Goal: Transaction & Acquisition: Purchase product/service

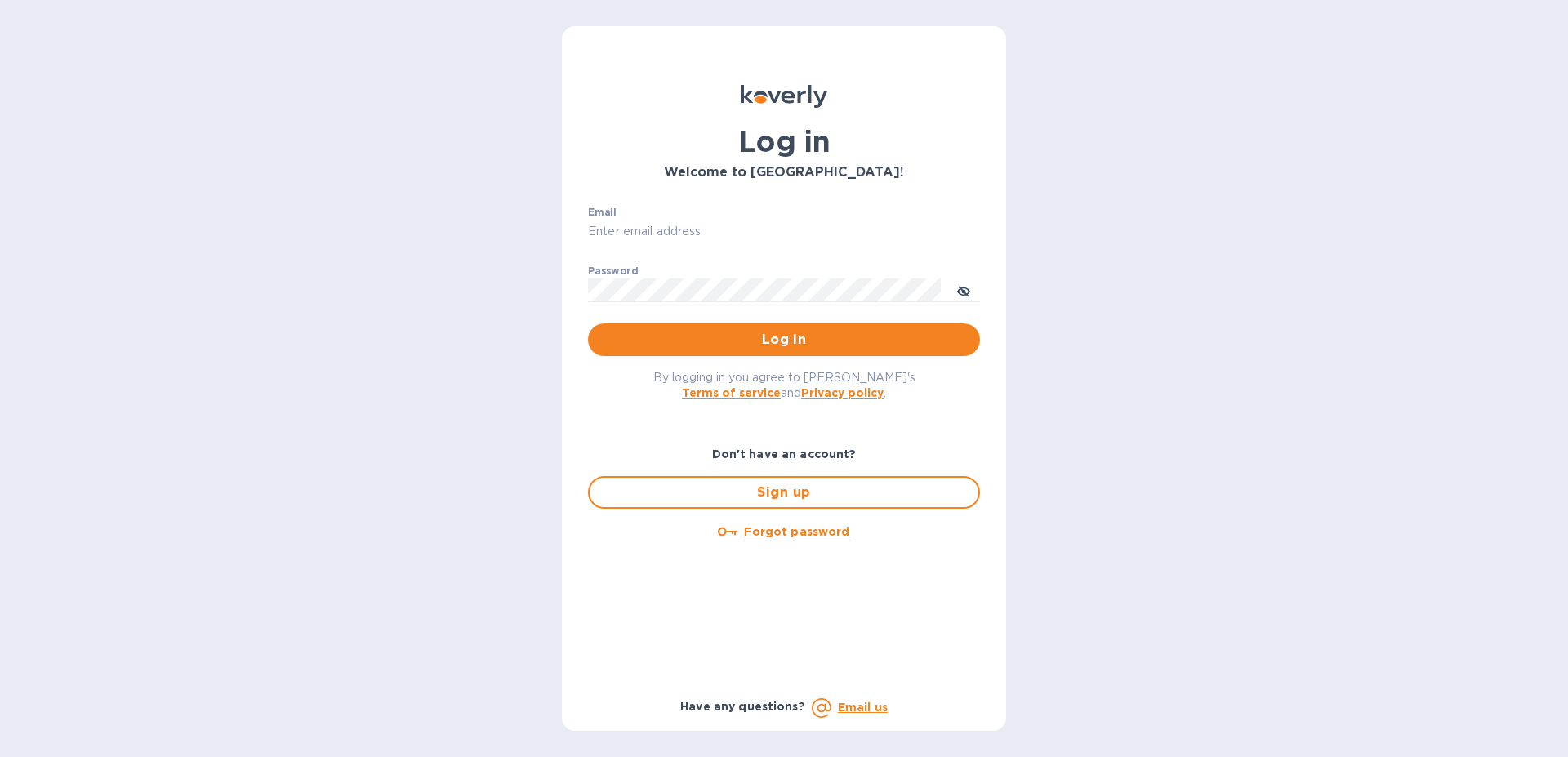
click at [630, 224] on input "Email" at bounding box center [784, 231] width 392 height 25
type input "zckoverly@frenchfeast.com"
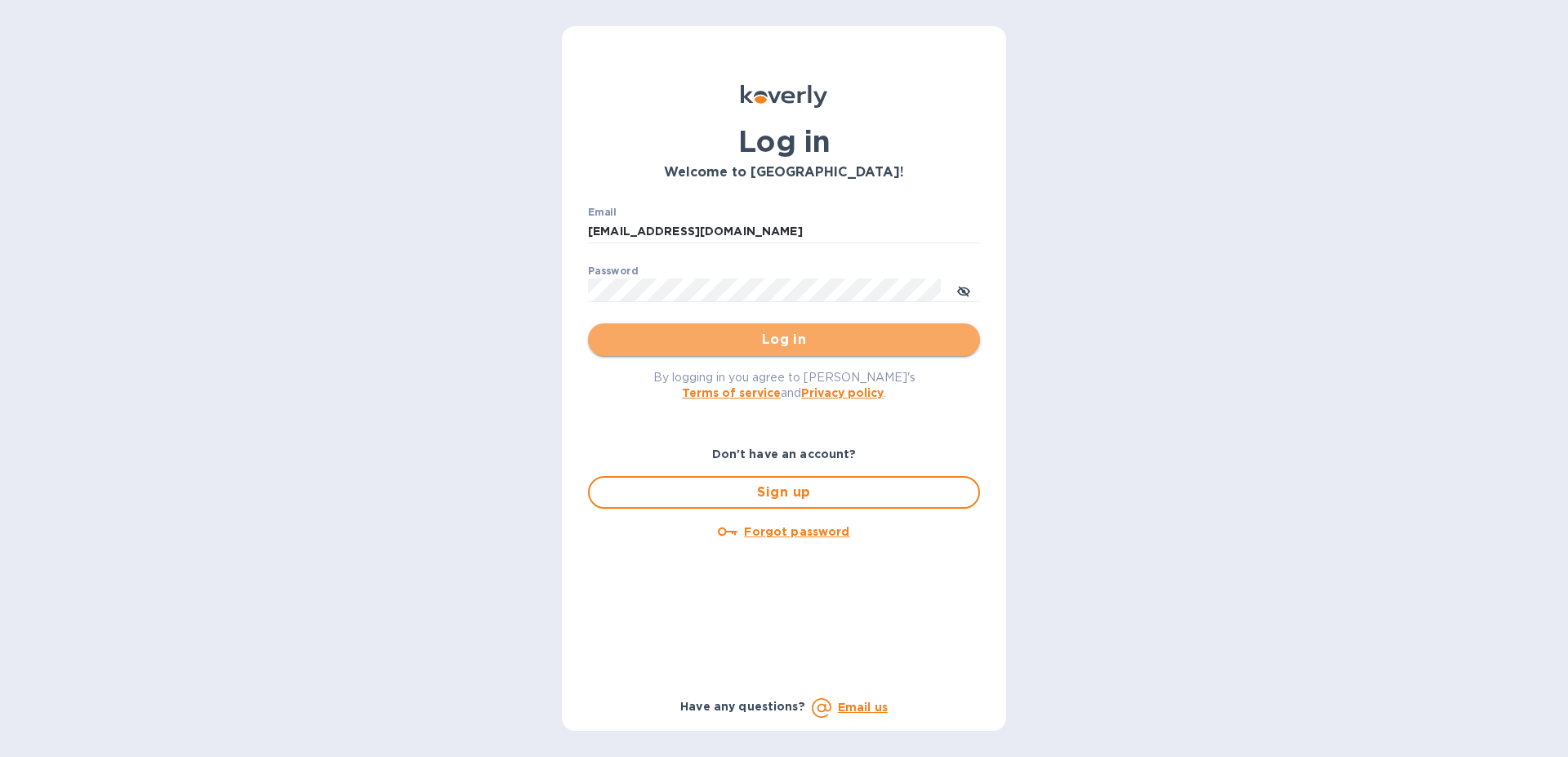
click at [683, 334] on span "Log in" at bounding box center [784, 340] width 366 height 20
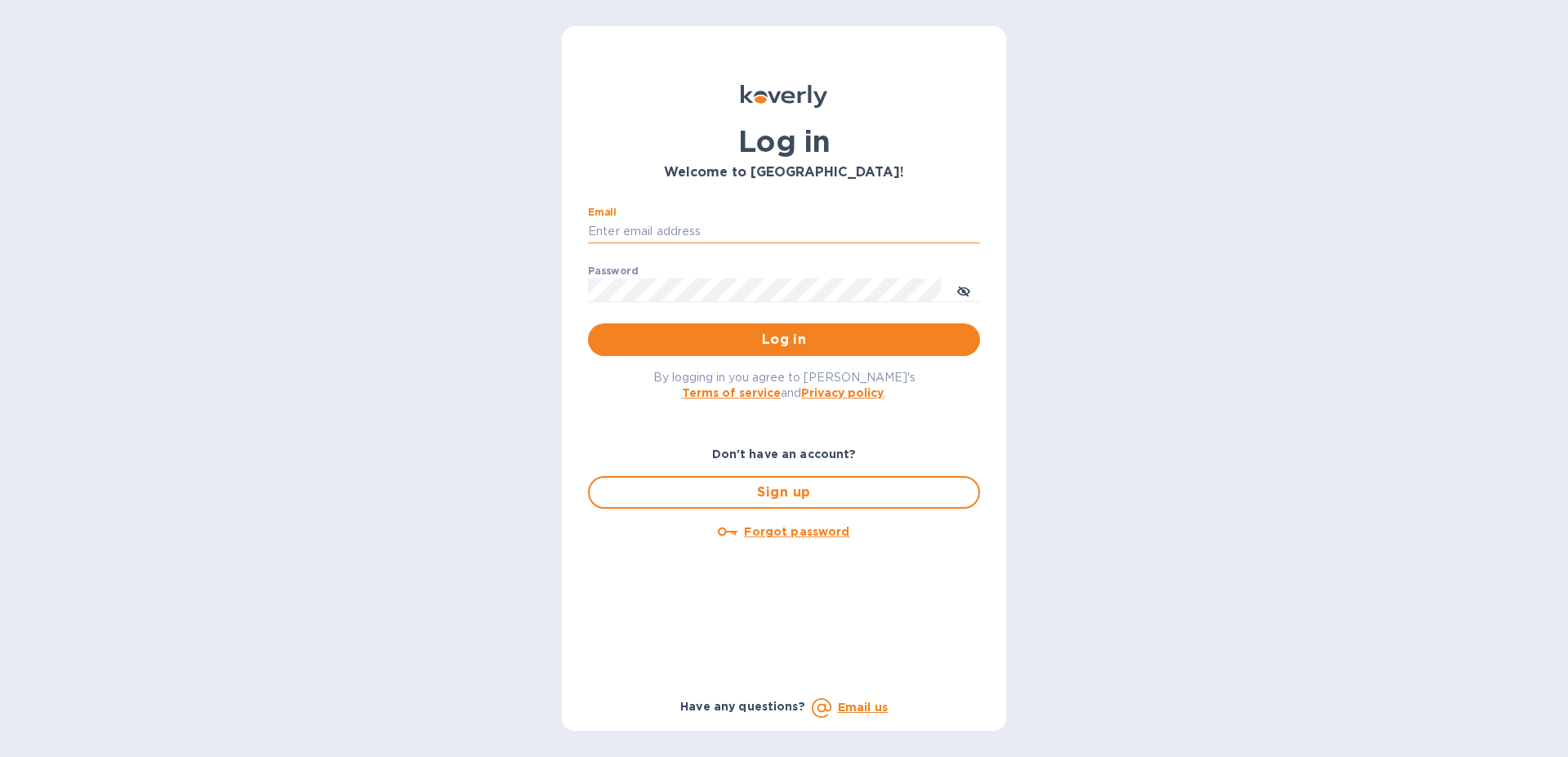
click at [707, 225] on input "Email" at bounding box center [784, 231] width 392 height 25
type input "[EMAIL_ADDRESS][DOMAIN_NAME]"
click at [588, 324] on button "Log in" at bounding box center [784, 340] width 392 height 32
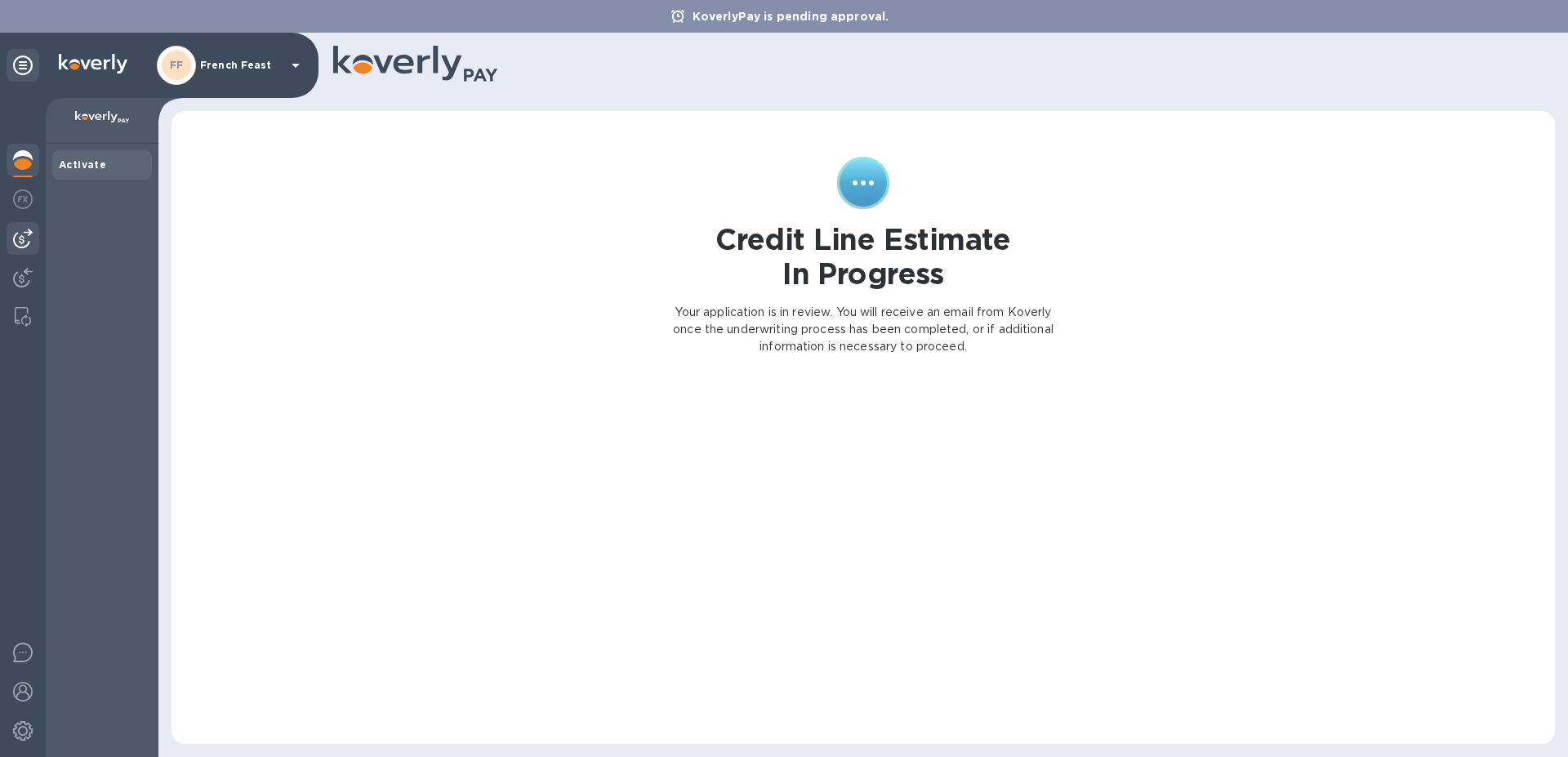
click at [22, 244] on img at bounding box center [23, 238] width 20 height 20
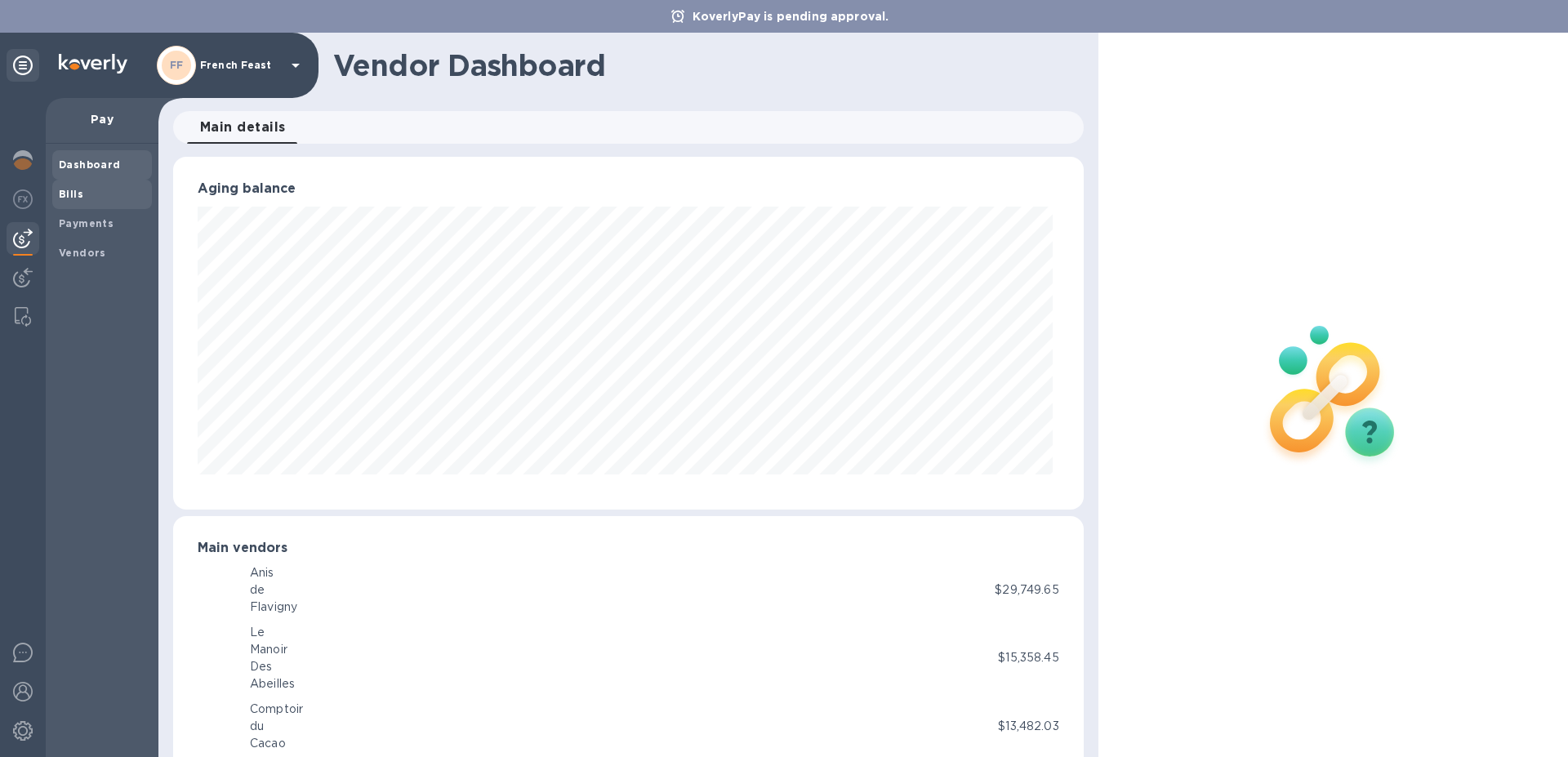
scroll to position [352, 904]
click at [75, 194] on b "Bills" at bounding box center [71, 194] width 25 height 12
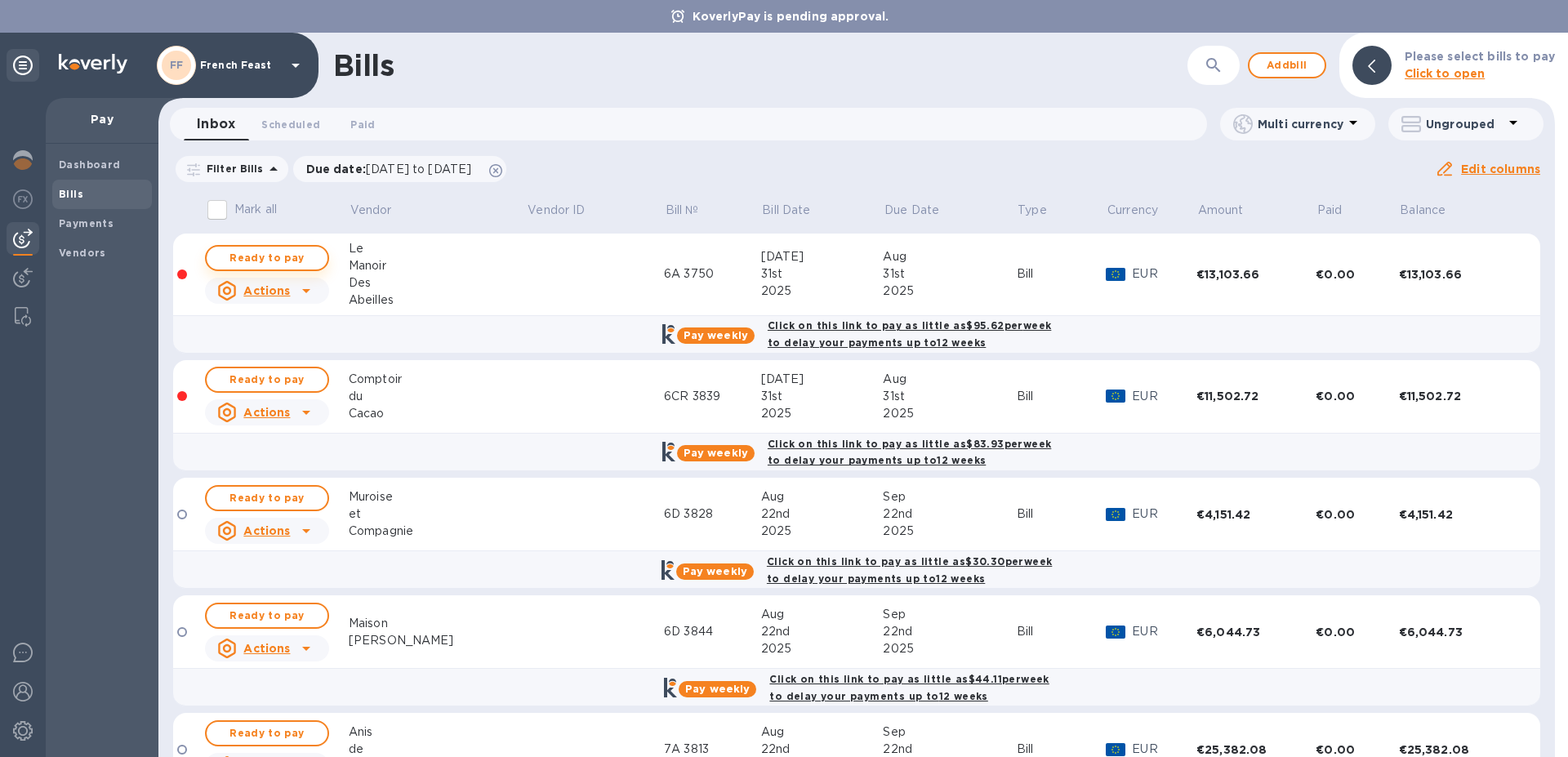
click at [248, 257] on span "Ready to pay" at bounding box center [267, 258] width 94 height 20
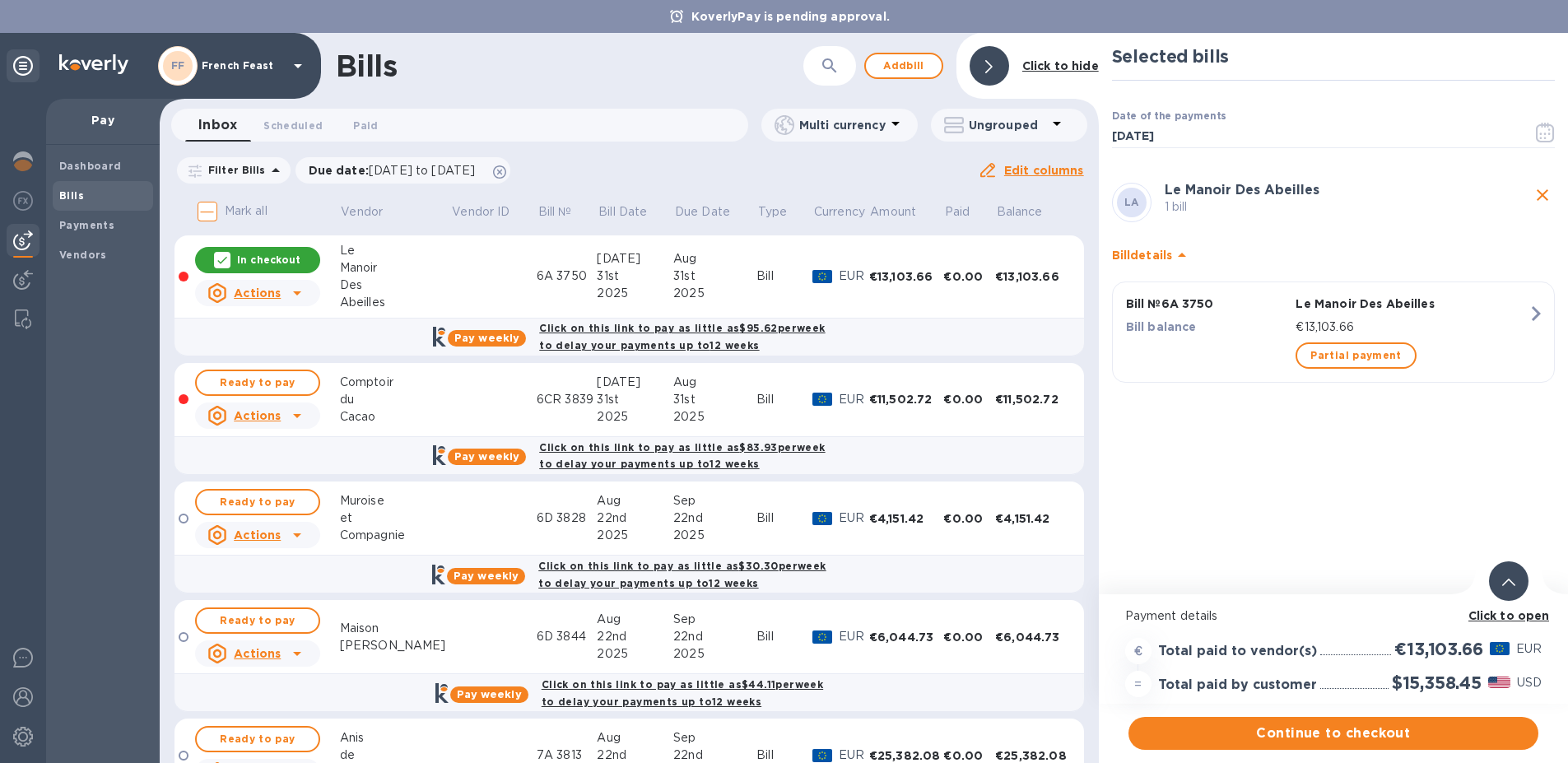
click at [1497, 612] on b "Click to open" at bounding box center [1509, 615] width 81 height 13
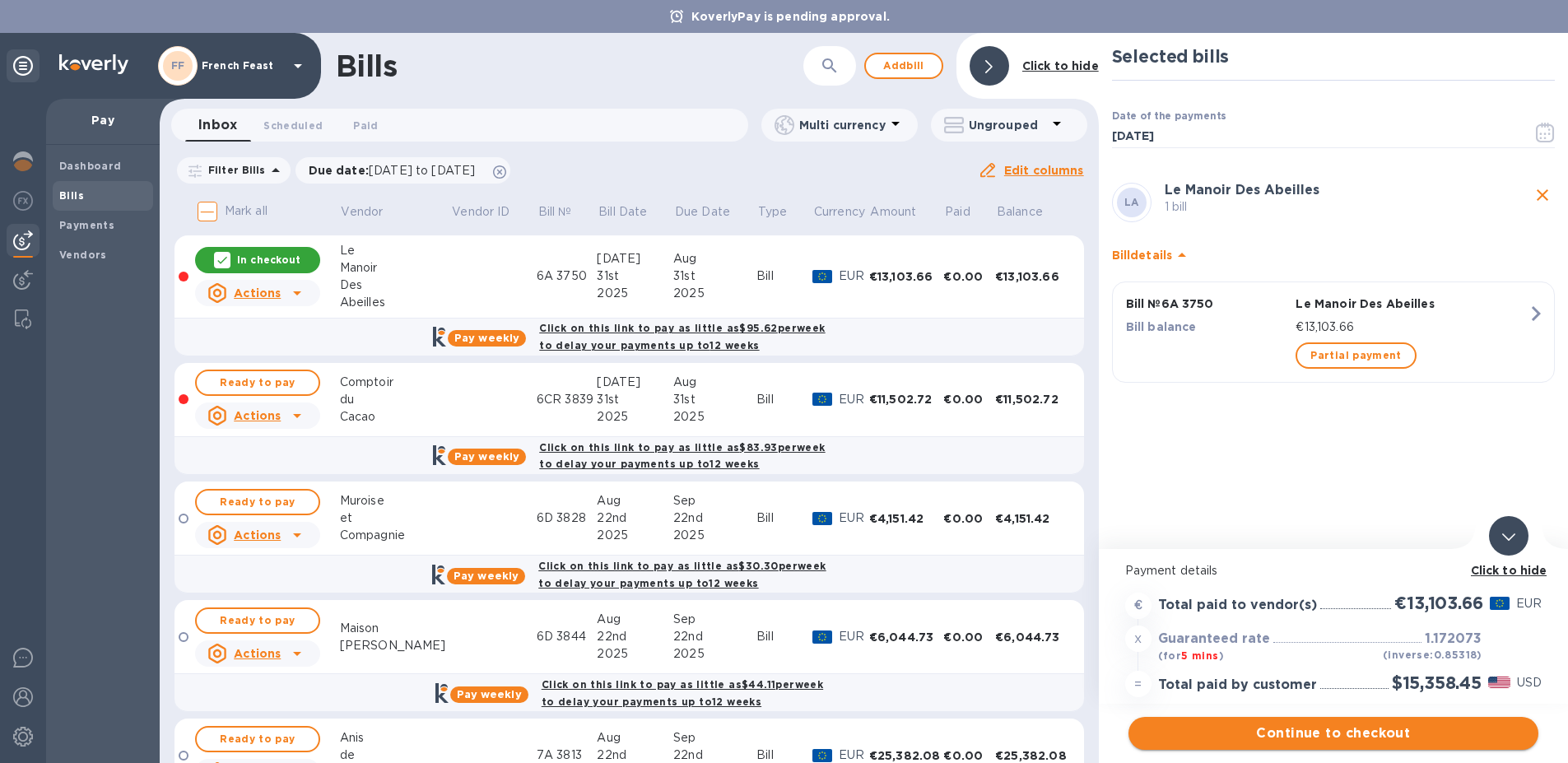
click at [1342, 734] on span "Continue to checkout" at bounding box center [1334, 733] width 384 height 20
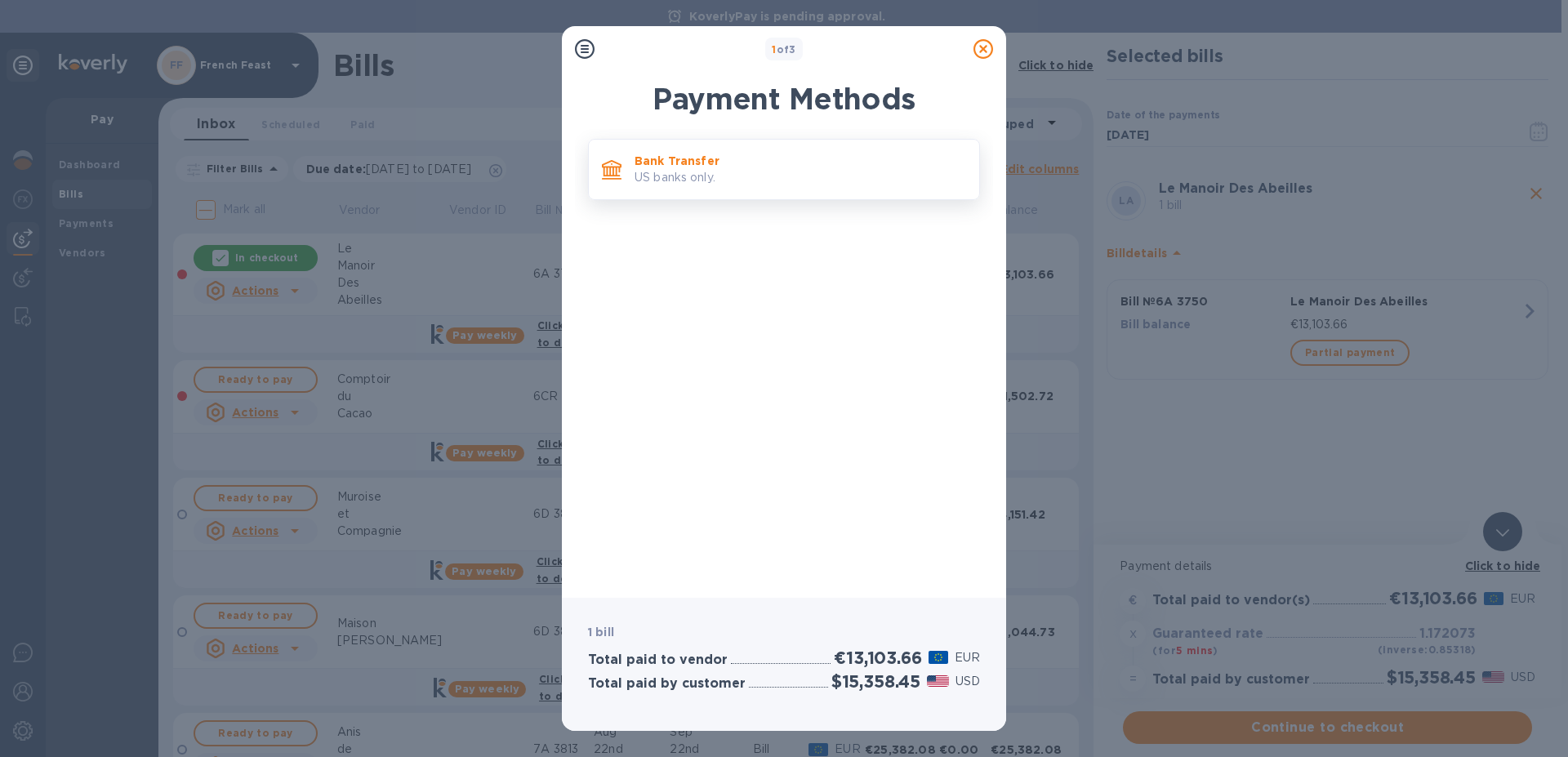
click at [675, 163] on p "Bank Transfer" at bounding box center [800, 160] width 332 height 17
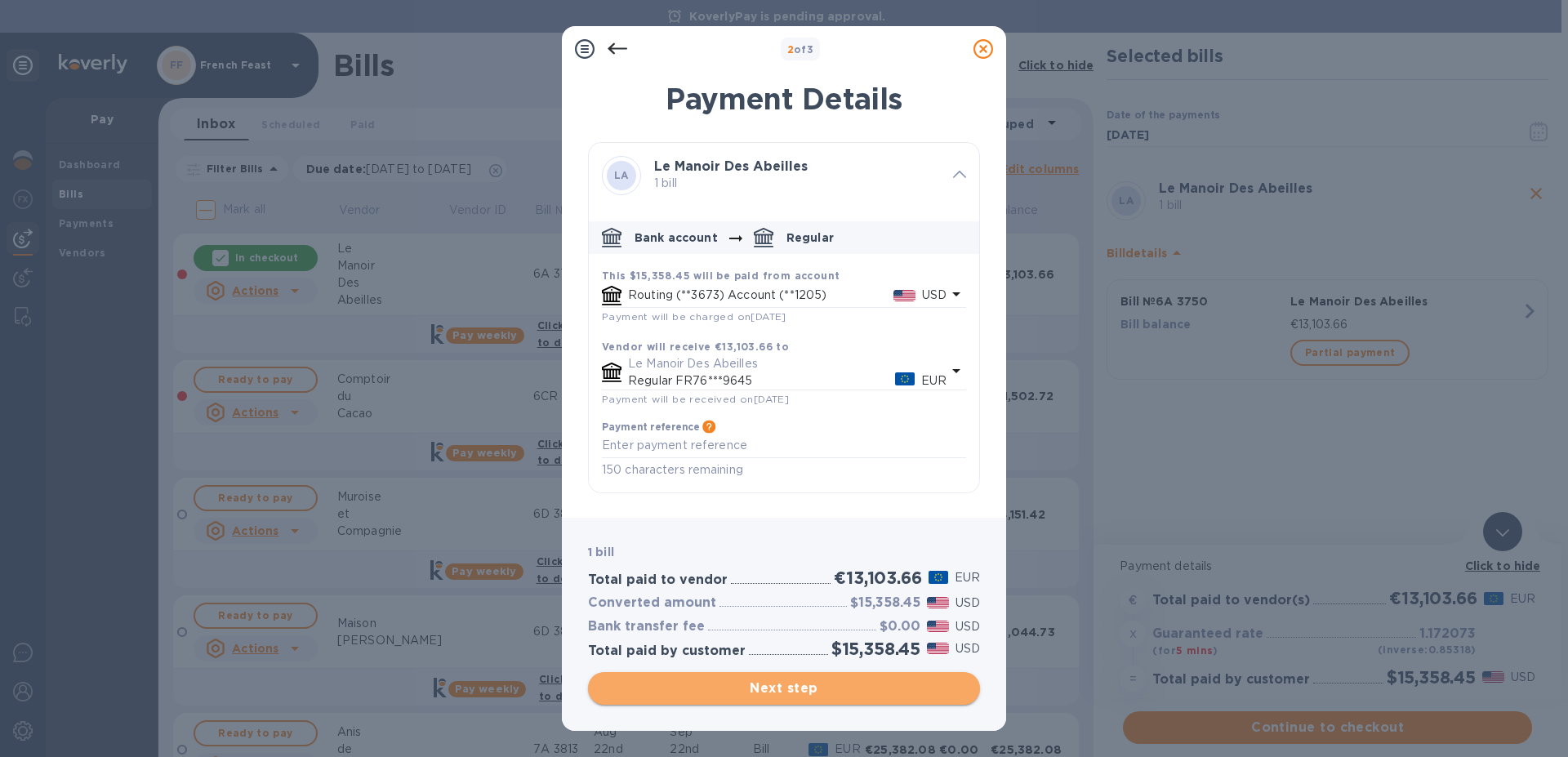
click at [781, 685] on span "Next step" at bounding box center [784, 688] width 366 height 20
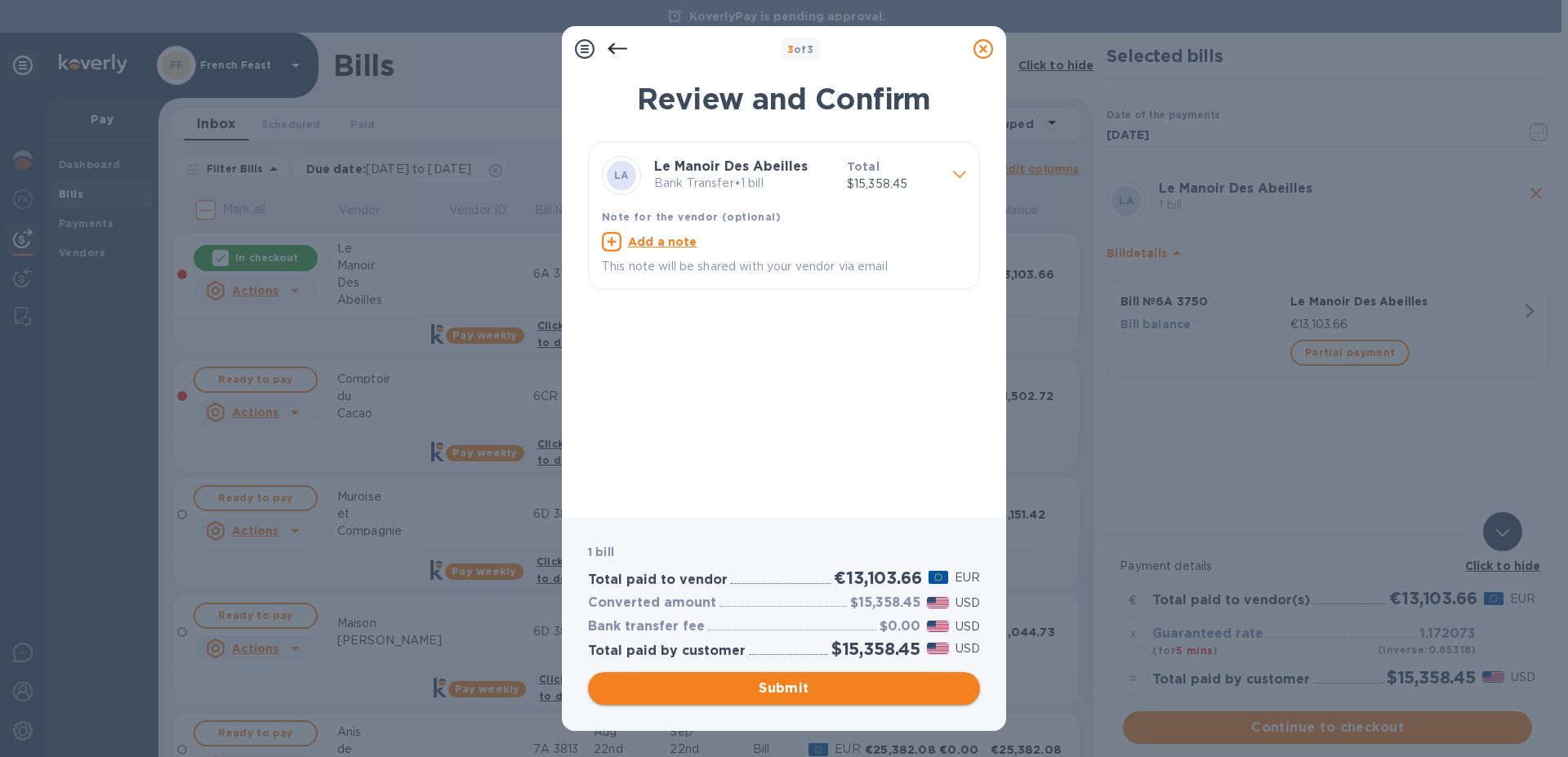
click at [787, 685] on span "Submit" at bounding box center [784, 688] width 366 height 20
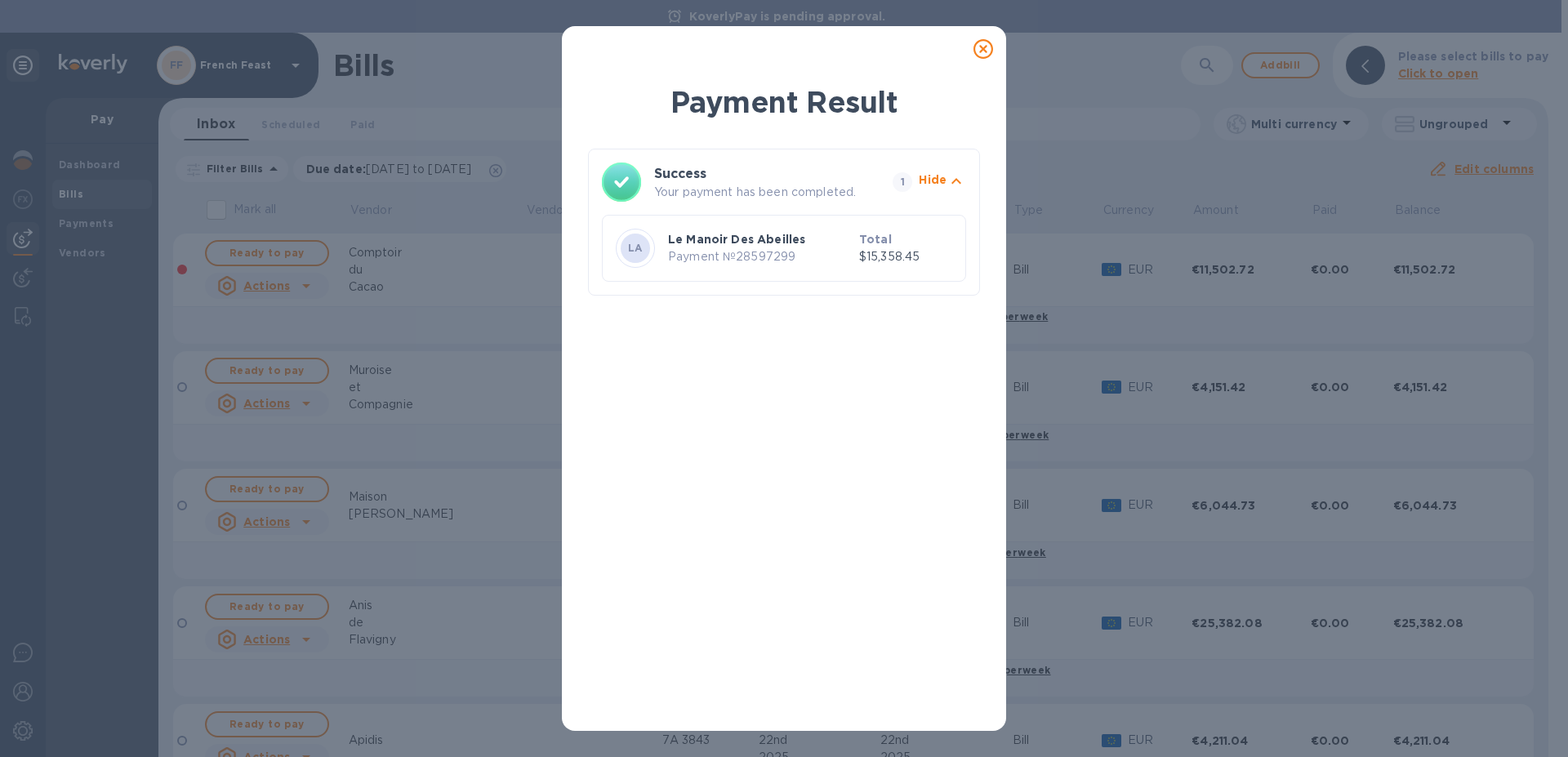
click at [980, 47] on icon at bounding box center [983, 49] width 20 height 20
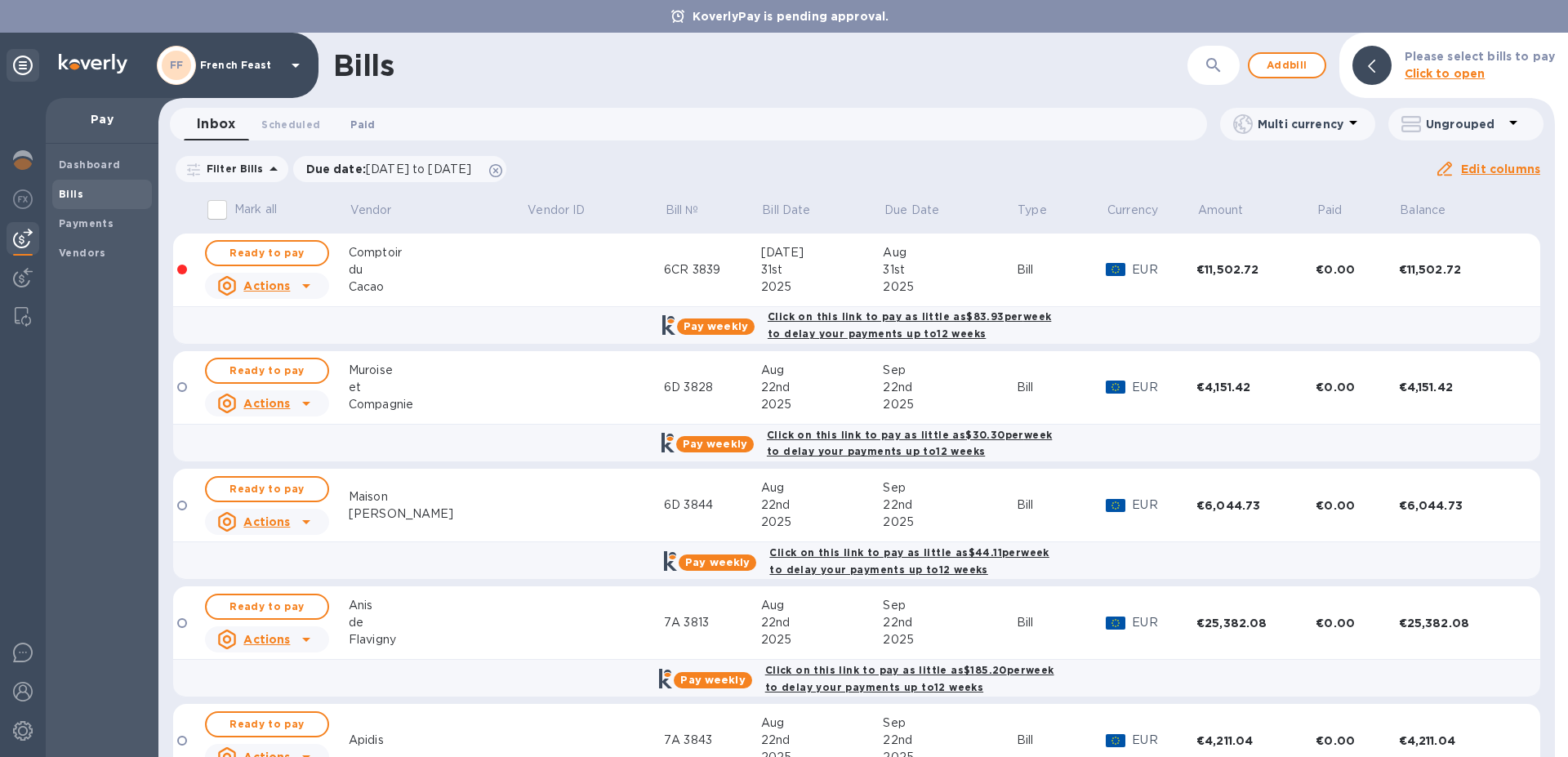
click at [362, 123] on span "Paid 0" at bounding box center [362, 124] width 25 height 17
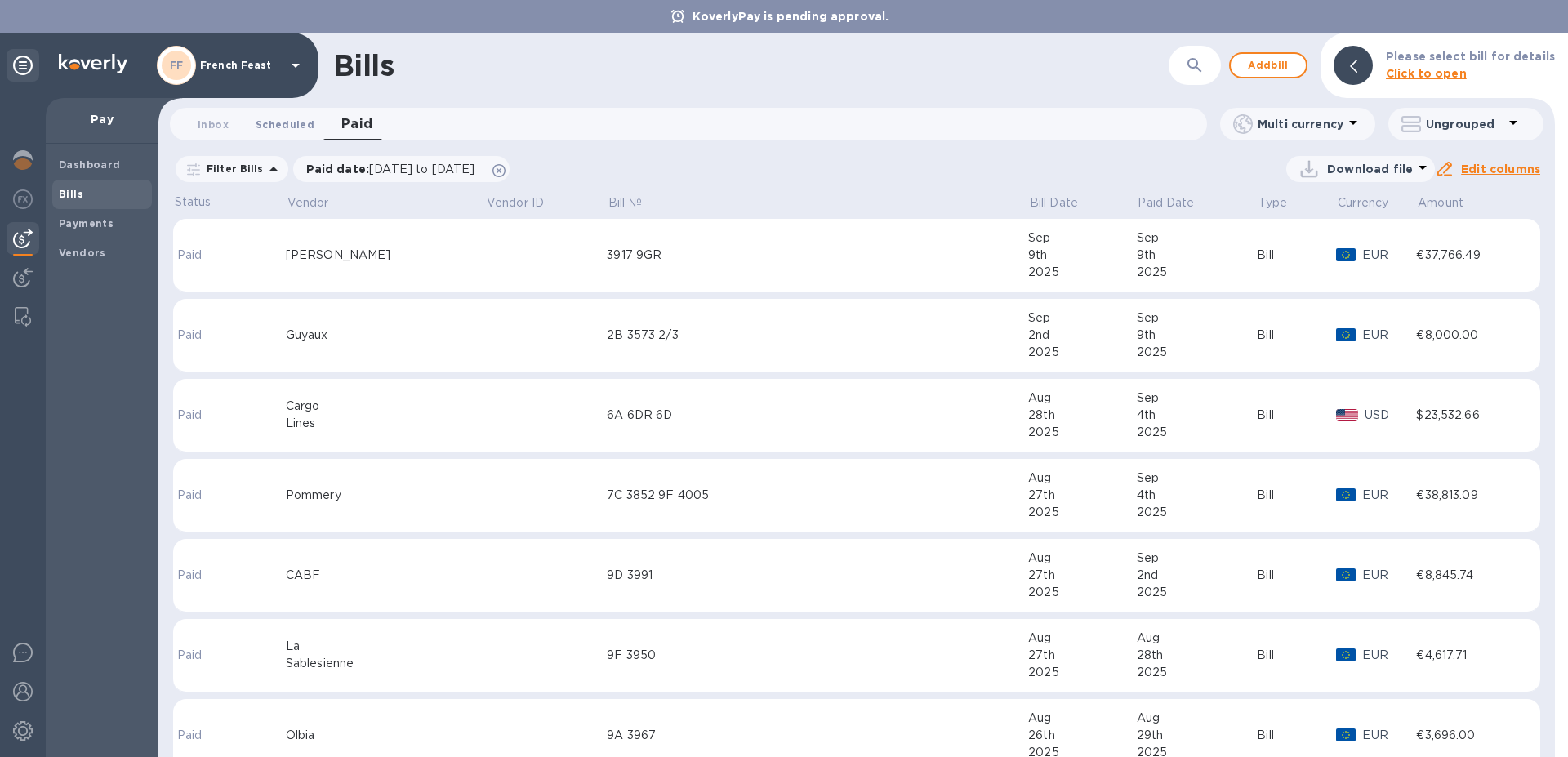
click at [275, 120] on span "Scheduled 0" at bounding box center [285, 124] width 59 height 17
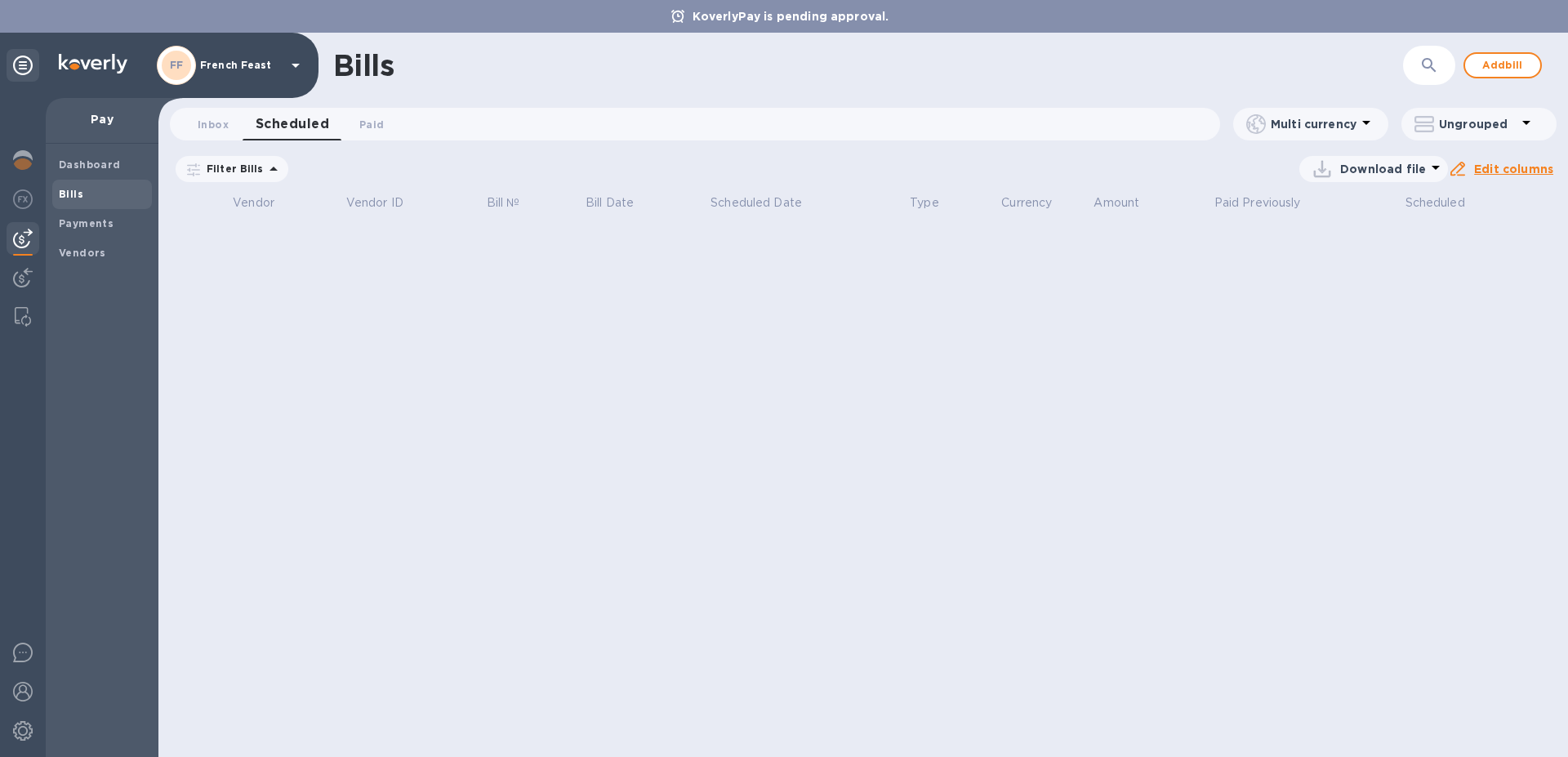
click at [124, 585] on div "Dashboard Bills Payments Vendors" at bounding box center [101, 450] width 112 height 613
click at [96, 224] on b "Payments" at bounding box center [87, 223] width 55 height 12
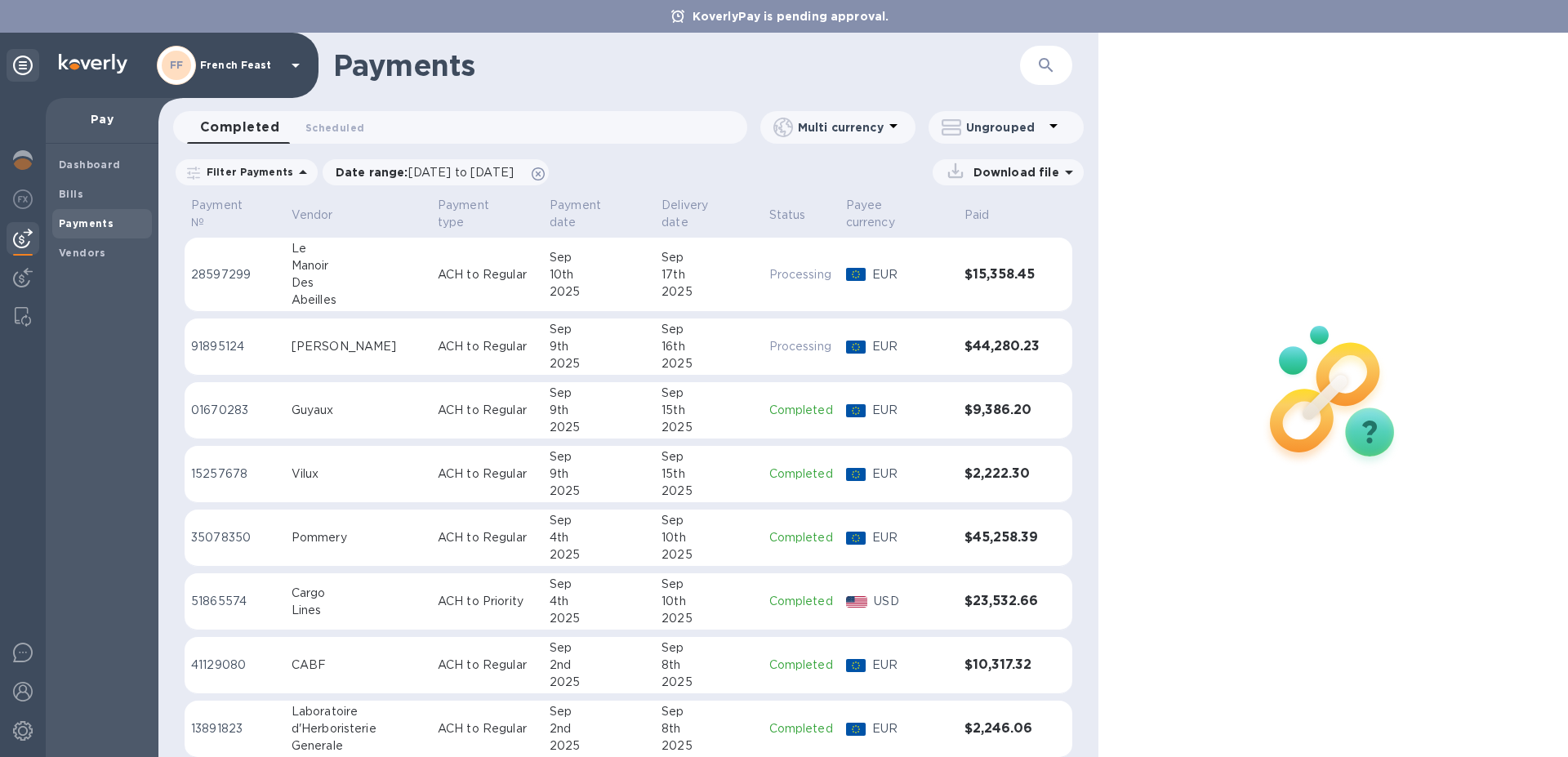
click at [843, 263] on div "EUR" at bounding box center [899, 275] width 112 height 24
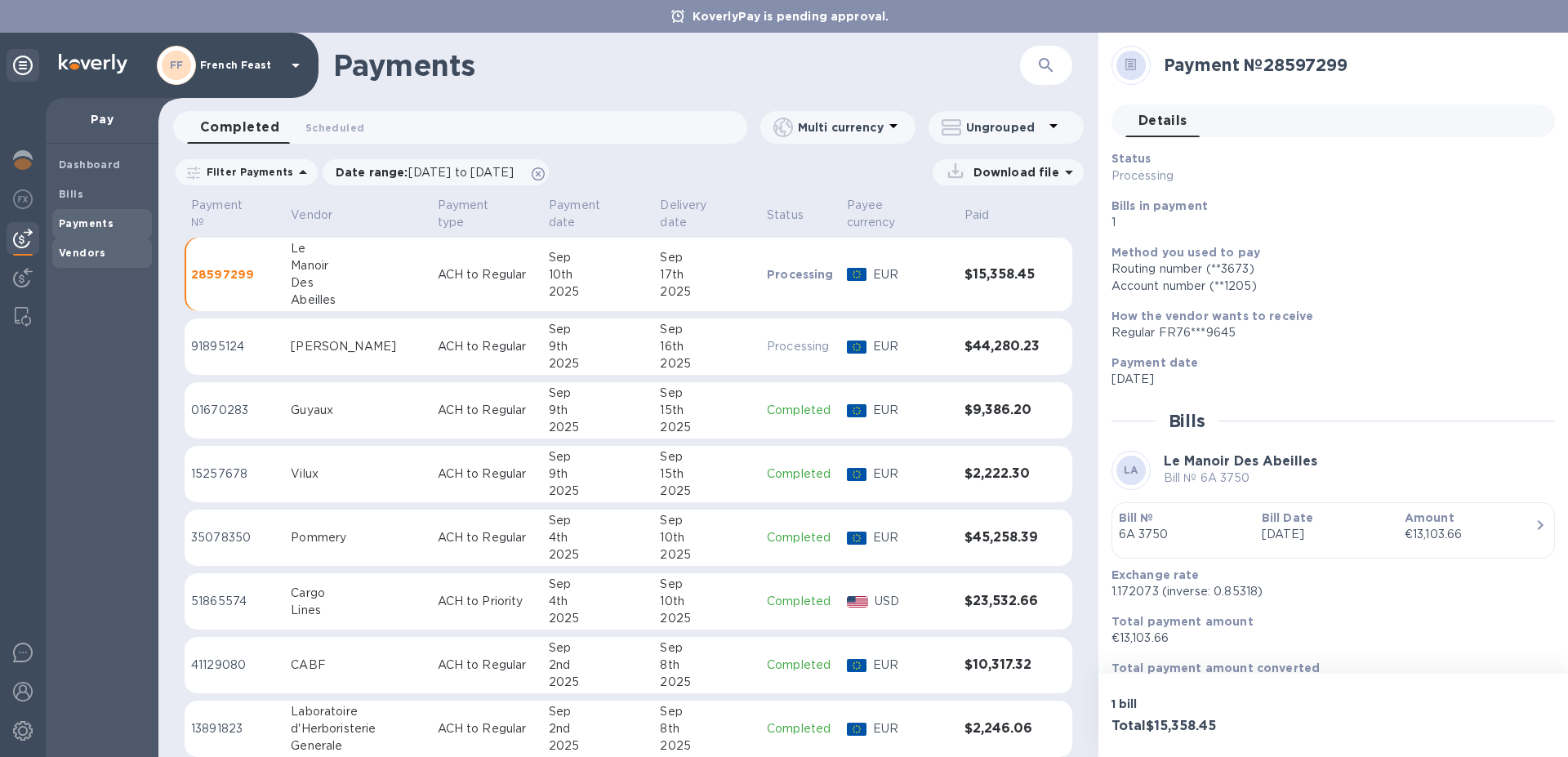
click at [74, 254] on b "Vendors" at bounding box center [83, 253] width 47 height 12
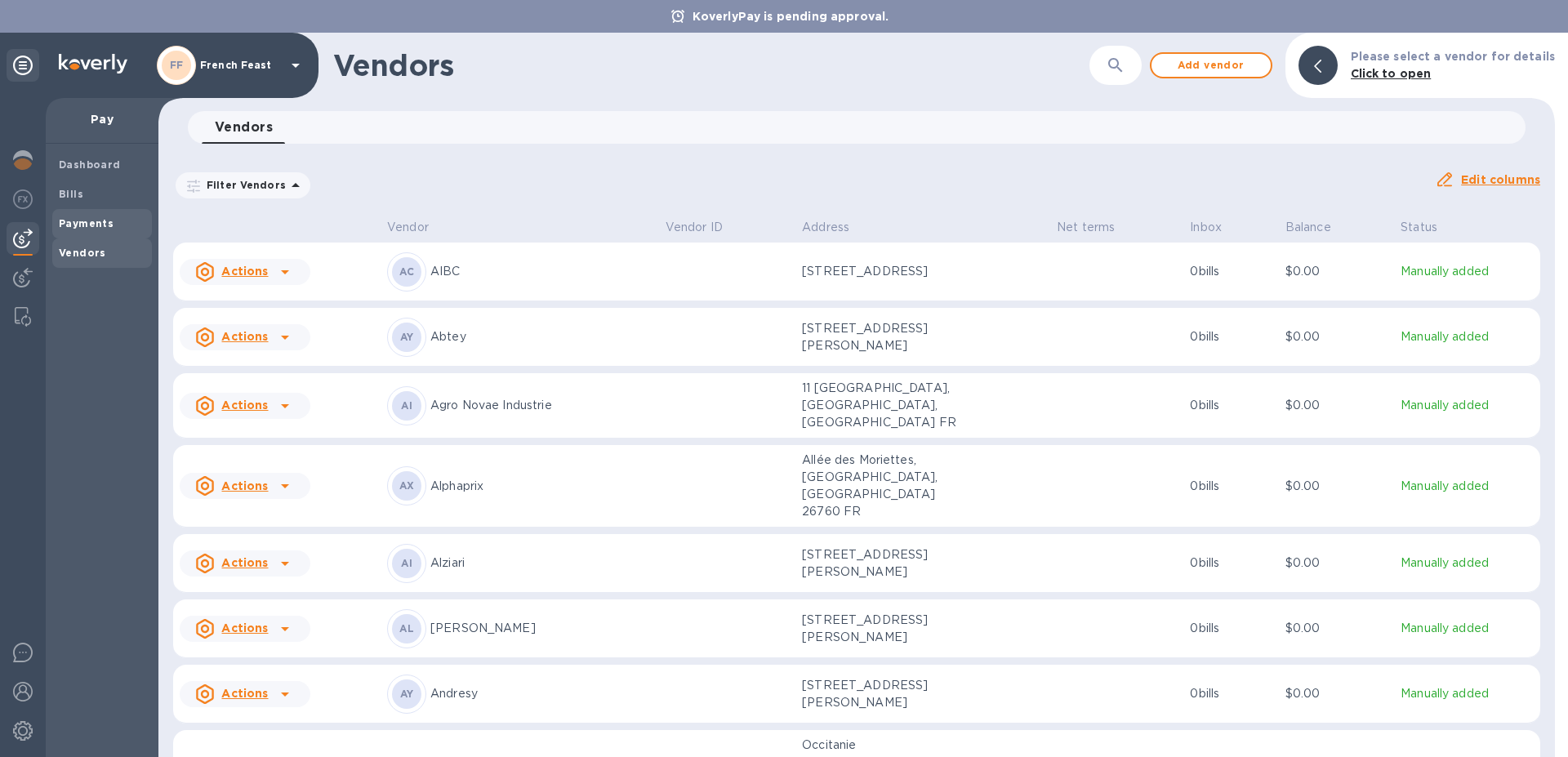
click at [85, 225] on b "Payments" at bounding box center [87, 223] width 55 height 12
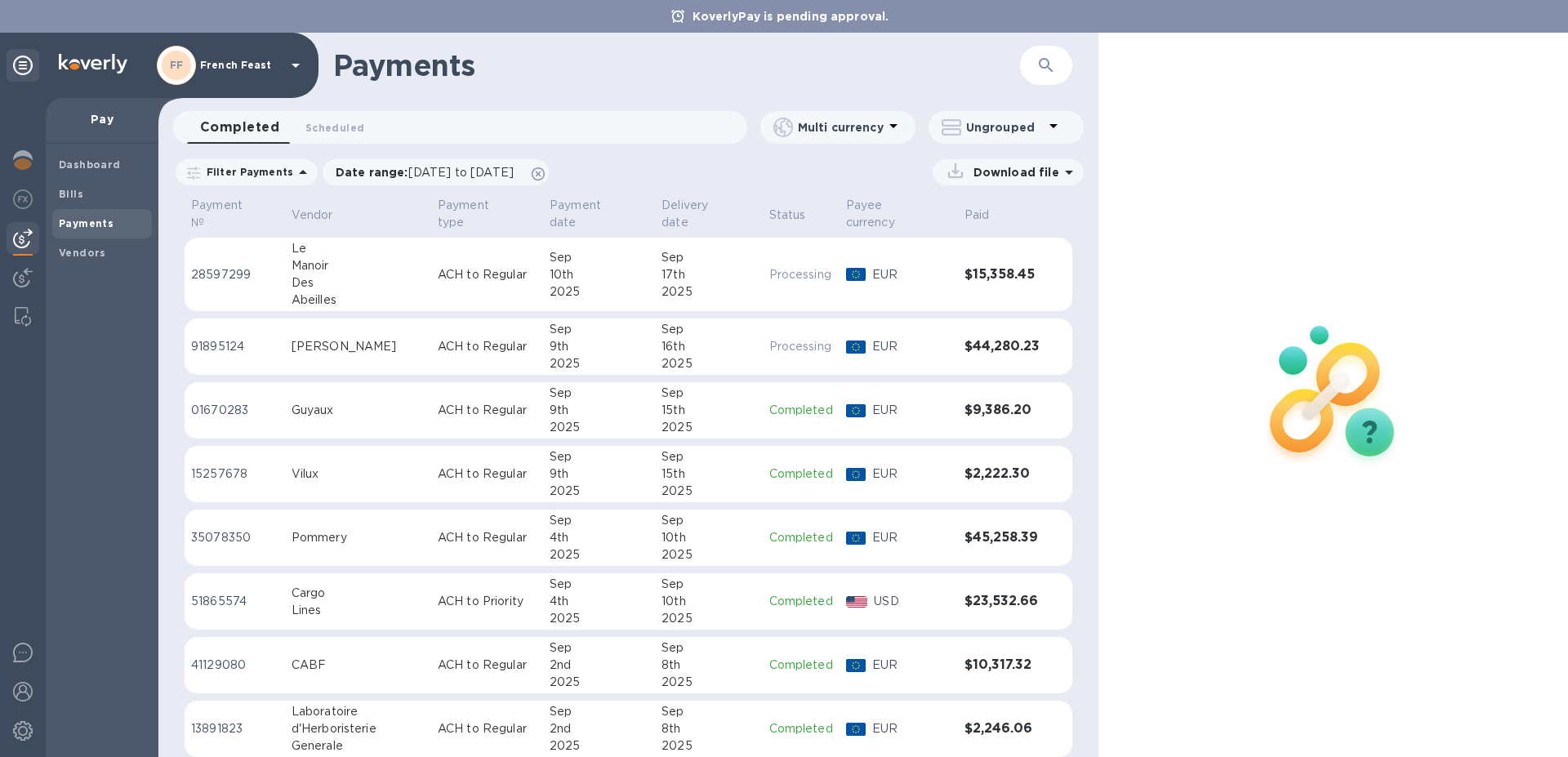
click at [710, 267] on div "17th" at bounding box center [708, 274] width 94 height 17
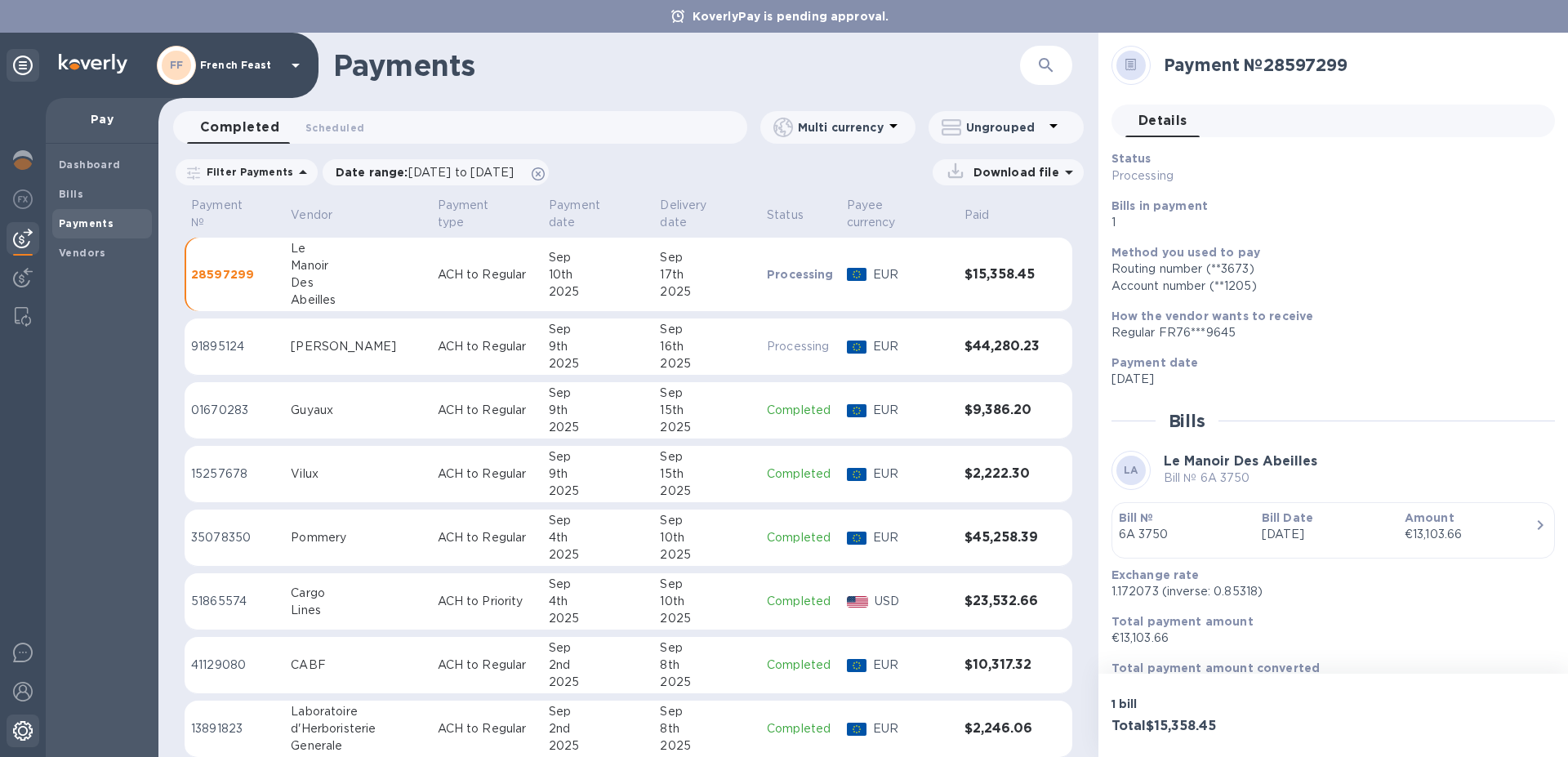
click at [24, 732] on img at bounding box center [23, 731] width 20 height 20
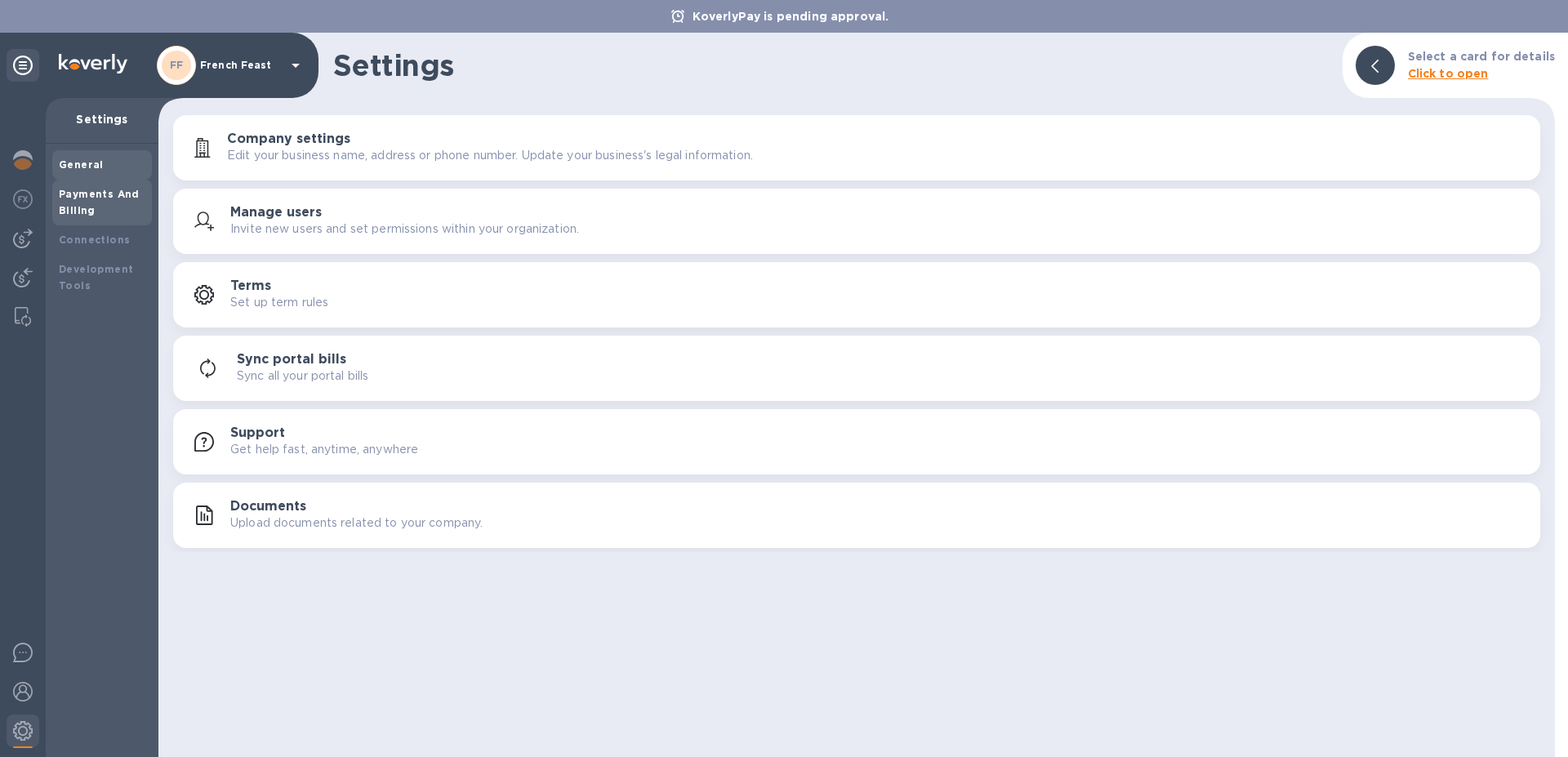
click at [110, 190] on b "Payments And Billing" at bounding box center [99, 202] width 81 height 29
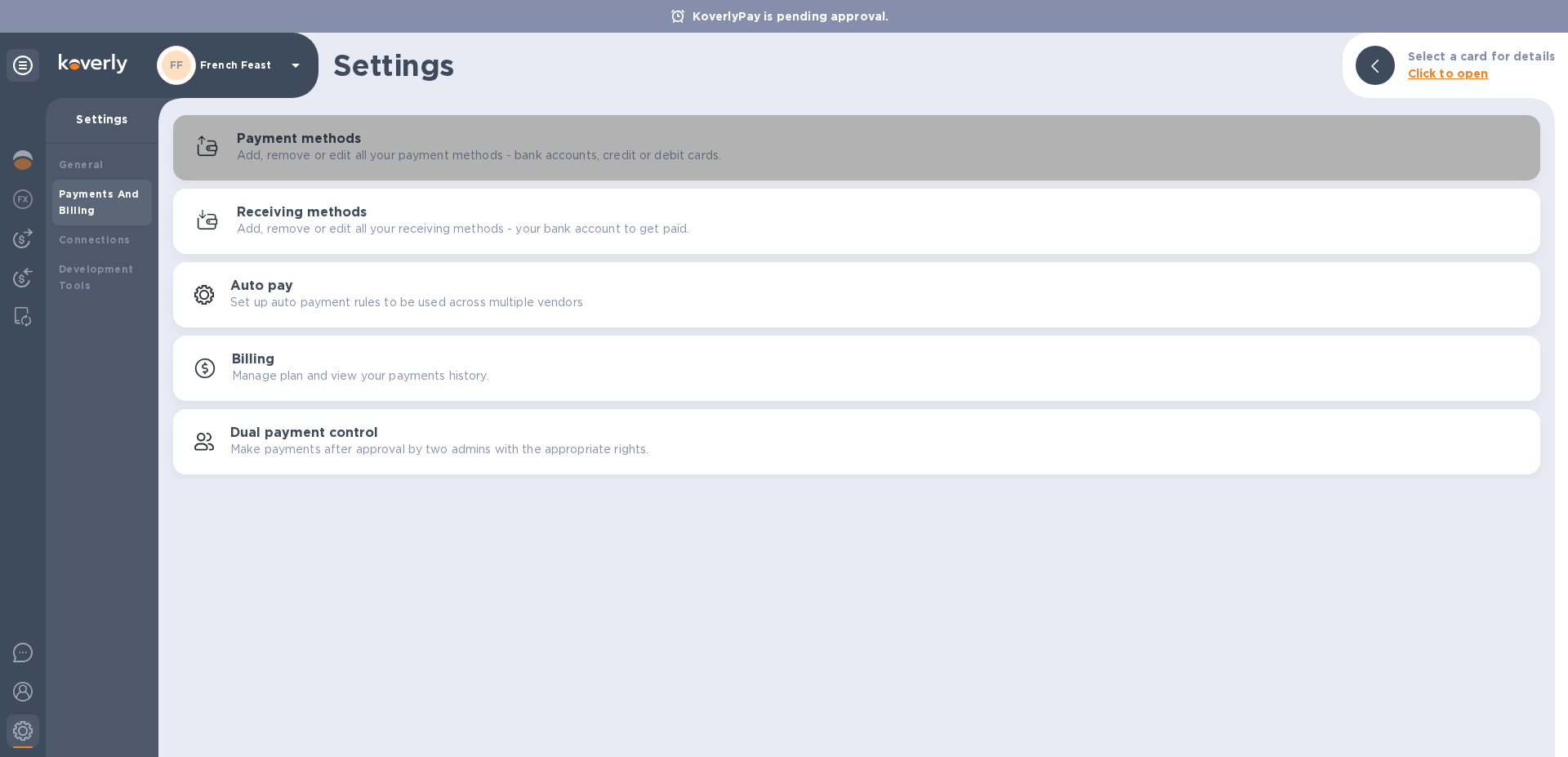
click at [256, 157] on p "Add, remove or edit all your payment methods - bank accounts, credit or debit c…" at bounding box center [479, 155] width 484 height 17
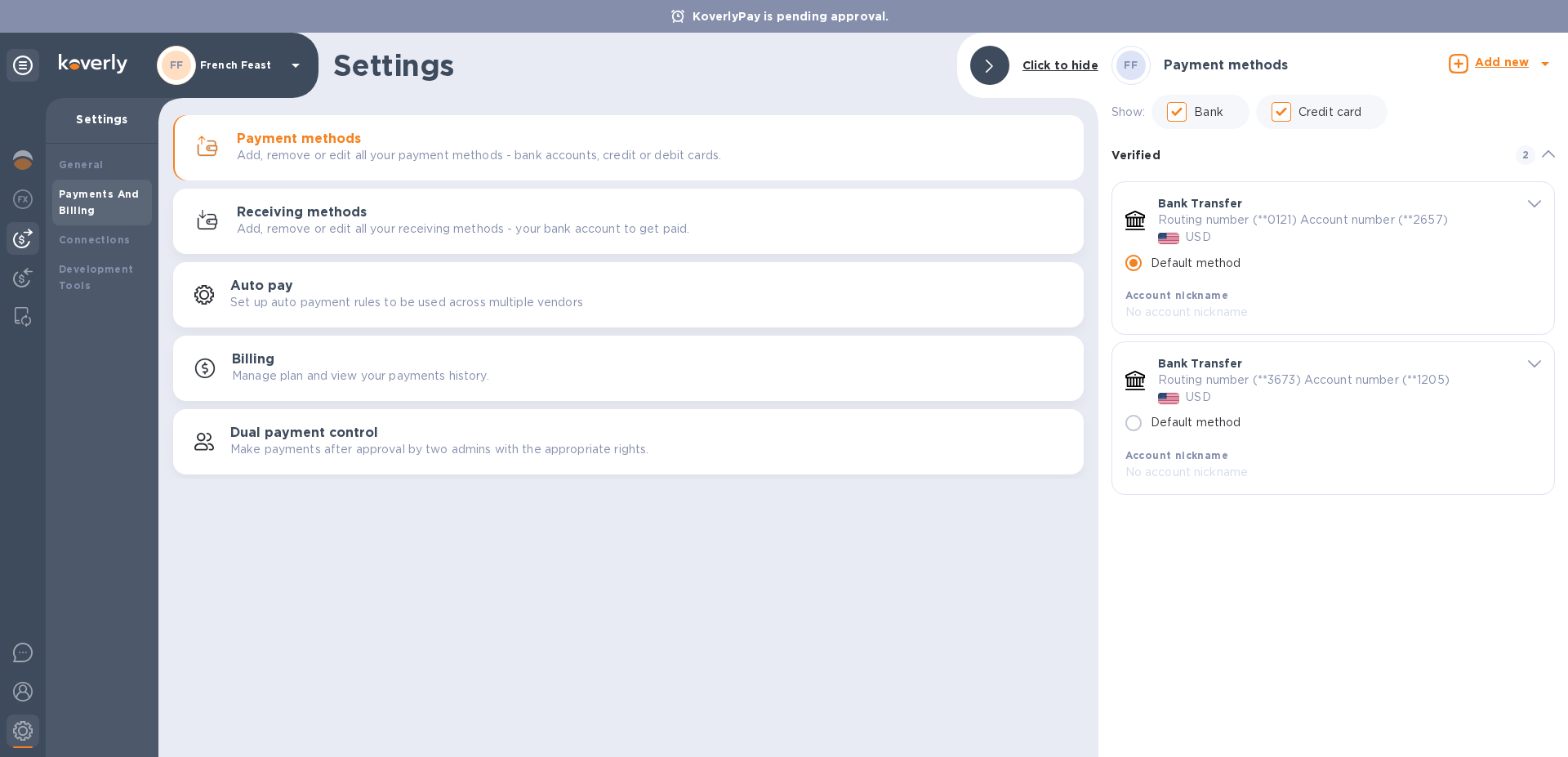
click at [22, 237] on img at bounding box center [23, 238] width 20 height 20
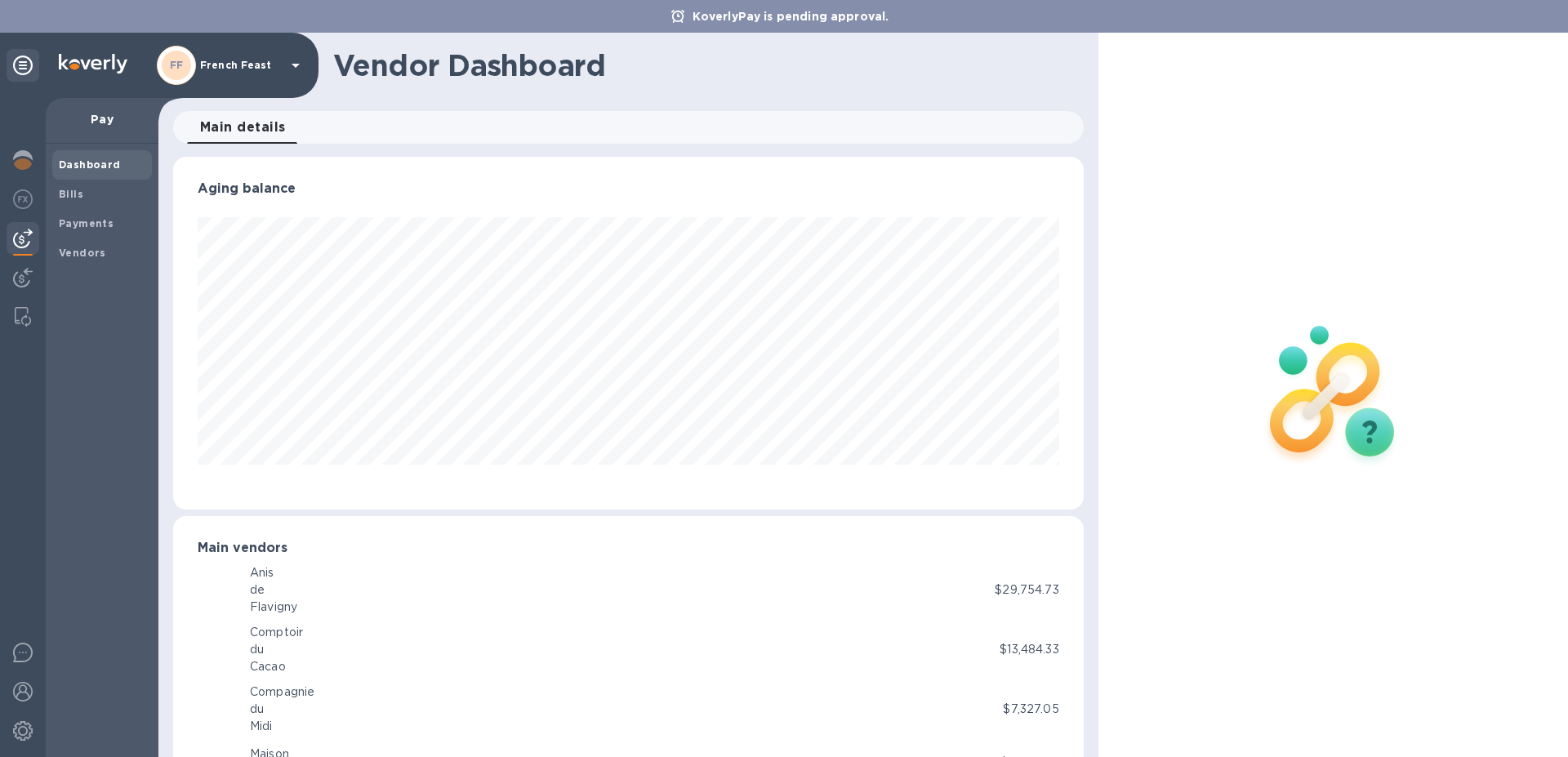
scroll to position [816332, 815707]
click at [70, 191] on b "Bills" at bounding box center [71, 194] width 25 height 12
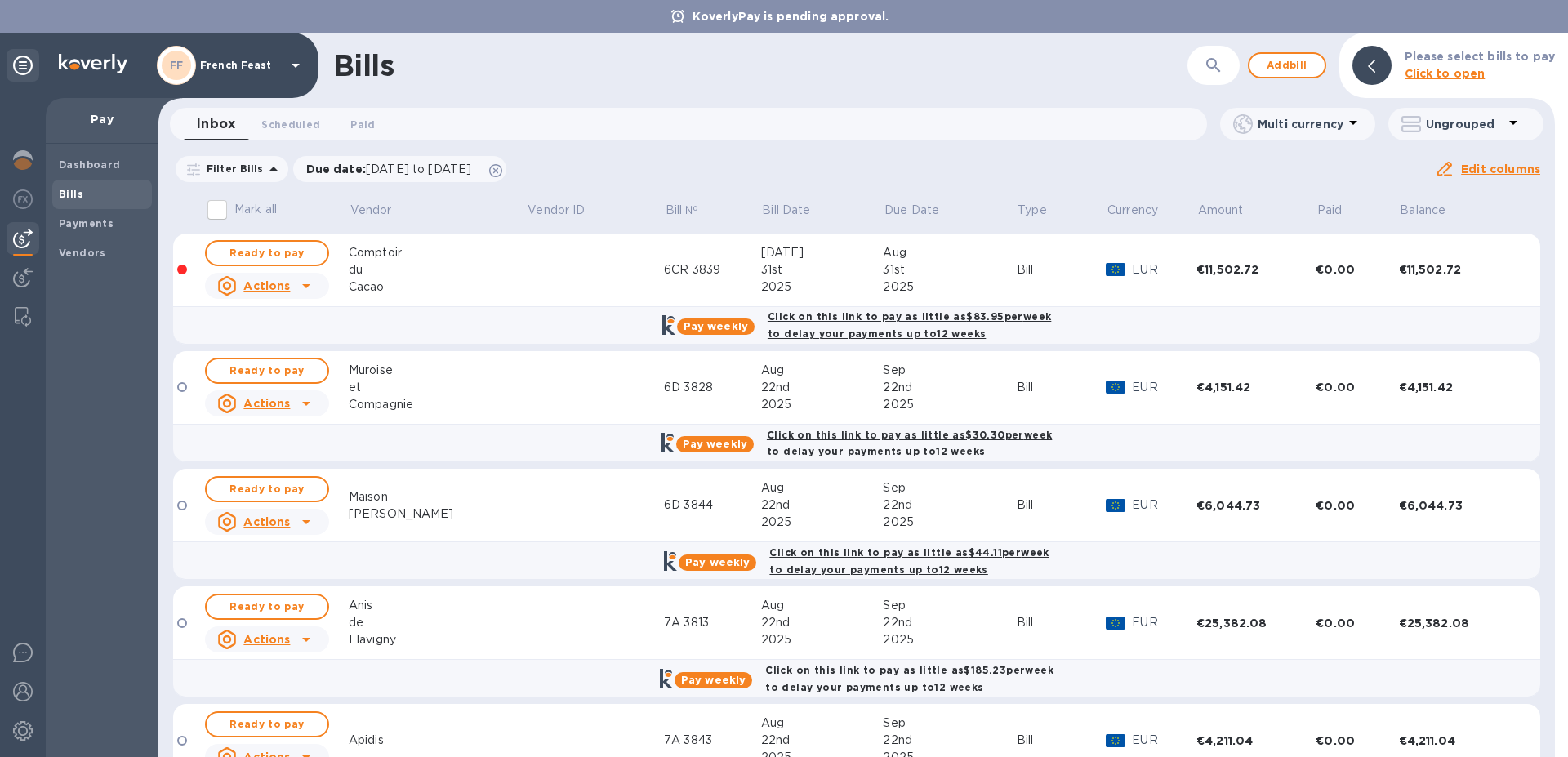
click at [308, 287] on icon at bounding box center [306, 286] width 8 height 4
click at [308, 288] on div at bounding box center [784, 378] width 1568 height 757
click at [279, 251] on span "Ready to pay" at bounding box center [267, 253] width 94 height 20
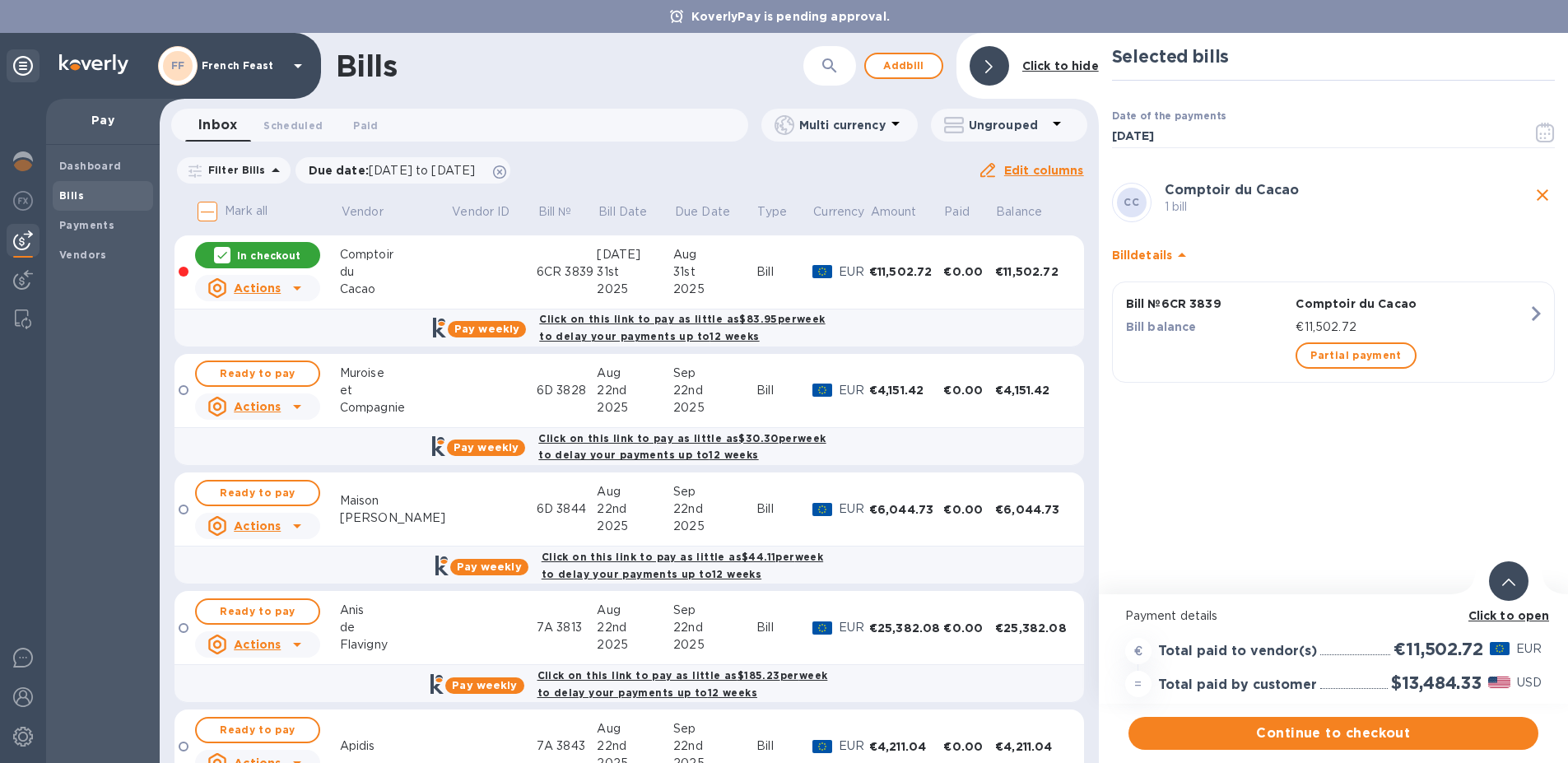
click at [1503, 616] on b "Click to open" at bounding box center [1509, 615] width 81 height 13
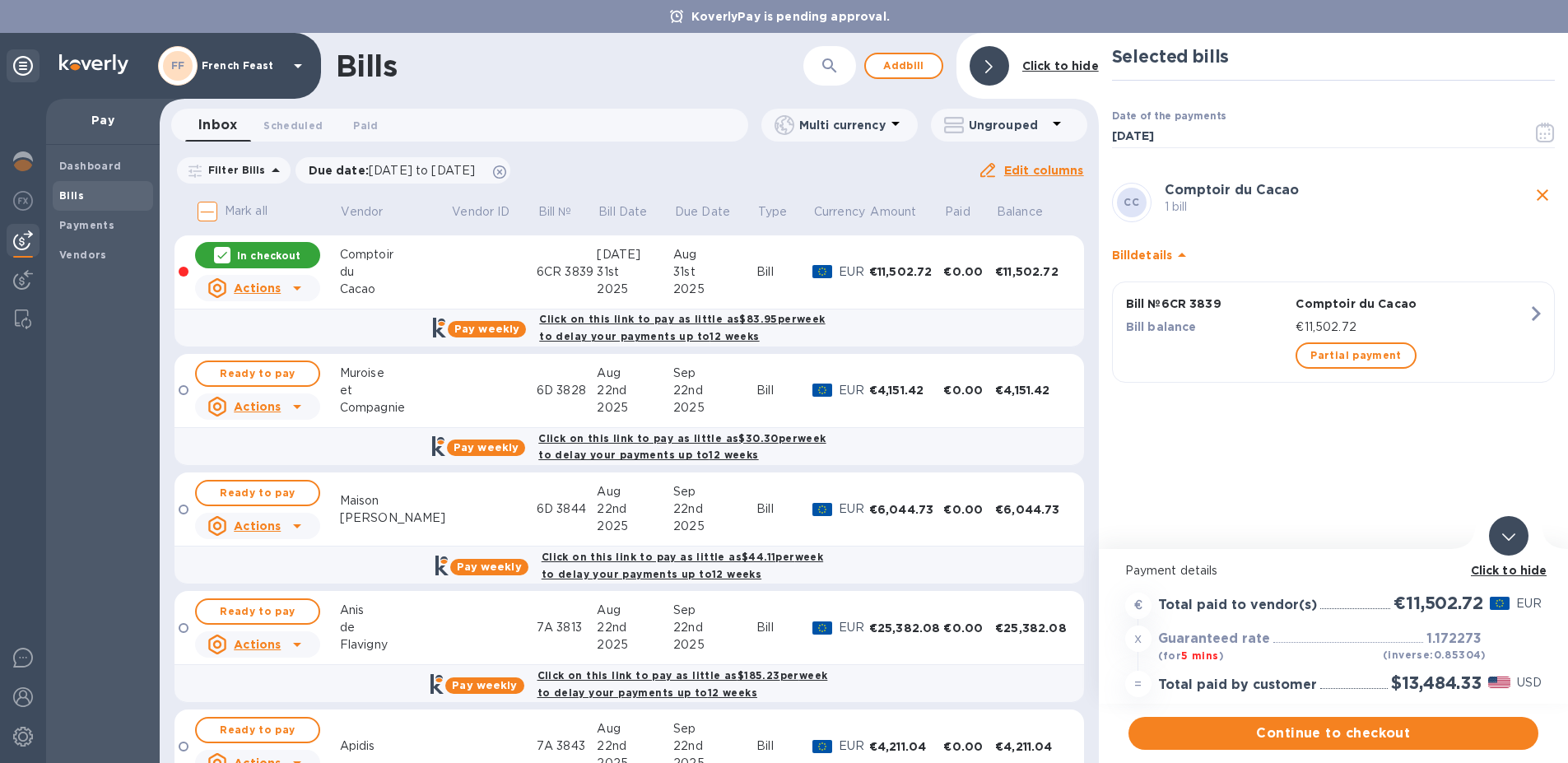
click at [1511, 535] on icon at bounding box center [1508, 537] width 13 height 7
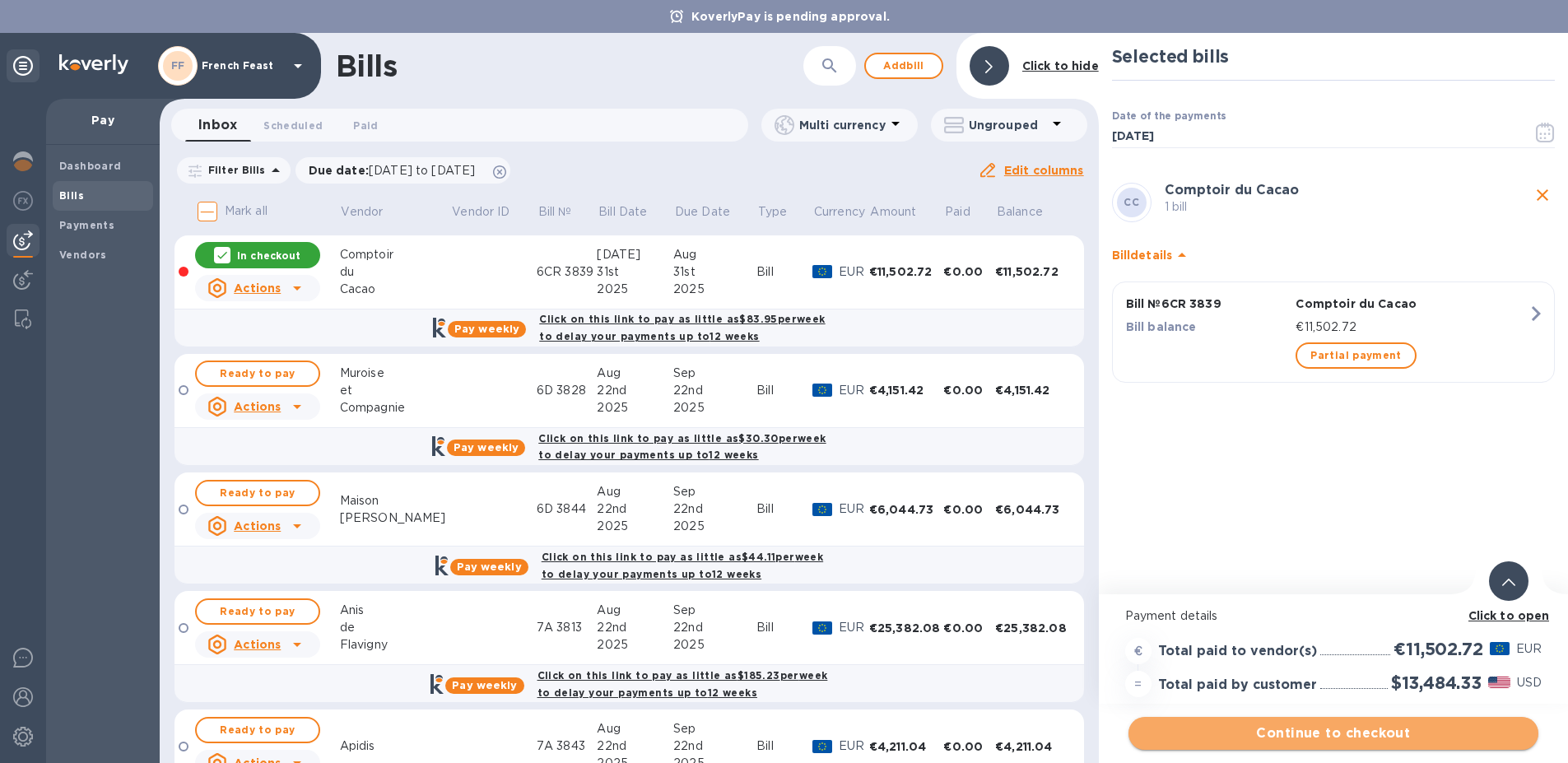
click at [1331, 732] on span "Continue to checkout" at bounding box center [1334, 733] width 384 height 20
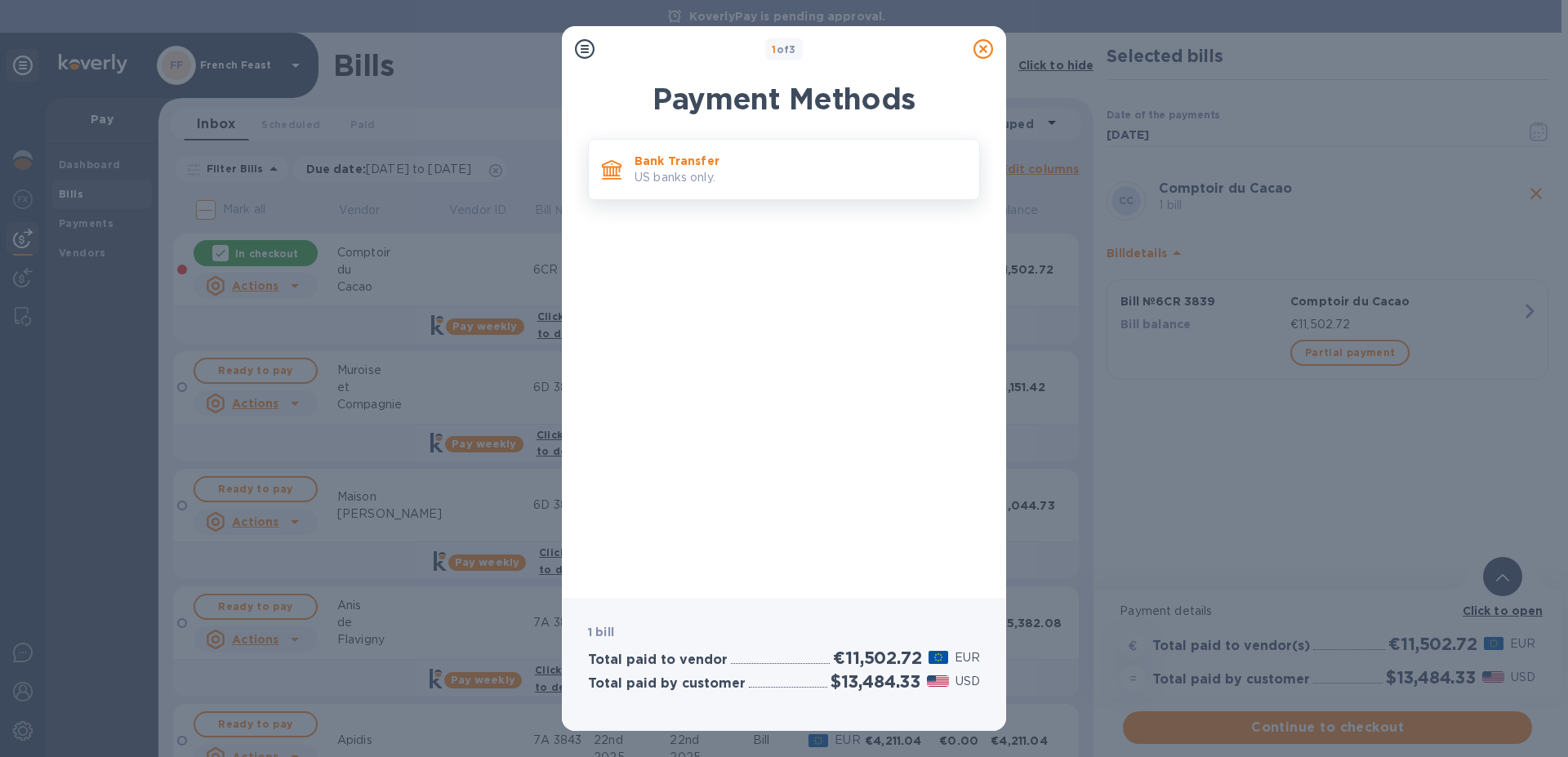
click at [682, 168] on p "Bank Transfer" at bounding box center [800, 160] width 332 height 17
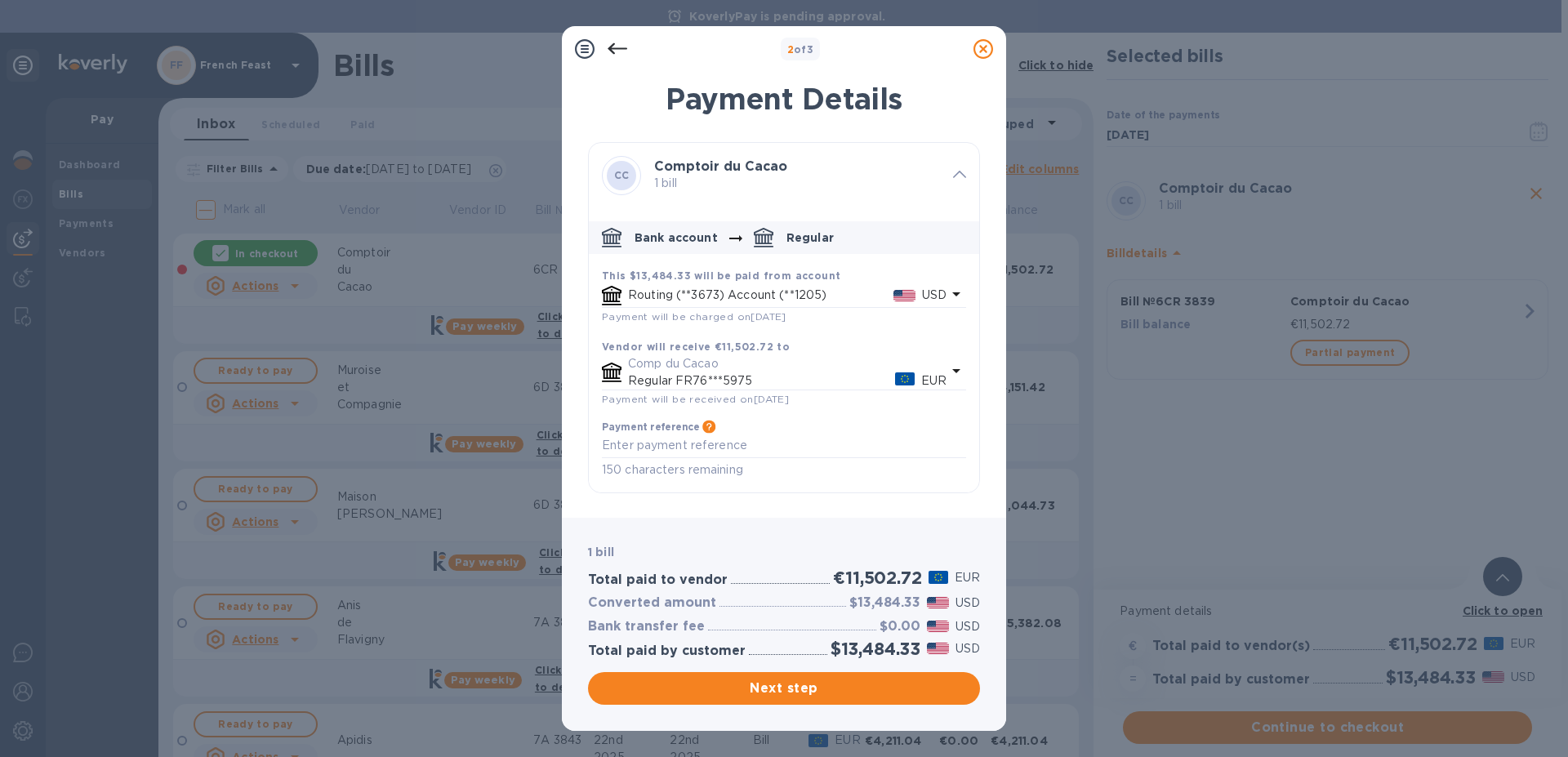
click at [985, 51] on icon at bounding box center [983, 49] width 20 height 20
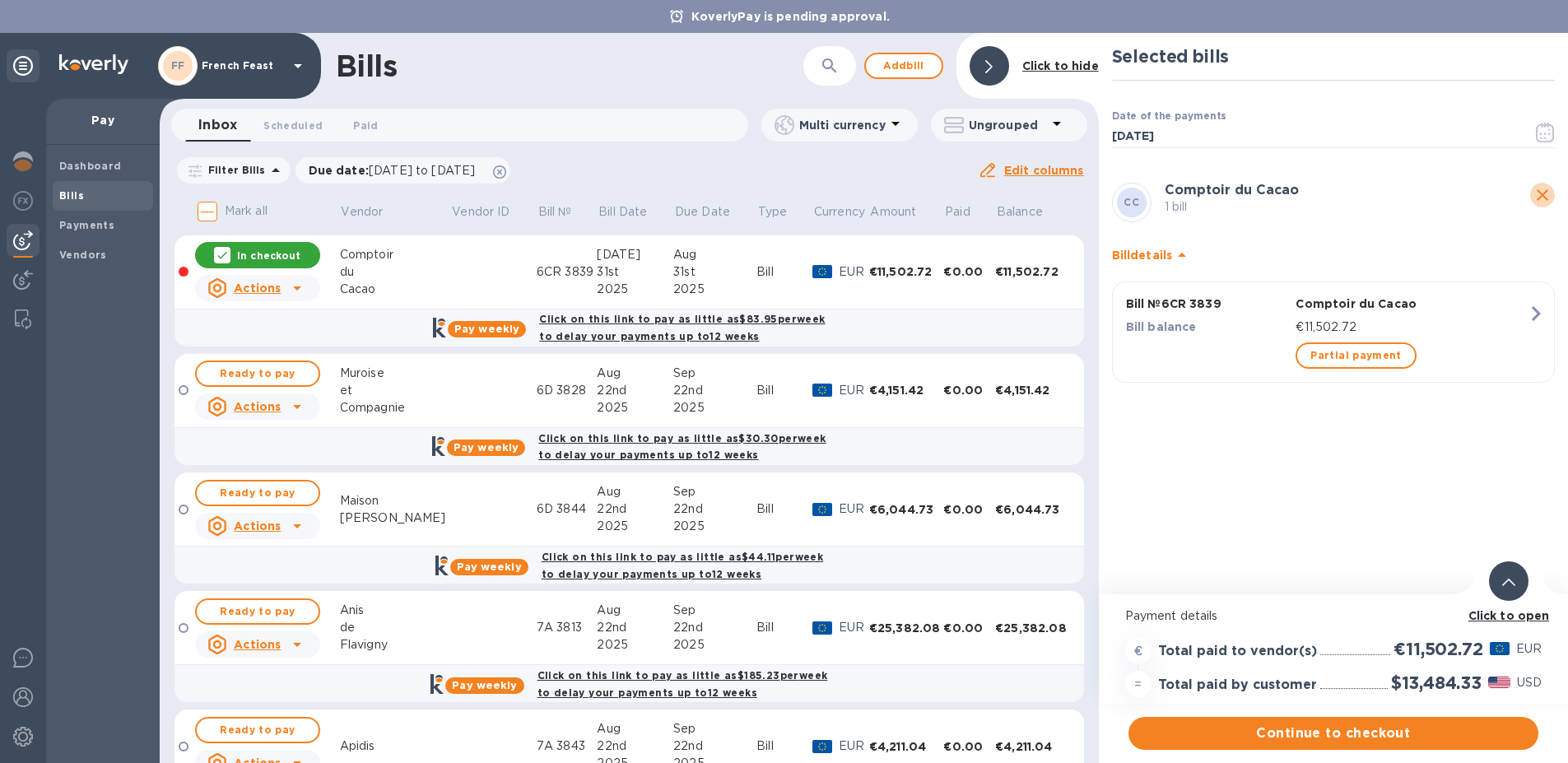
click at [1544, 193] on icon "close" at bounding box center [1543, 195] width 12 height 12
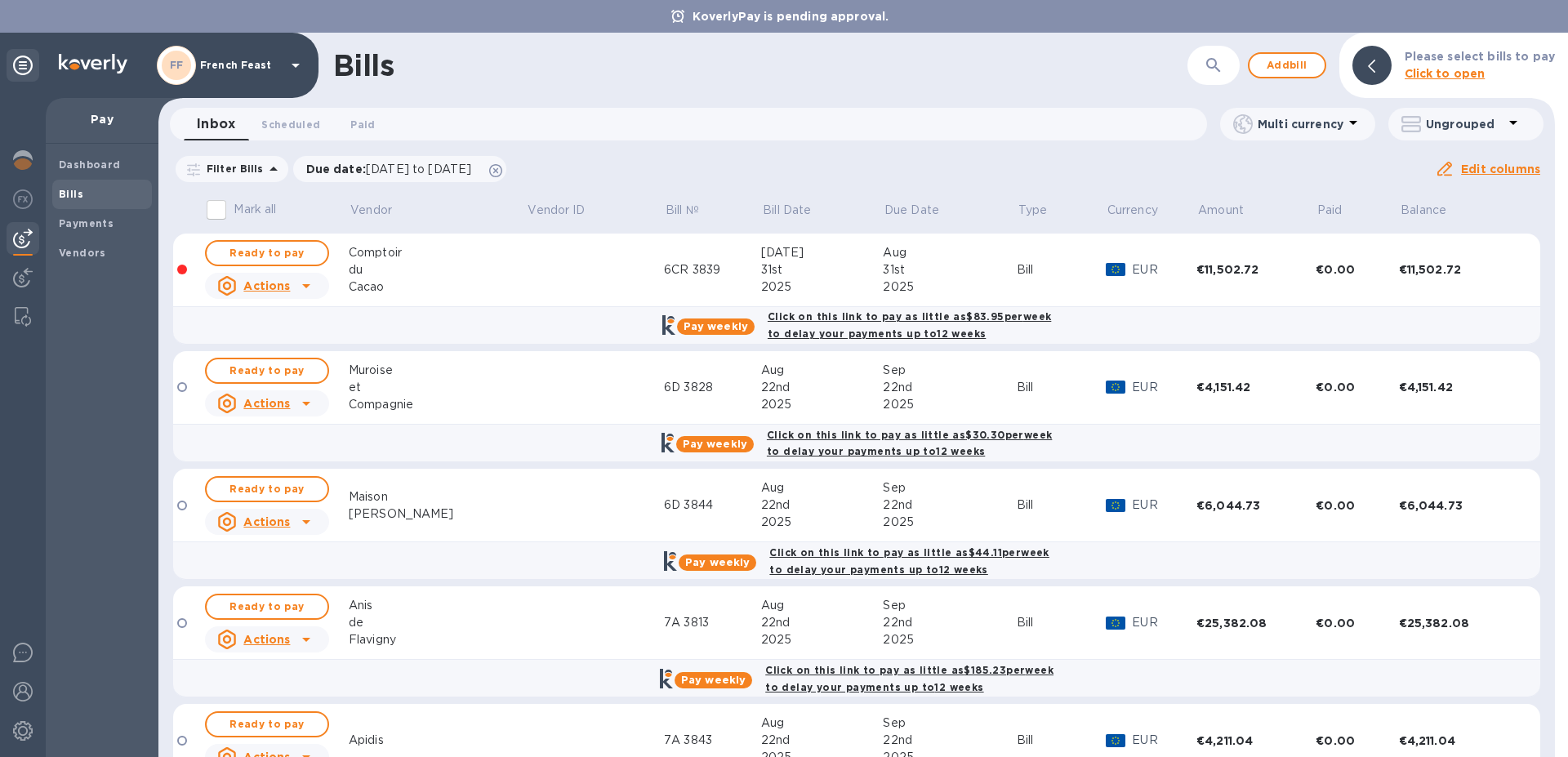
click at [80, 387] on div "Dashboard Bills Payments Vendors" at bounding box center [101, 450] width 112 height 613
click at [24, 735] on img at bounding box center [23, 731] width 20 height 20
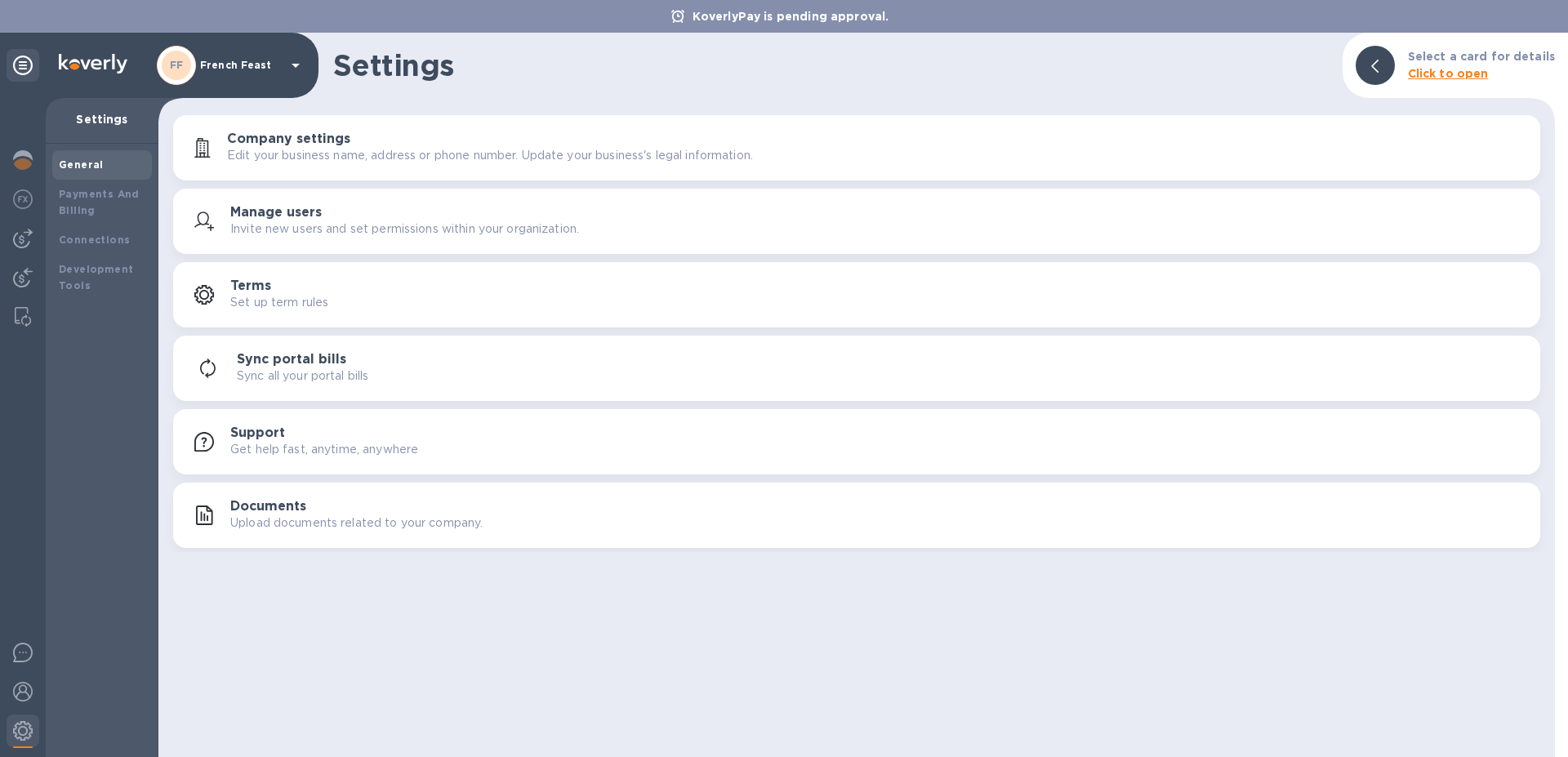
click at [74, 655] on div "General Payments And Billing Connections Development Tools" at bounding box center [101, 450] width 112 height 613
click at [22, 519] on div at bounding box center [23, 428] width 45 height 660
click at [23, 520] on div at bounding box center [23, 428] width 45 height 660
click at [24, 731] on img at bounding box center [23, 731] width 20 height 20
click at [24, 694] on img at bounding box center [23, 692] width 20 height 20
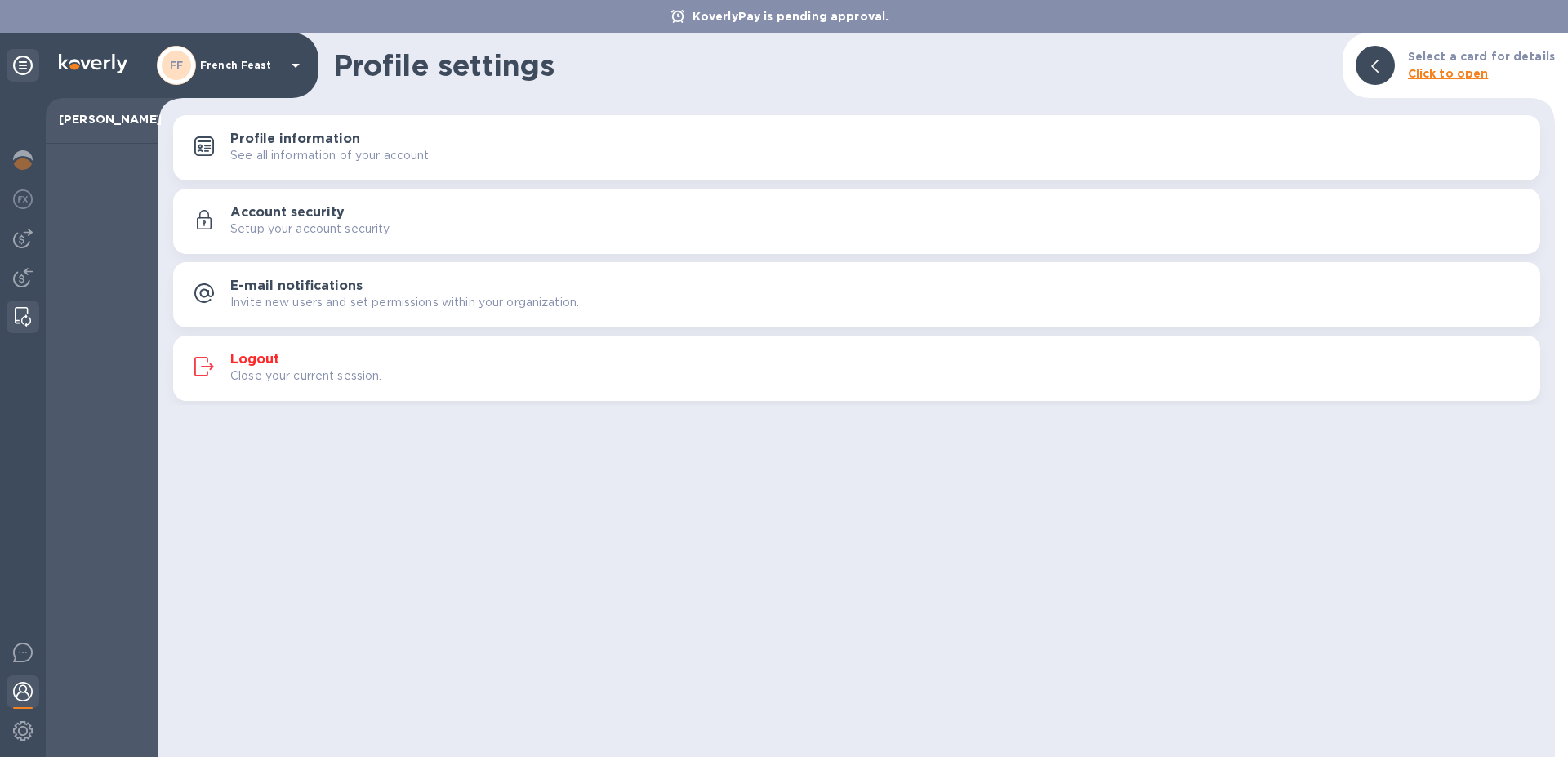
click at [21, 315] on img at bounding box center [23, 317] width 17 height 20
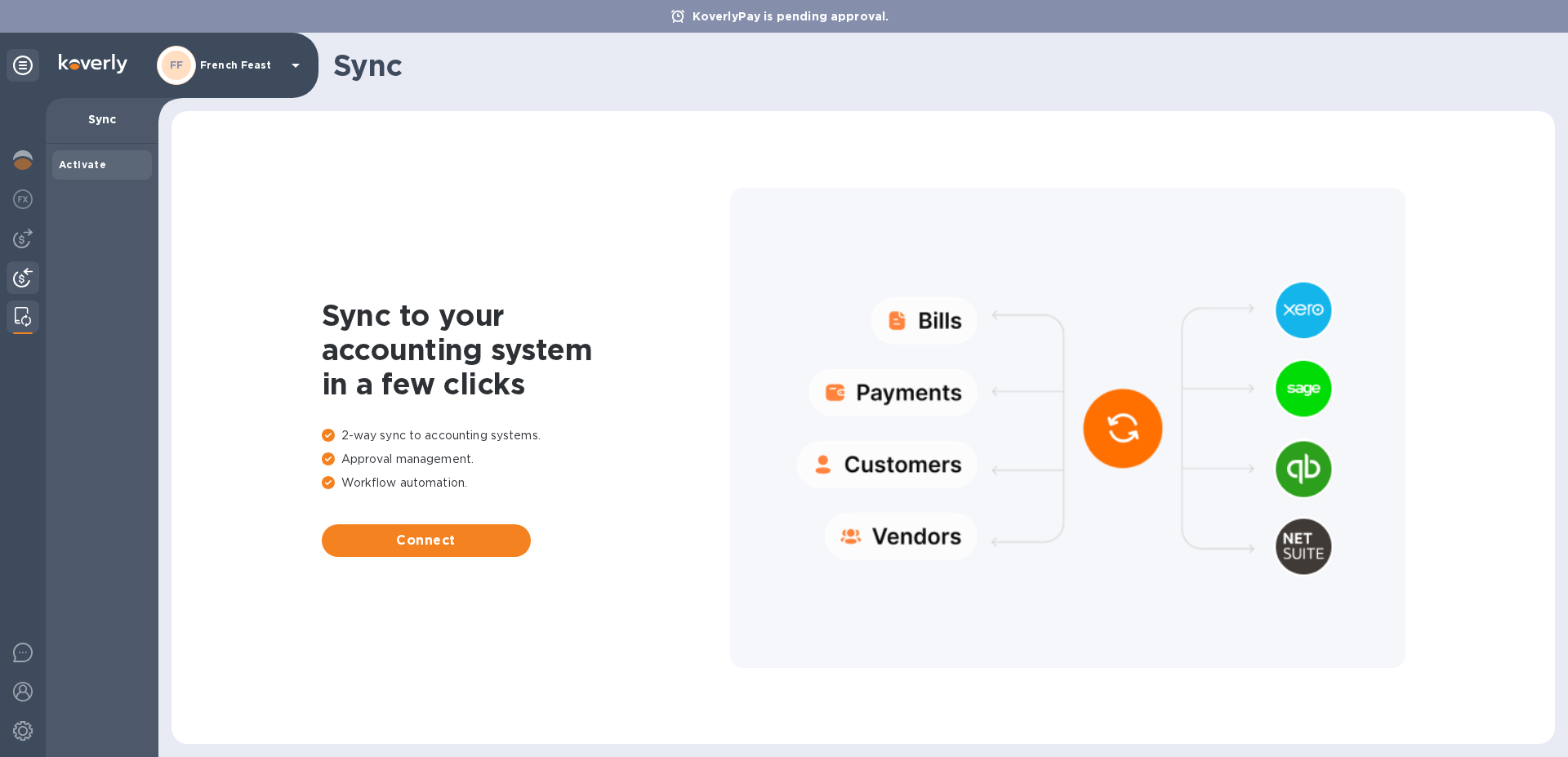
click at [22, 281] on img at bounding box center [23, 278] width 20 height 20
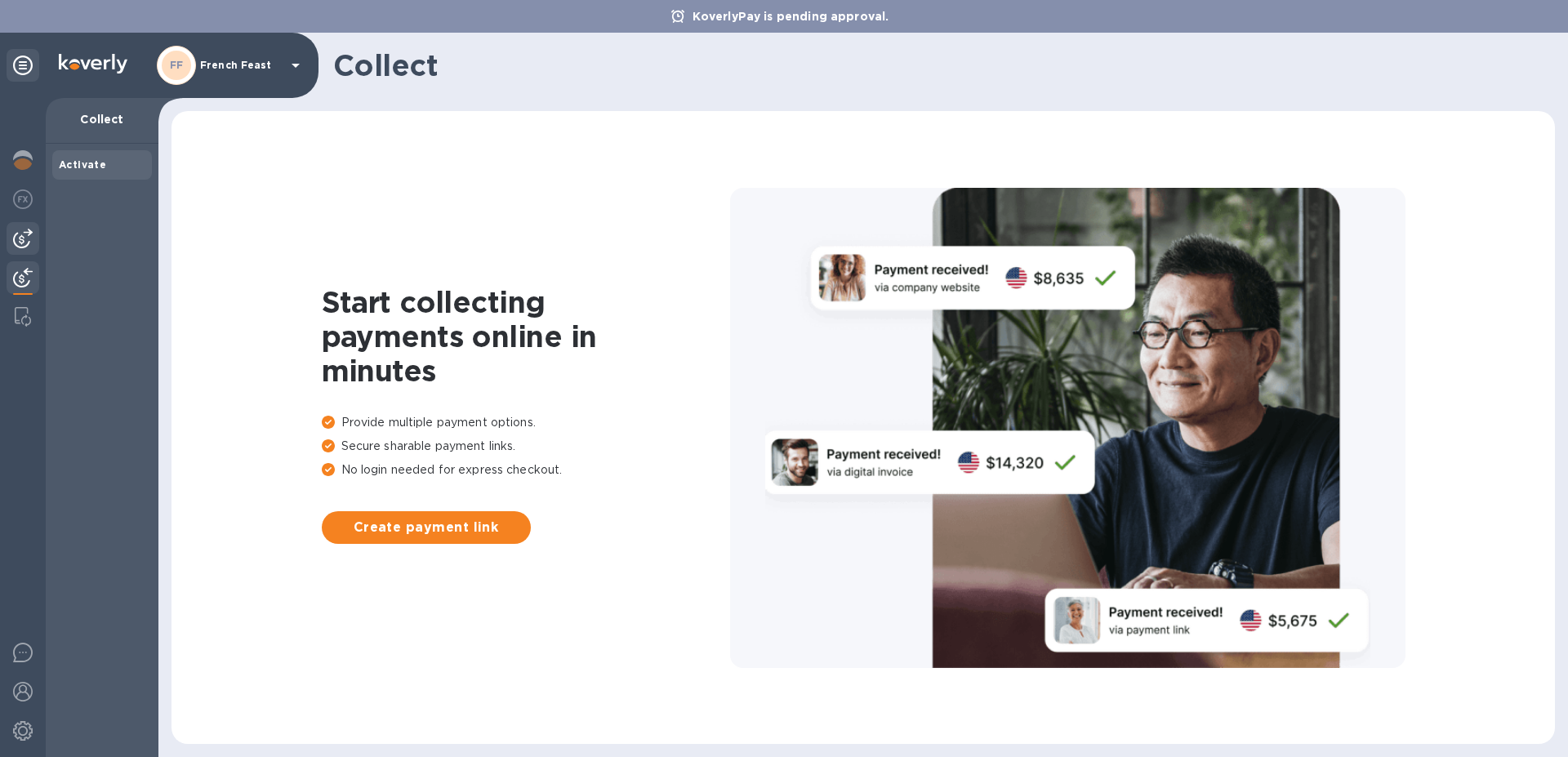
click at [25, 242] on img at bounding box center [23, 238] width 20 height 20
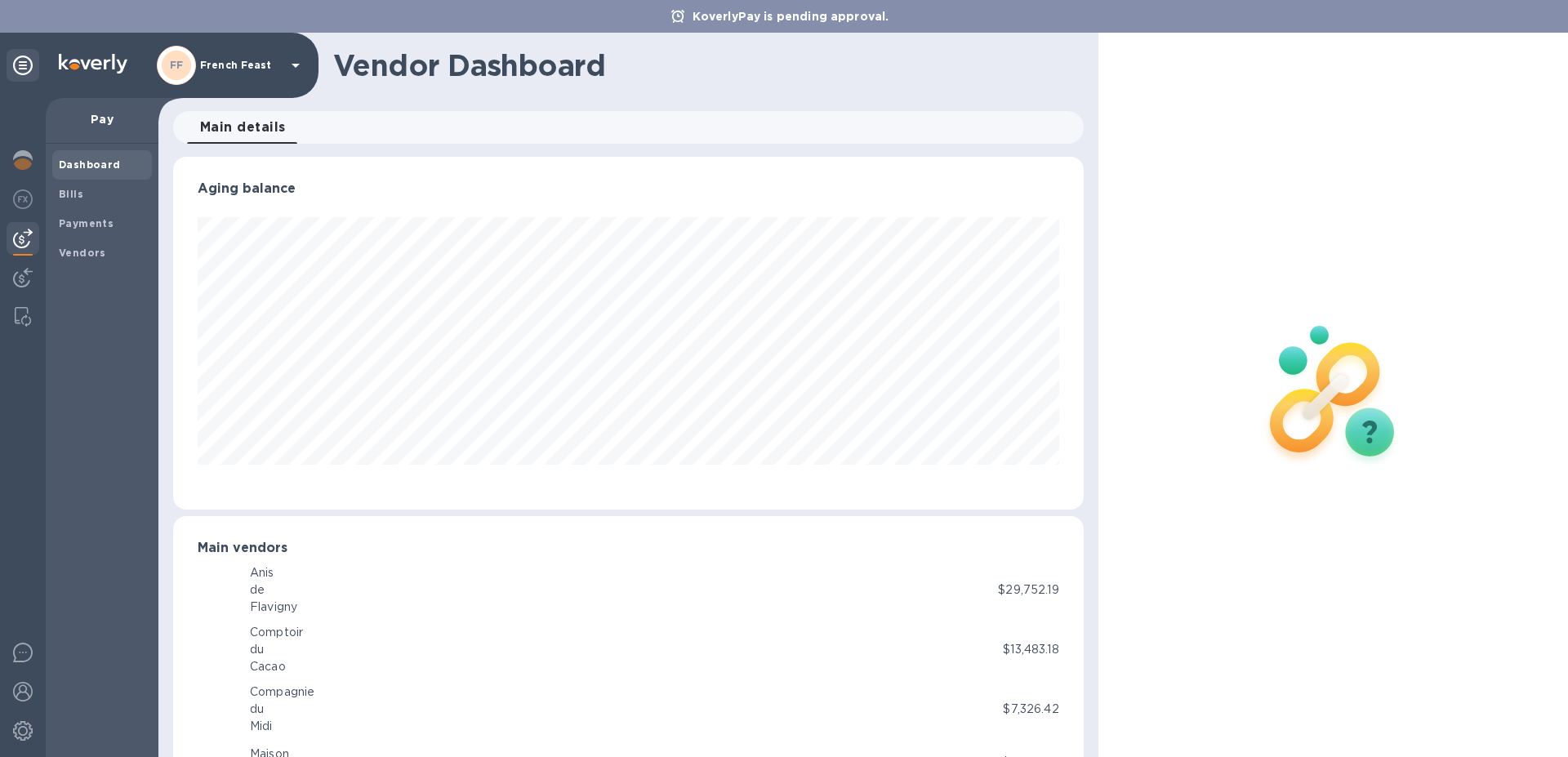
scroll to position [816332, 815707]
click at [267, 588] on div "de" at bounding box center [274, 590] width 47 height 17
click at [218, 591] on b "AF" at bounding box center [217, 589] width 15 height 12
click at [95, 254] on b "Vendors" at bounding box center [83, 253] width 47 height 12
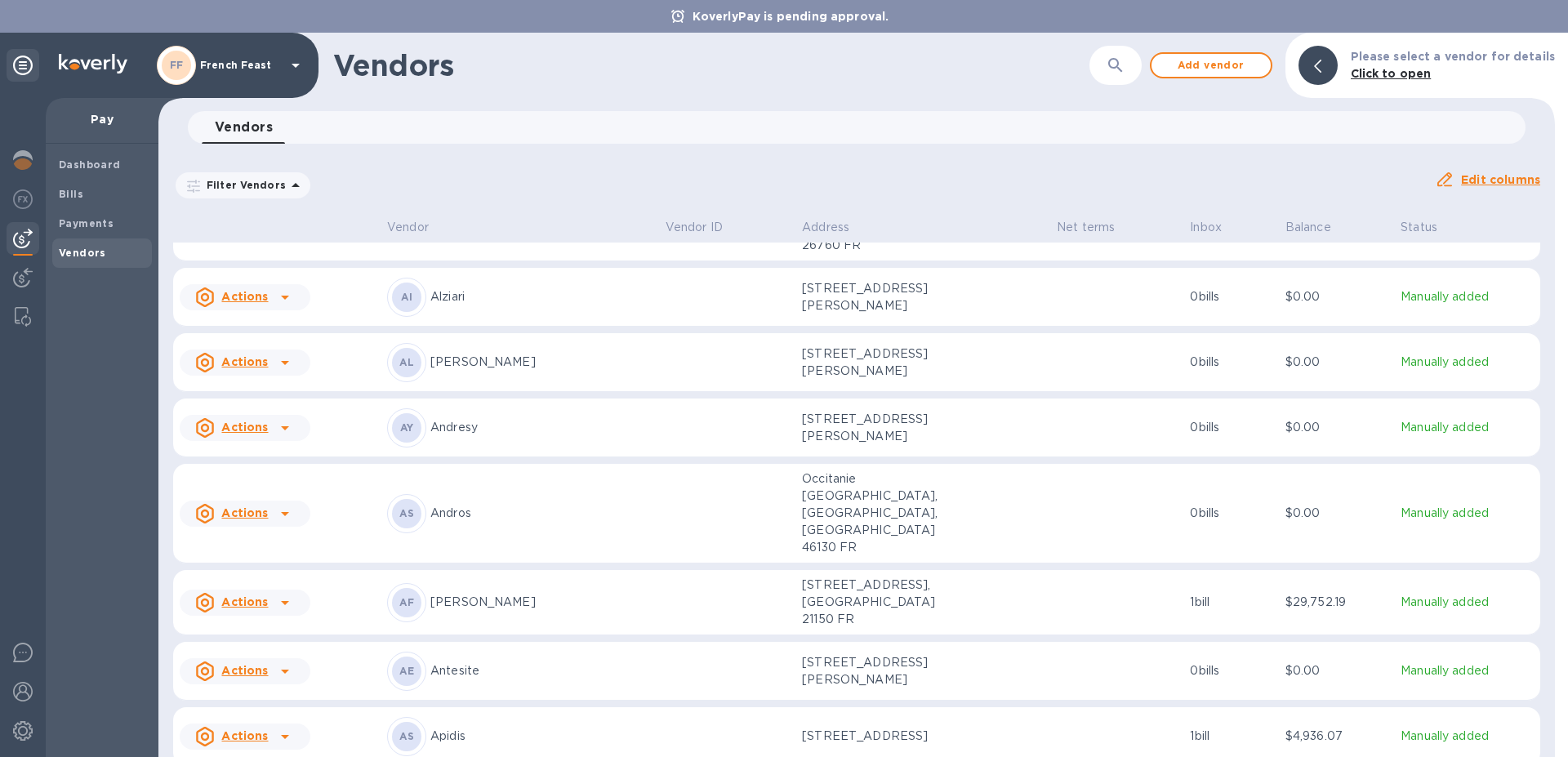
scroll to position [281, 0]
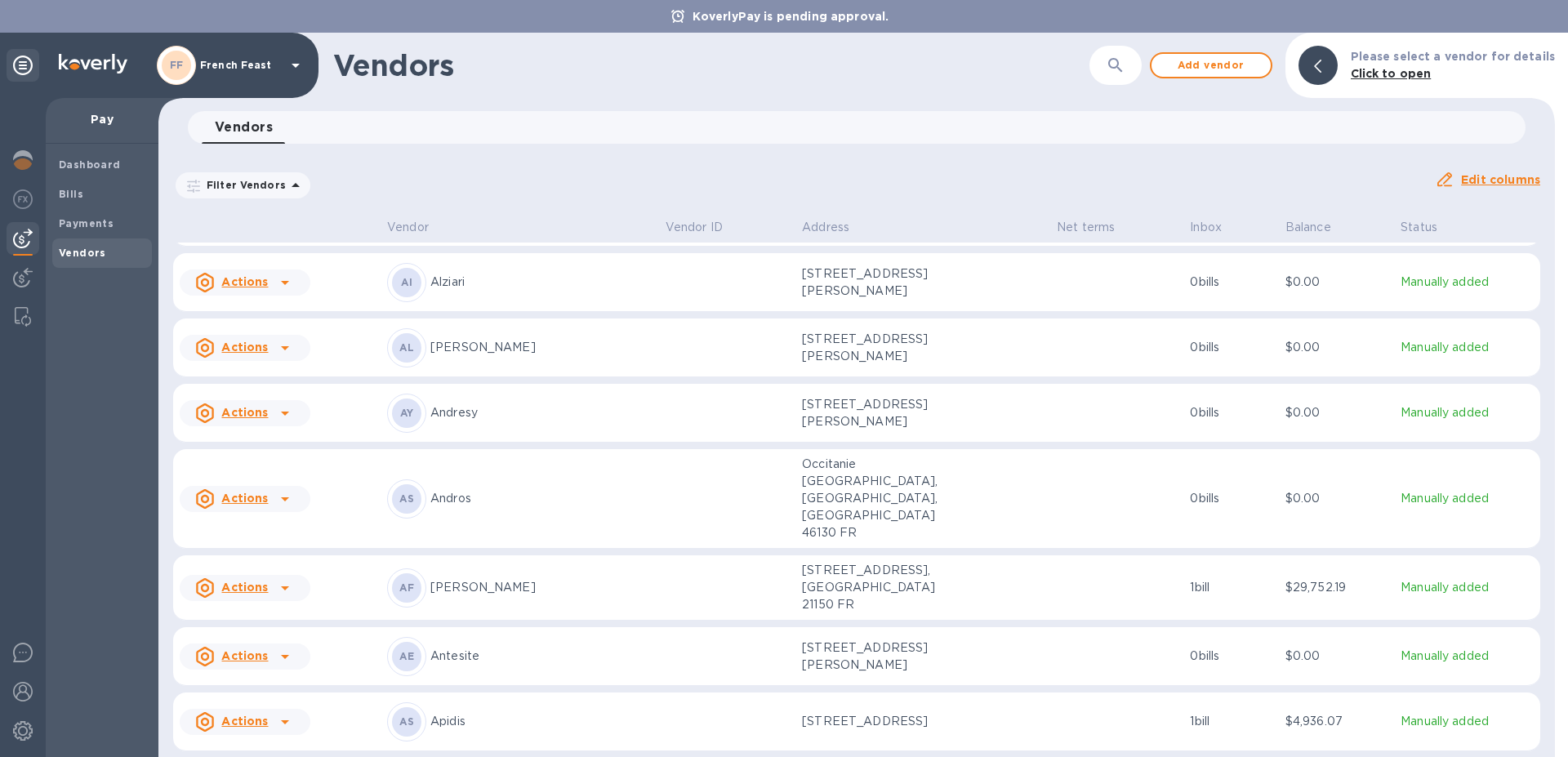
click at [281, 598] on icon at bounding box center [285, 588] width 20 height 20
click at [281, 598] on div at bounding box center [784, 378] width 1568 height 757
click at [1418, 597] on p "Manually added" at bounding box center [1467, 587] width 133 height 17
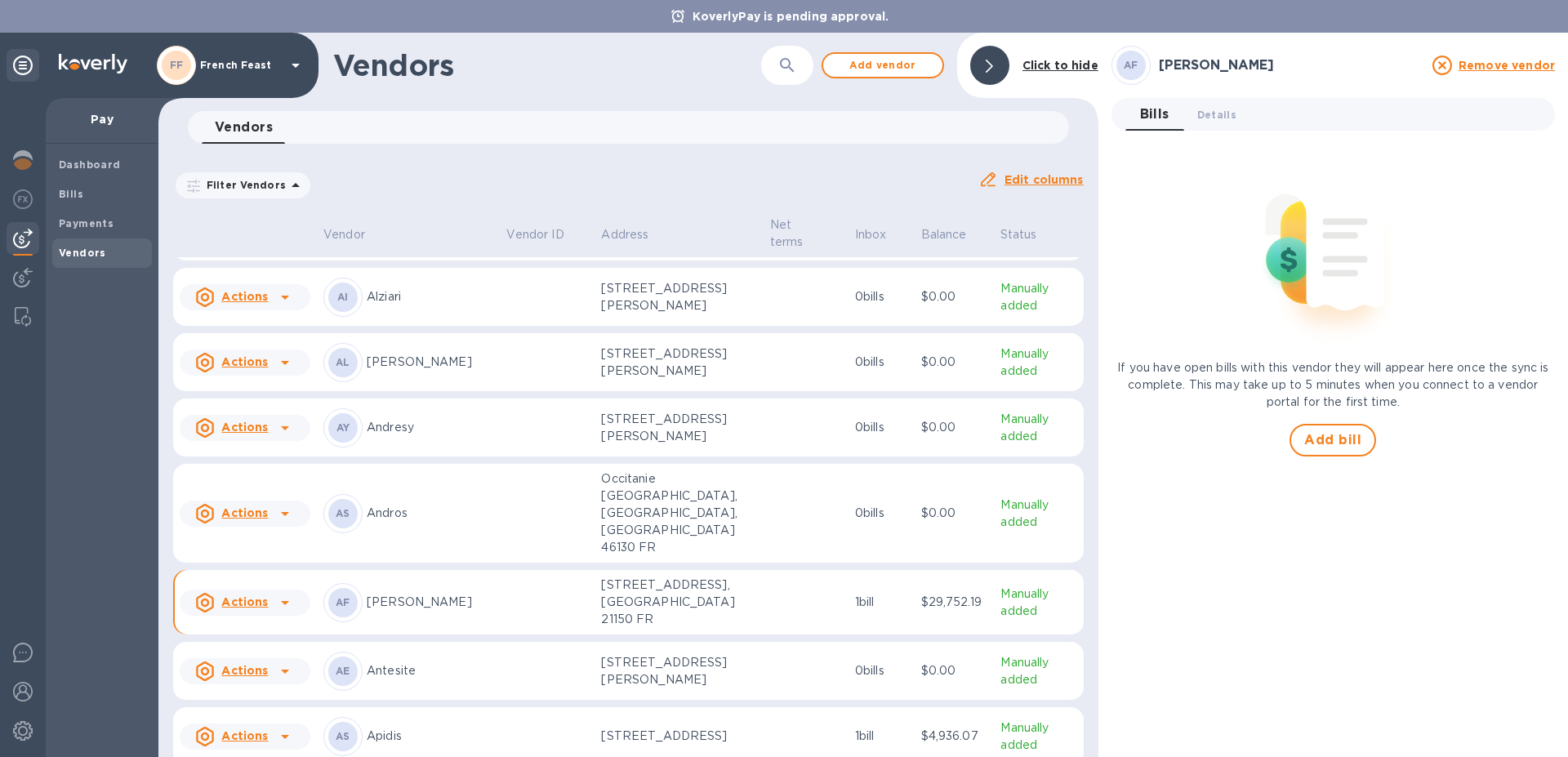
scroll to position [295, 0]
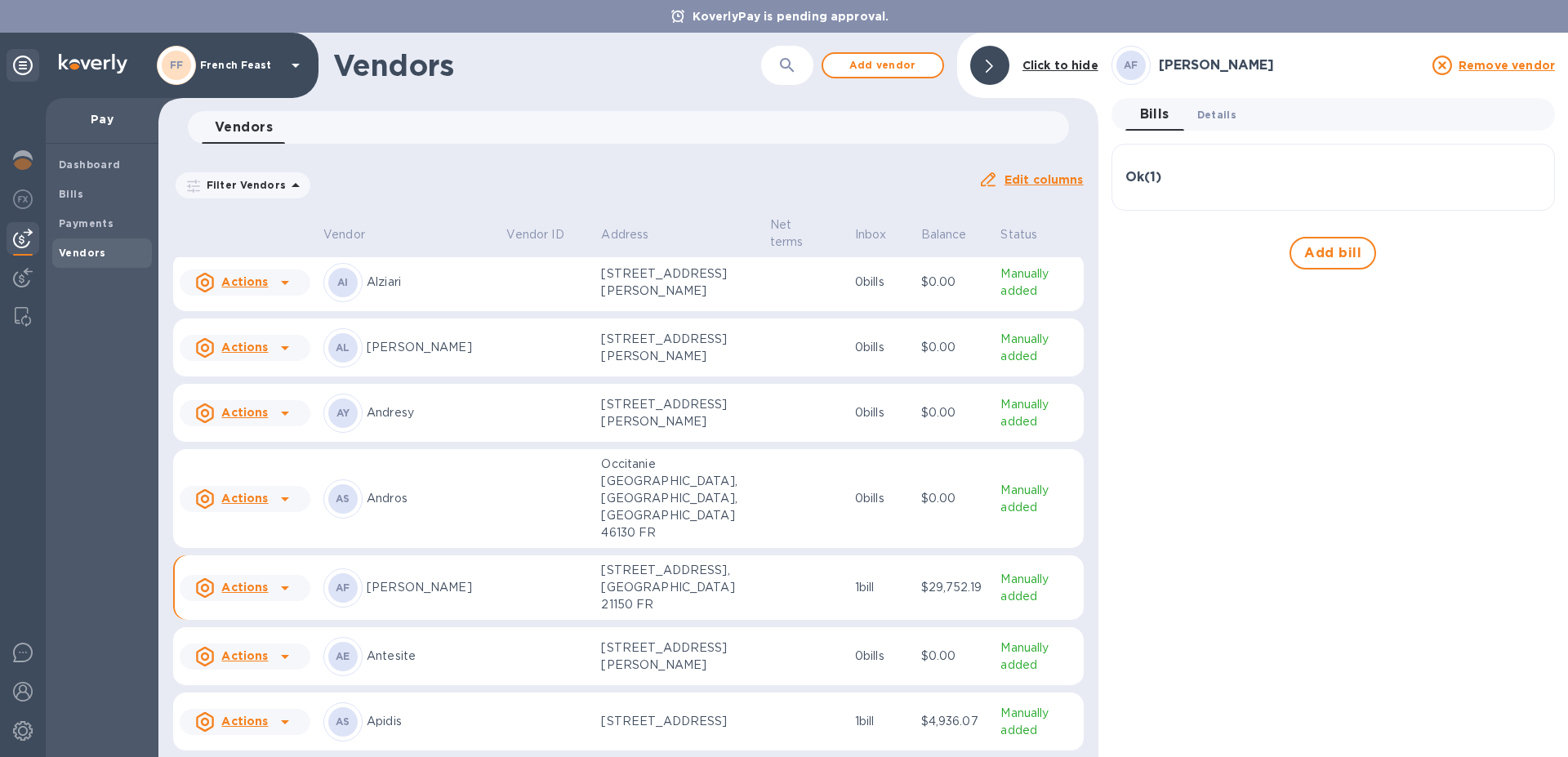
click at [1218, 113] on span "Details 0" at bounding box center [1217, 114] width 39 height 17
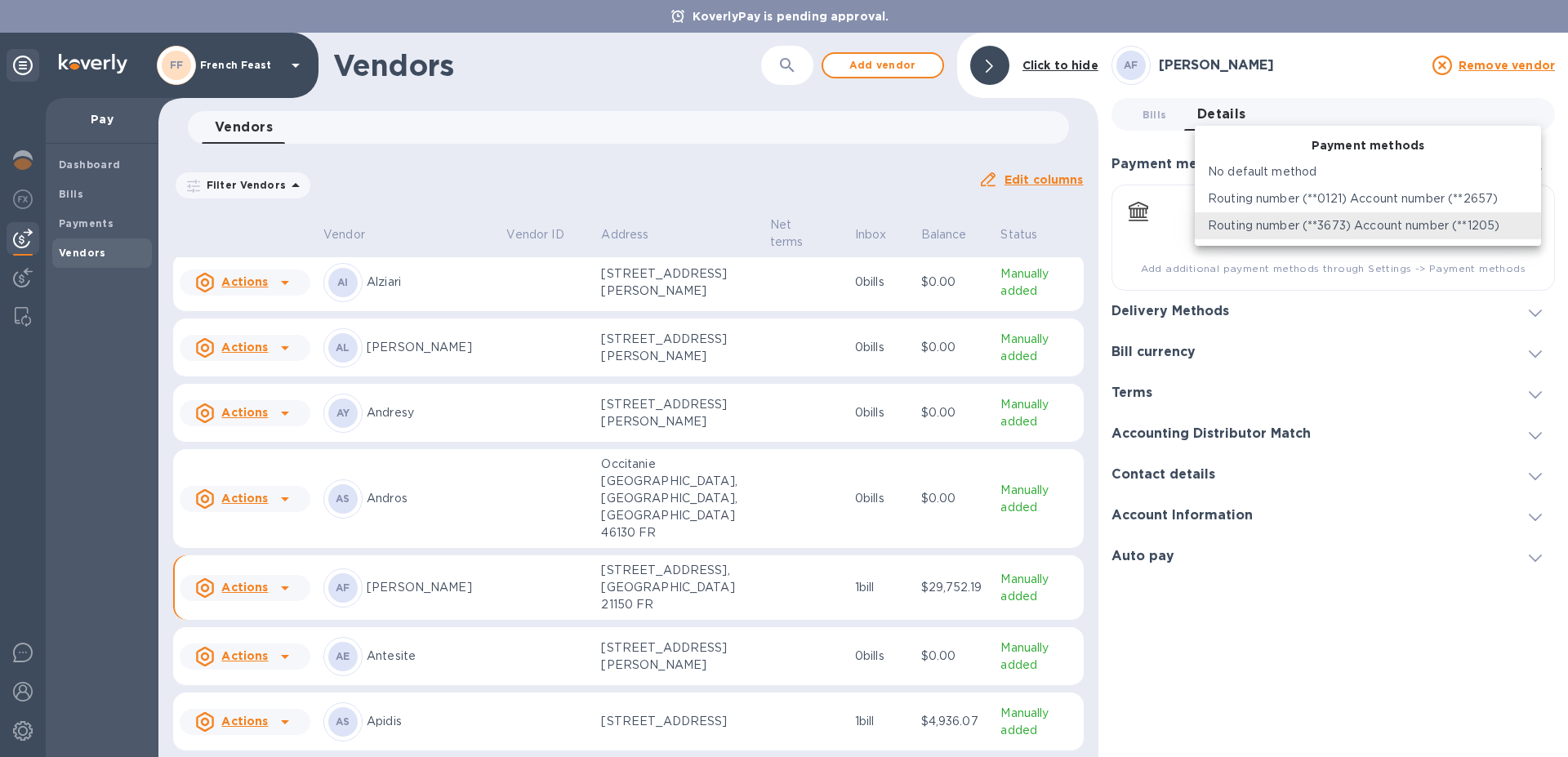
click at [1532, 227] on body "KoverlyPay is pending approval. FF French Feast Pay Dashboard Bills Payments Ve…" at bounding box center [784, 378] width 1568 height 757
click at [1488, 199] on p "Routing number (**0121) Account number (**2657)" at bounding box center [1352, 198] width 290 height 17
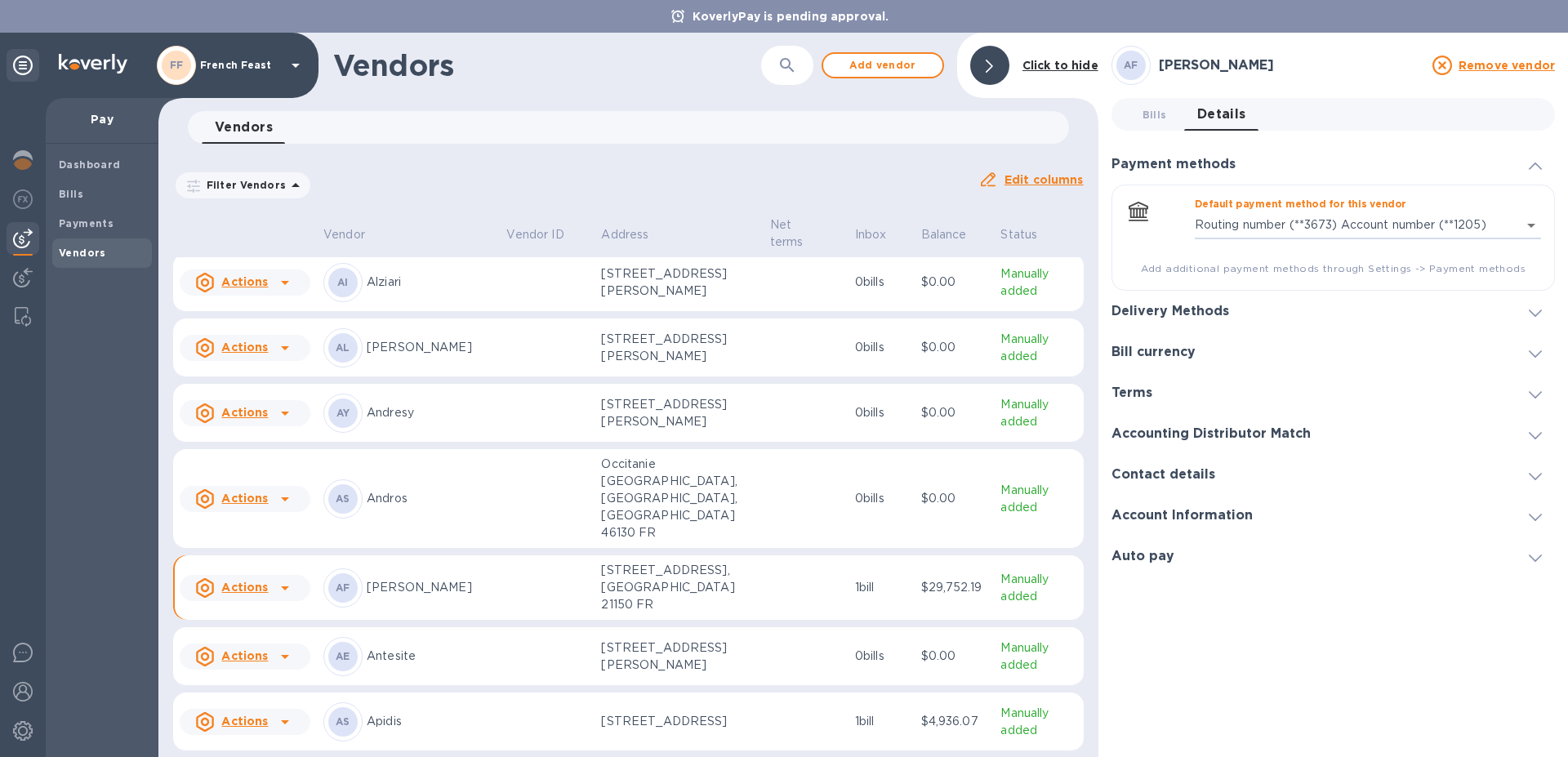
type input "2014910293557482991160741900800016"
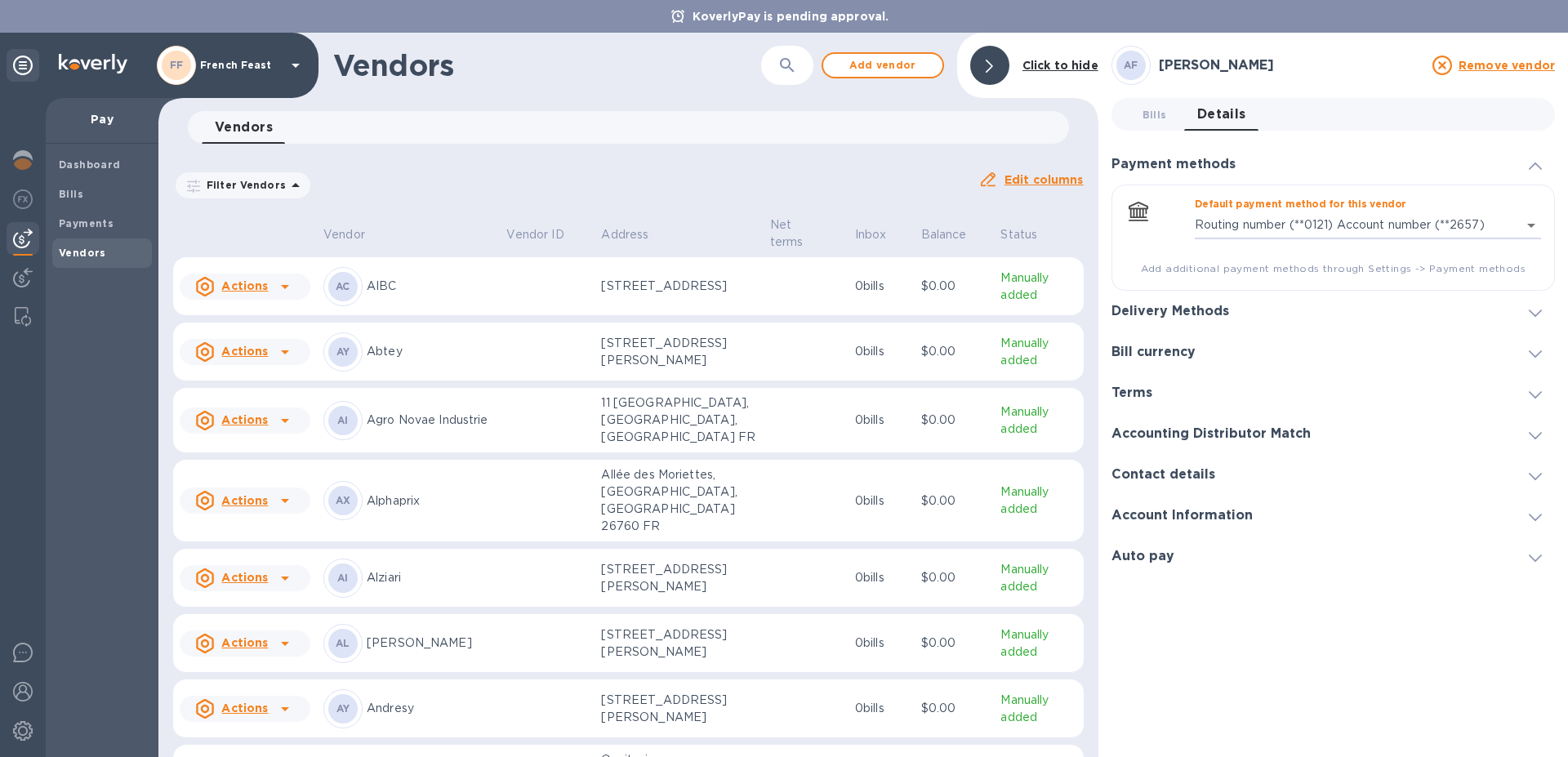
click at [680, 148] on div "Vendors 0 Filter Vendors Auto pay: All Edit columns" at bounding box center [628, 156] width 940 height 90
click at [19, 282] on img at bounding box center [23, 278] width 20 height 20
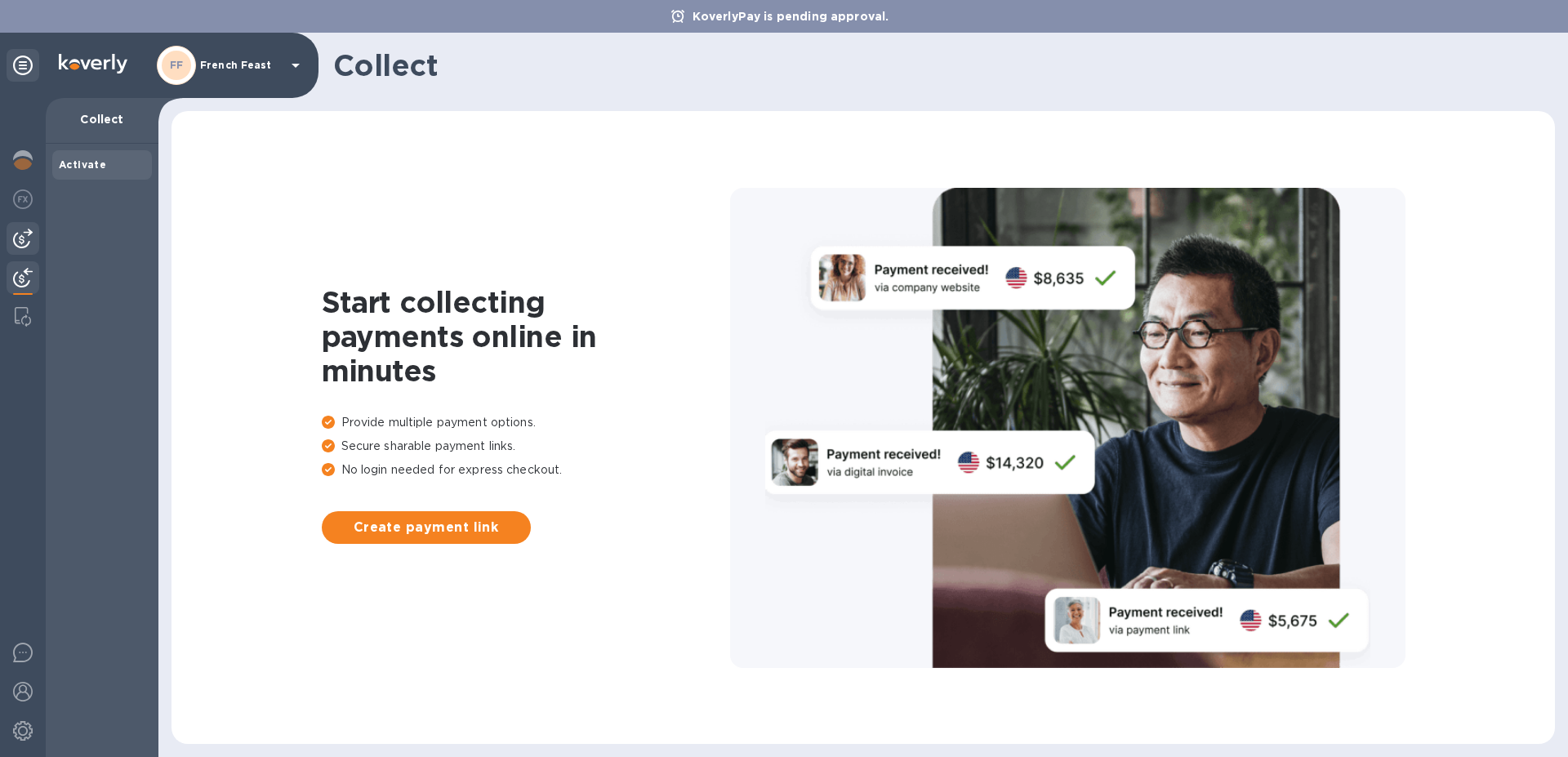
click at [21, 245] on img at bounding box center [23, 238] width 20 height 20
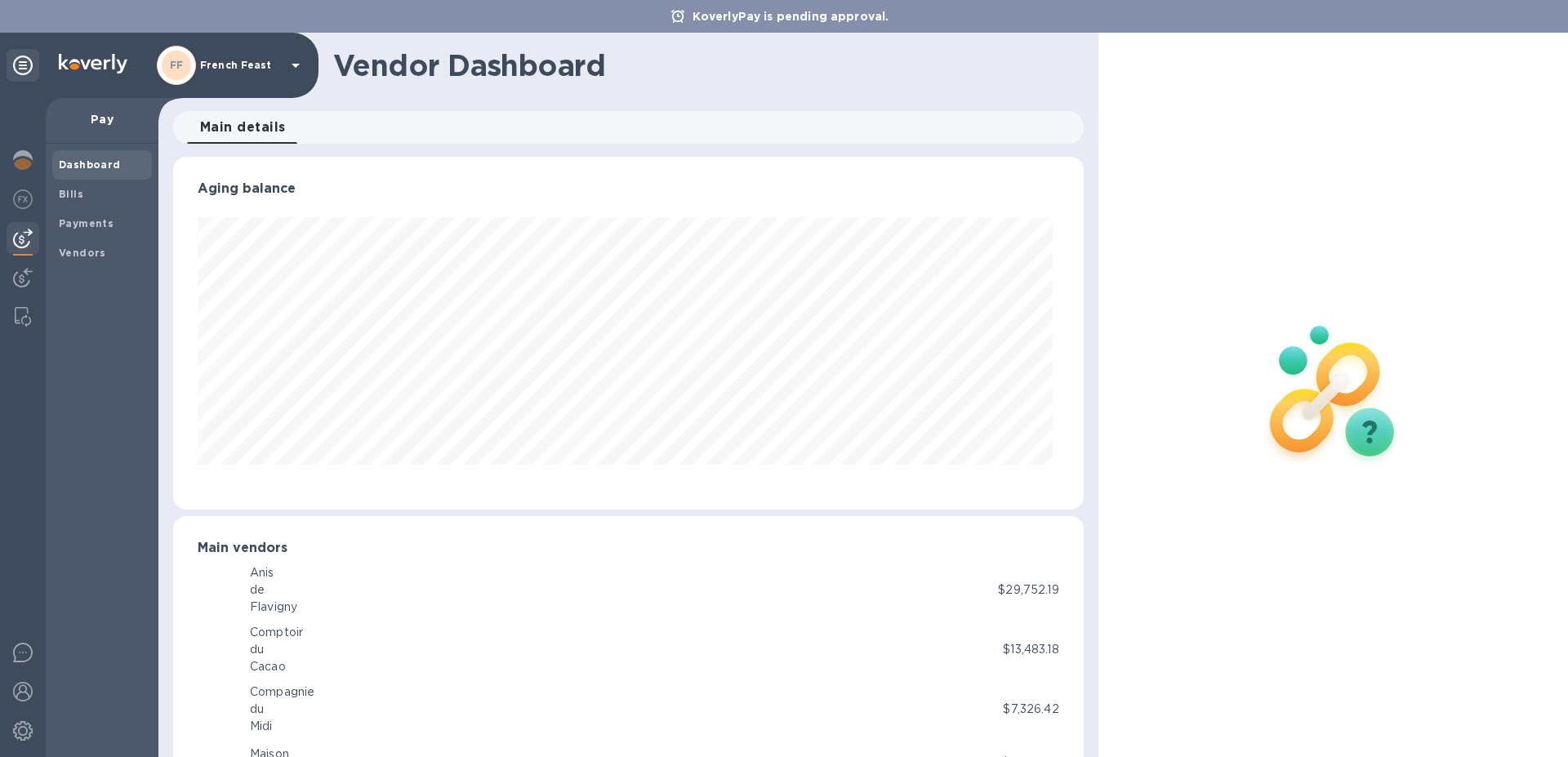
scroll to position [352, 904]
click at [65, 192] on b "Bills" at bounding box center [71, 194] width 25 height 12
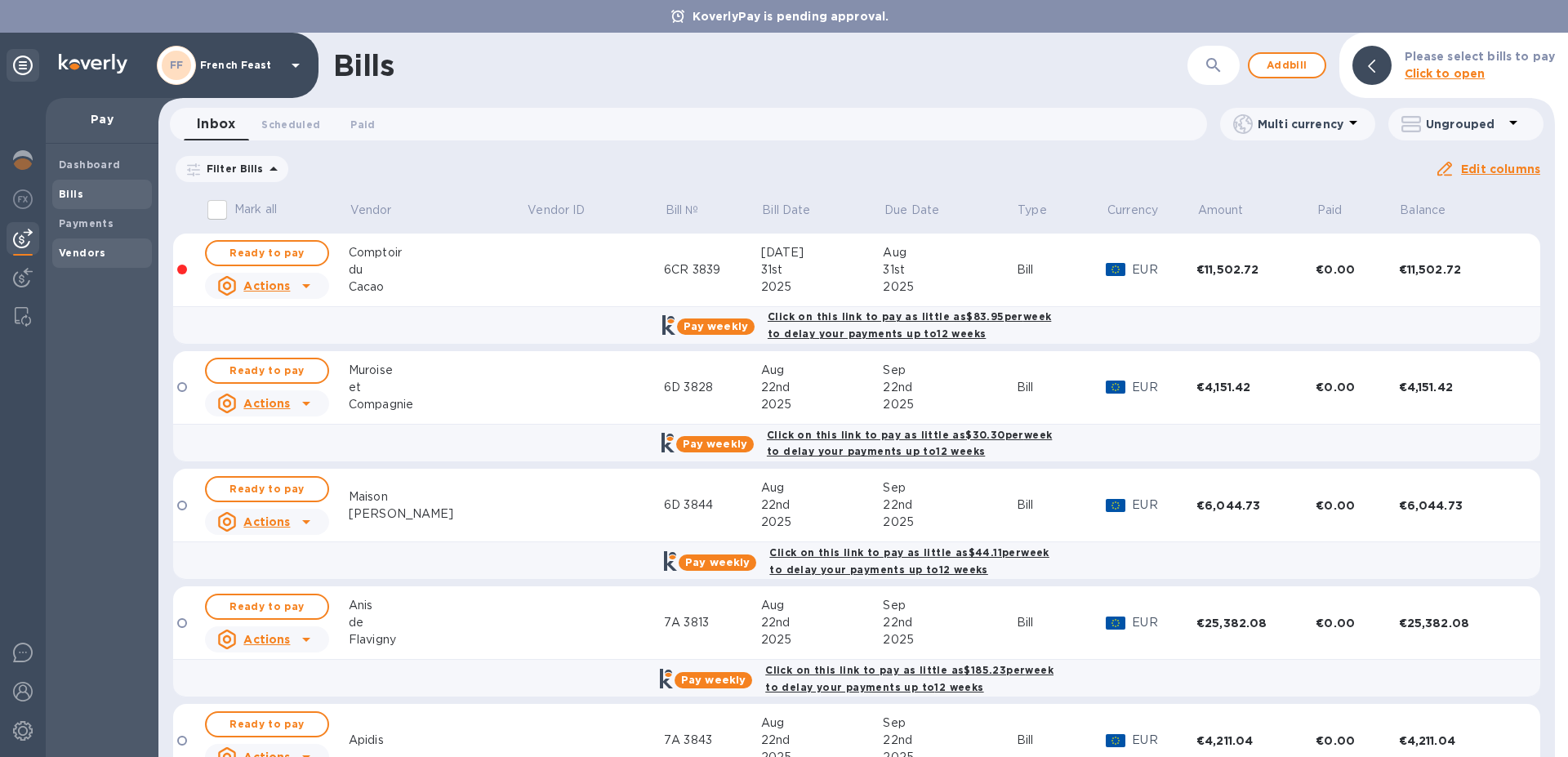
click at [79, 255] on b "Vendors" at bounding box center [83, 253] width 47 height 12
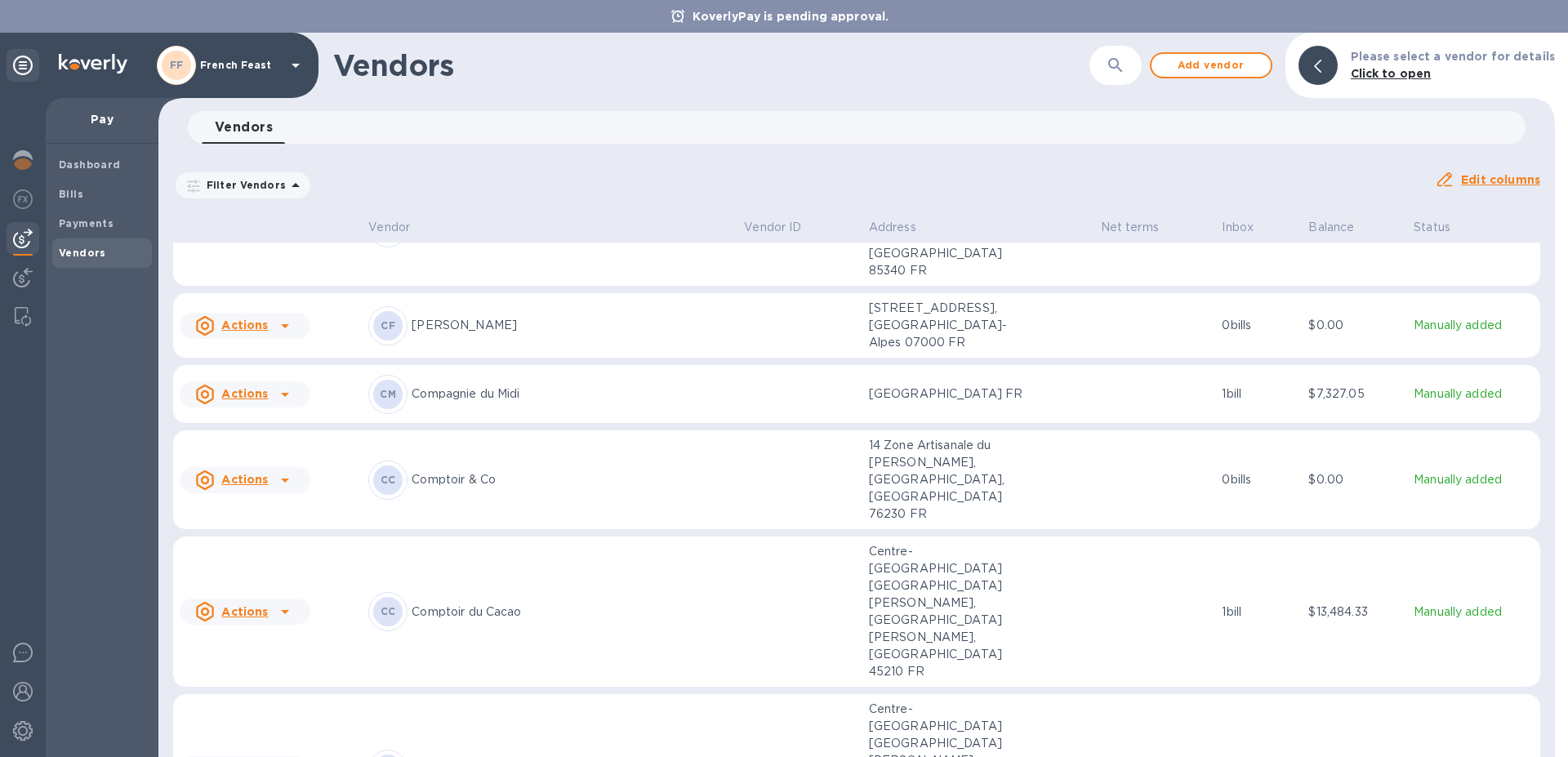
scroll to position [3177, 0]
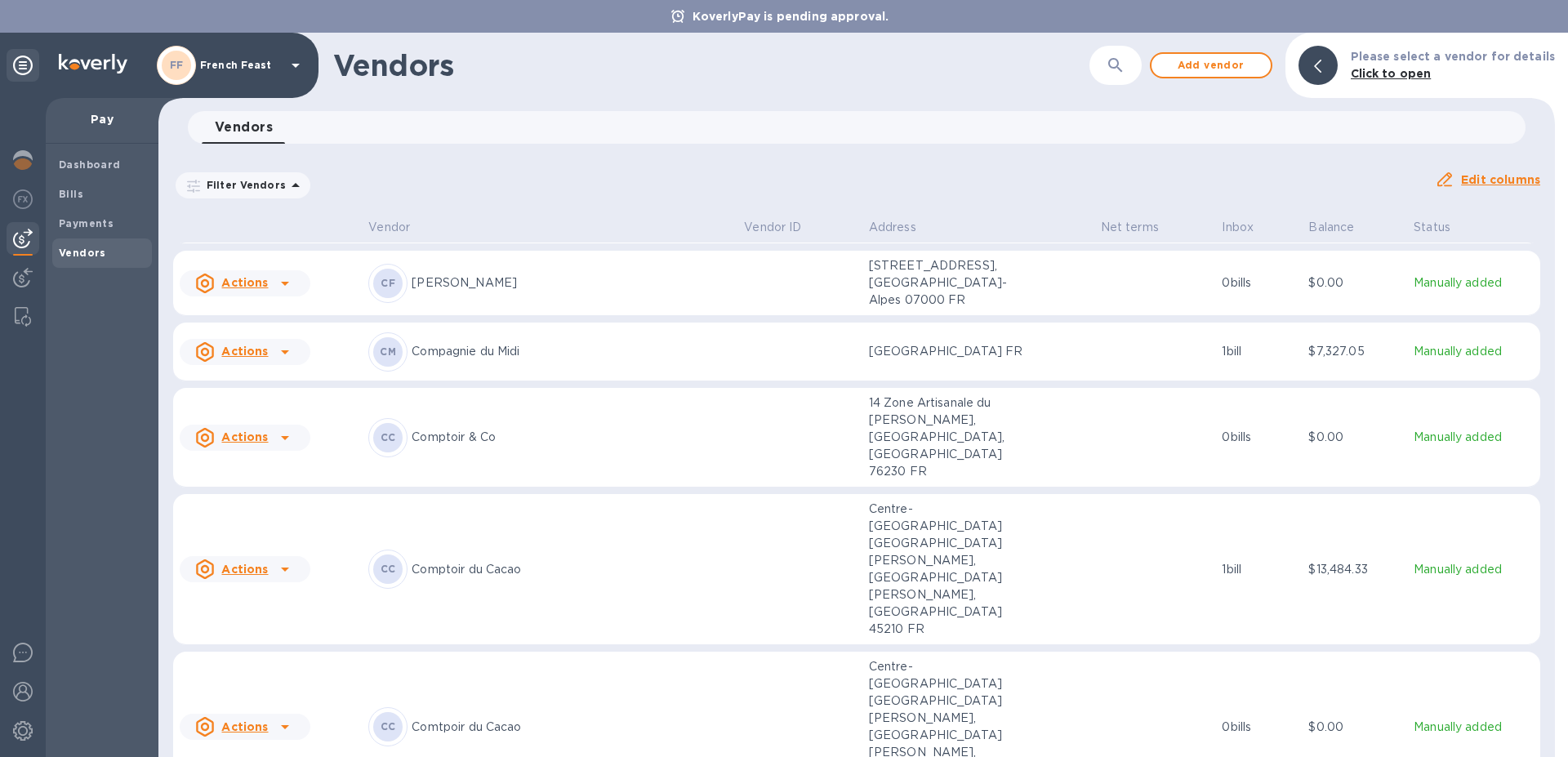
click at [1427, 561] on p "Manually added" at bounding box center [1474, 569] width 120 height 17
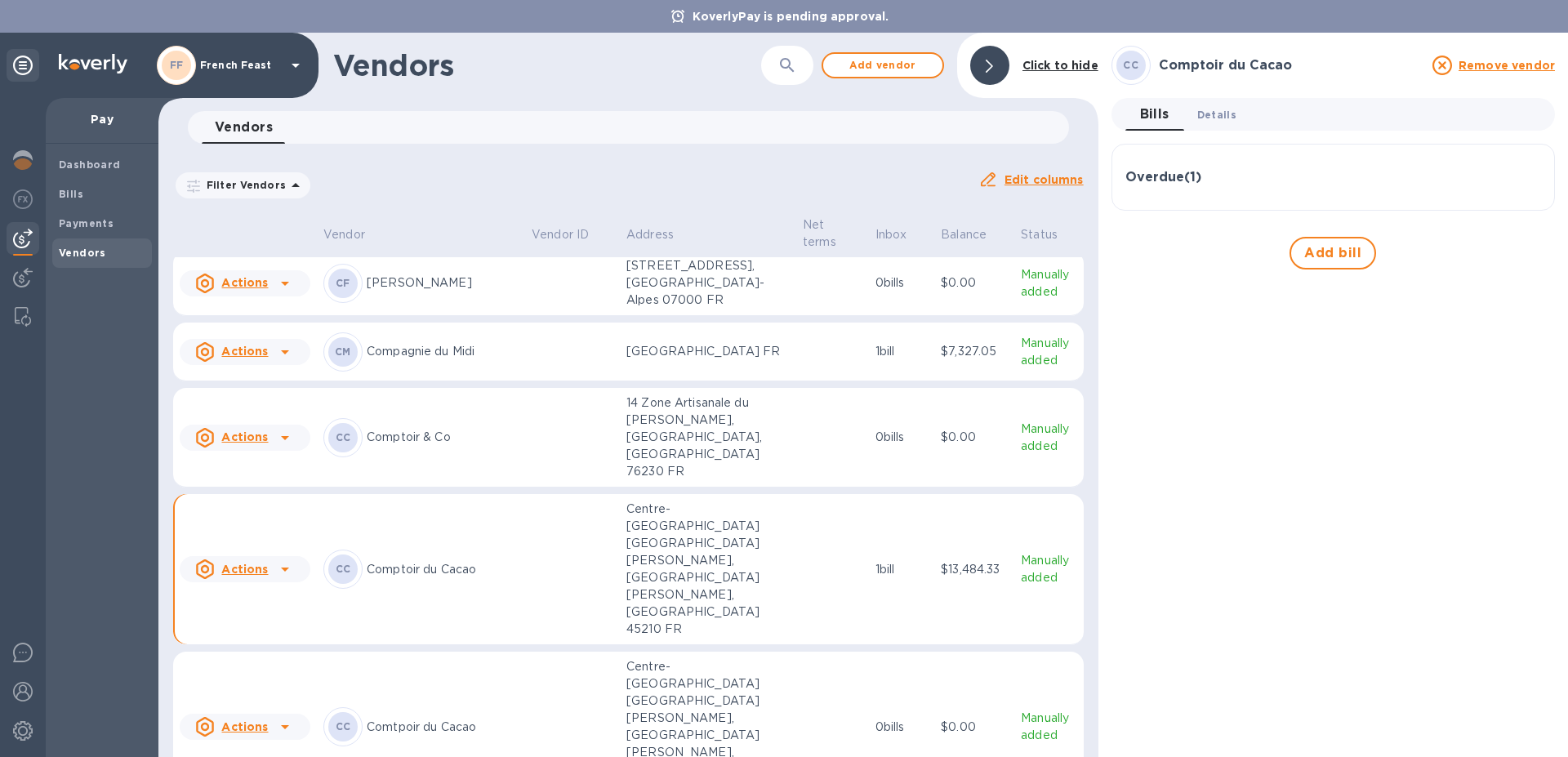
click at [1214, 113] on span "Details 0" at bounding box center [1217, 114] width 39 height 17
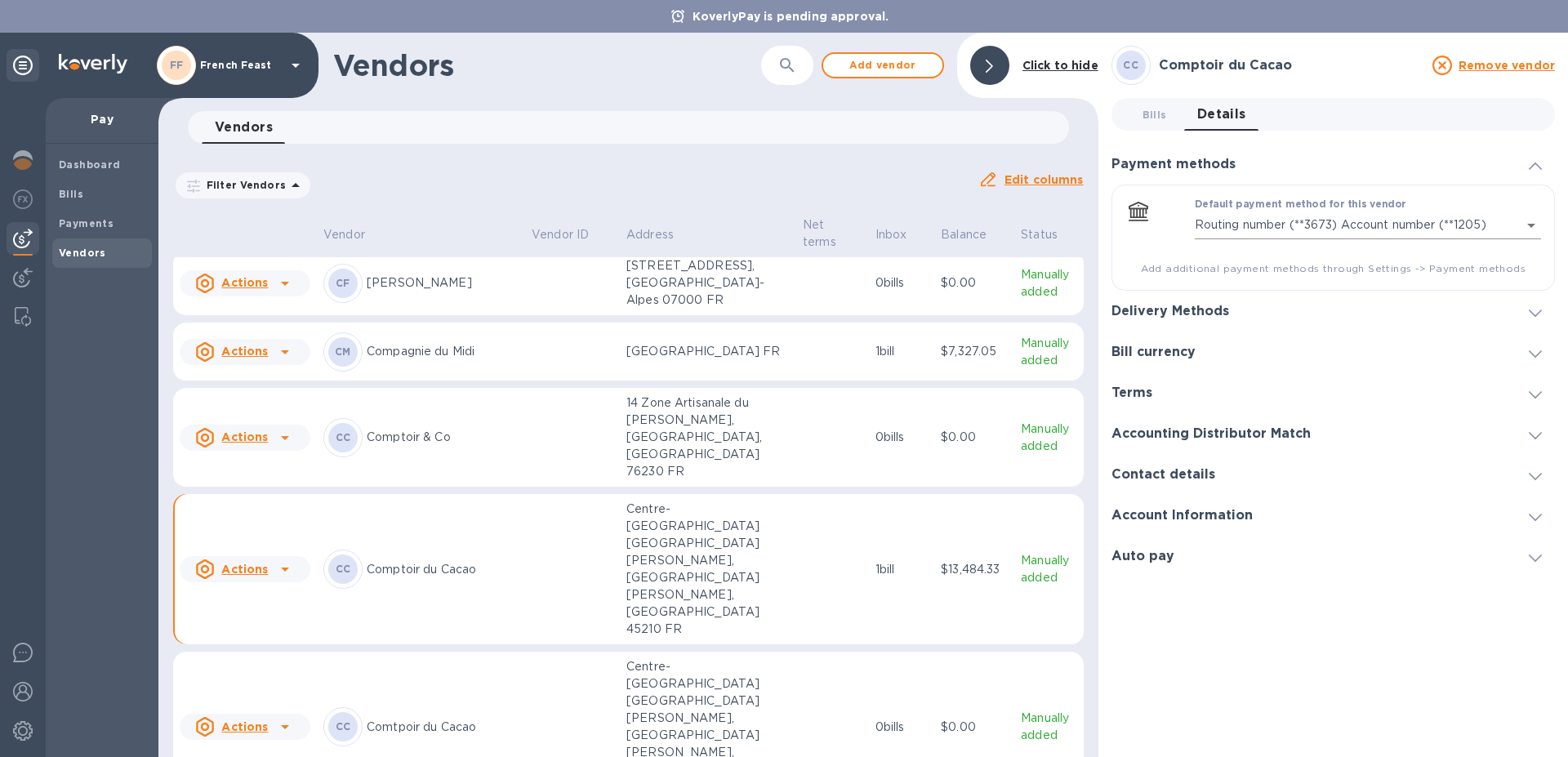
click at [1531, 226] on body "KoverlyPay is pending approval. FF French Feast Pay Dashboard Bills Payments Ve…" at bounding box center [784, 378] width 1568 height 757
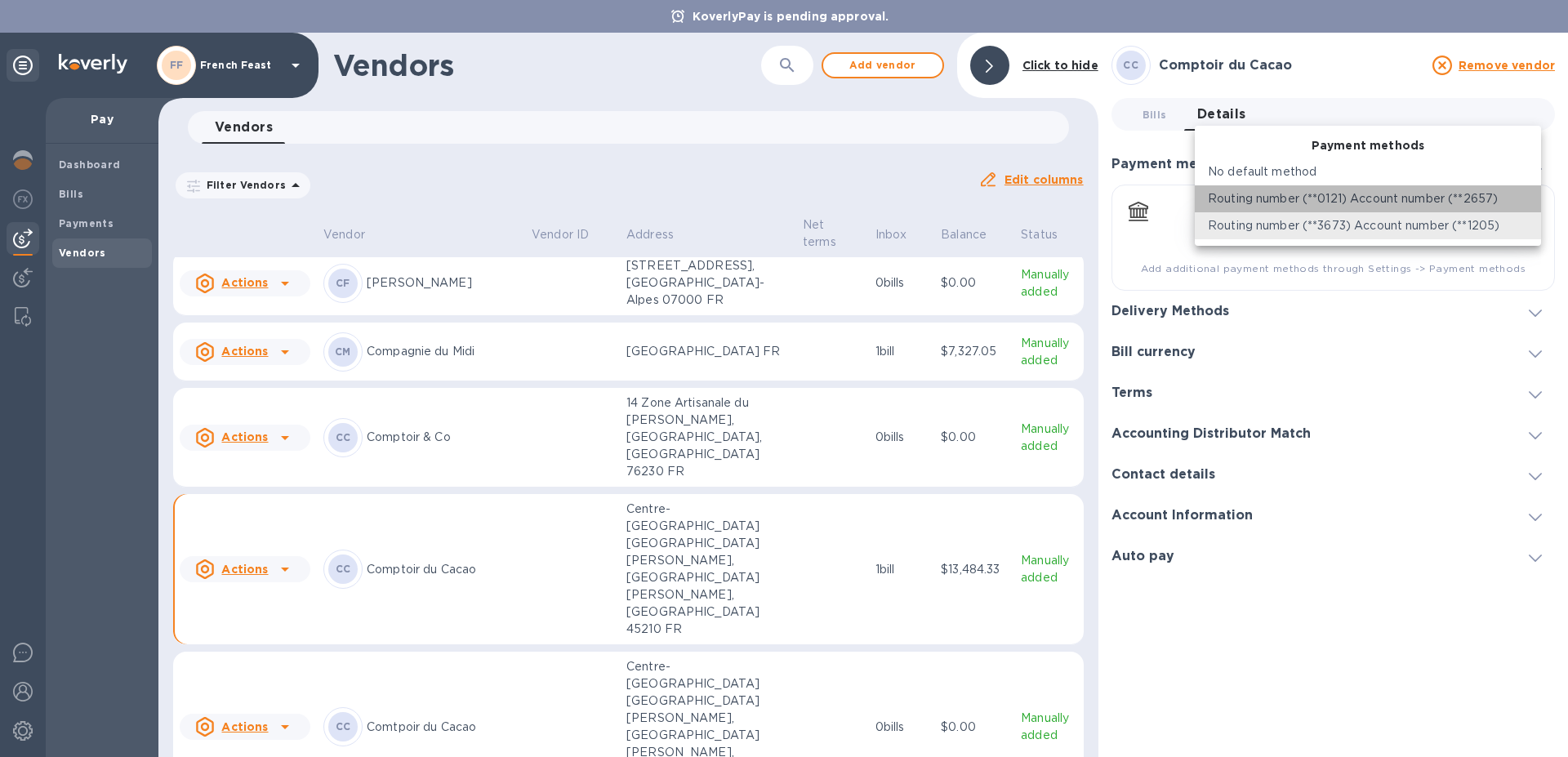
click at [1472, 200] on p "Routing number (**0121) Account number (**2657)" at bounding box center [1352, 198] width 290 height 17
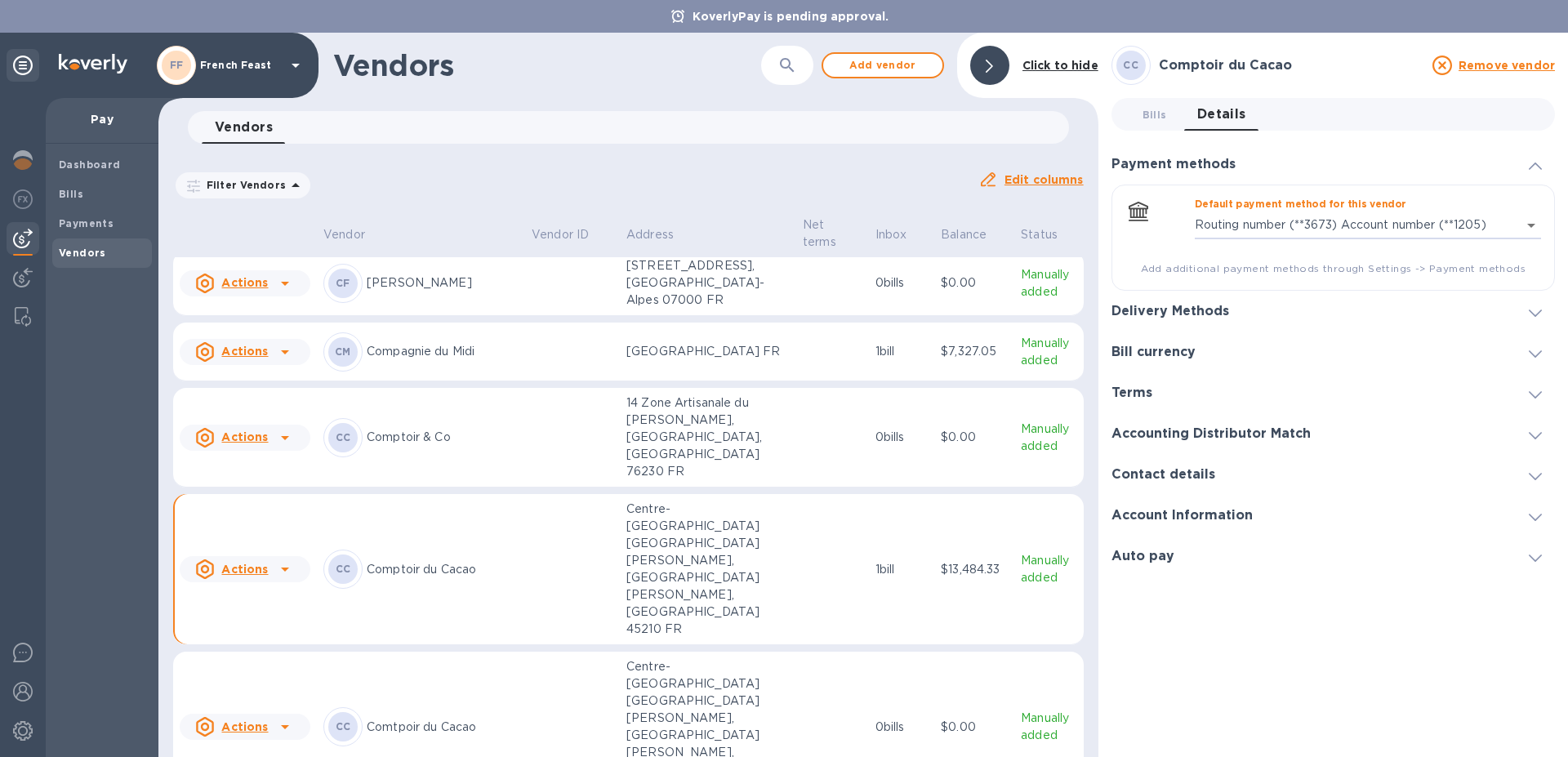
type input "2014910293557482991160741900800016"
click at [66, 194] on b "Bills" at bounding box center [71, 194] width 25 height 12
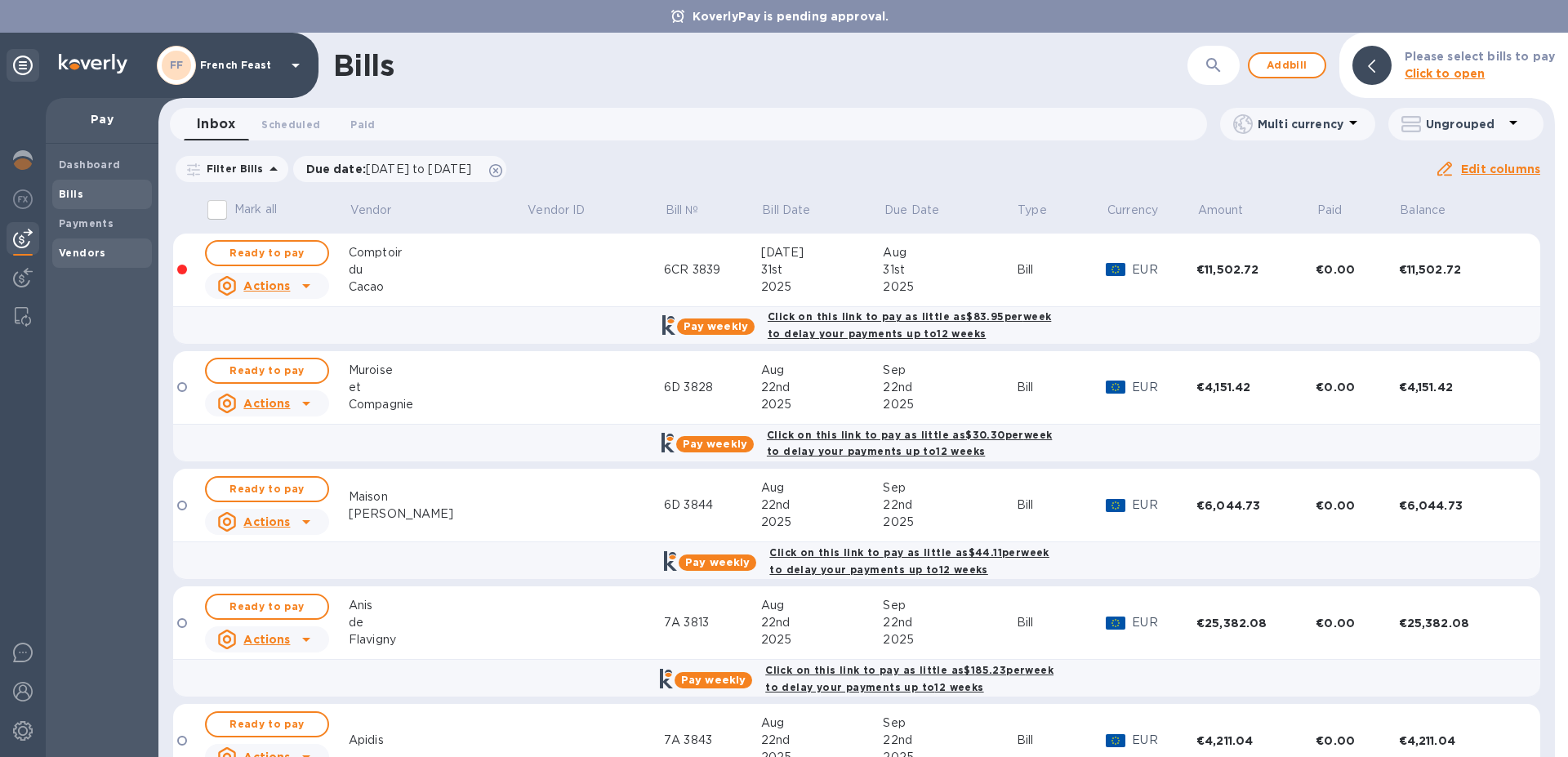
click at [78, 257] on b "Vendors" at bounding box center [83, 253] width 47 height 12
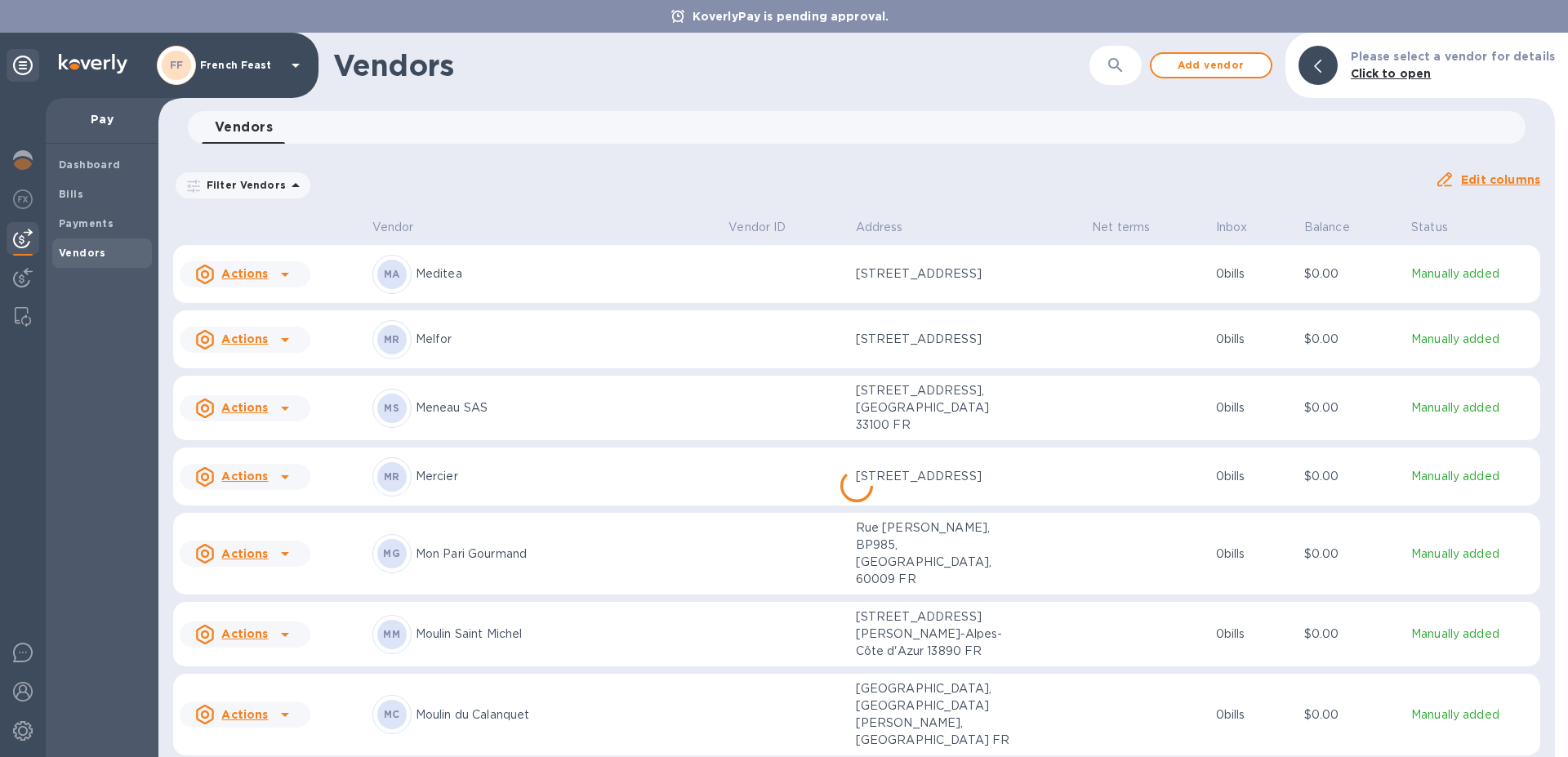
scroll to position [8708, 0]
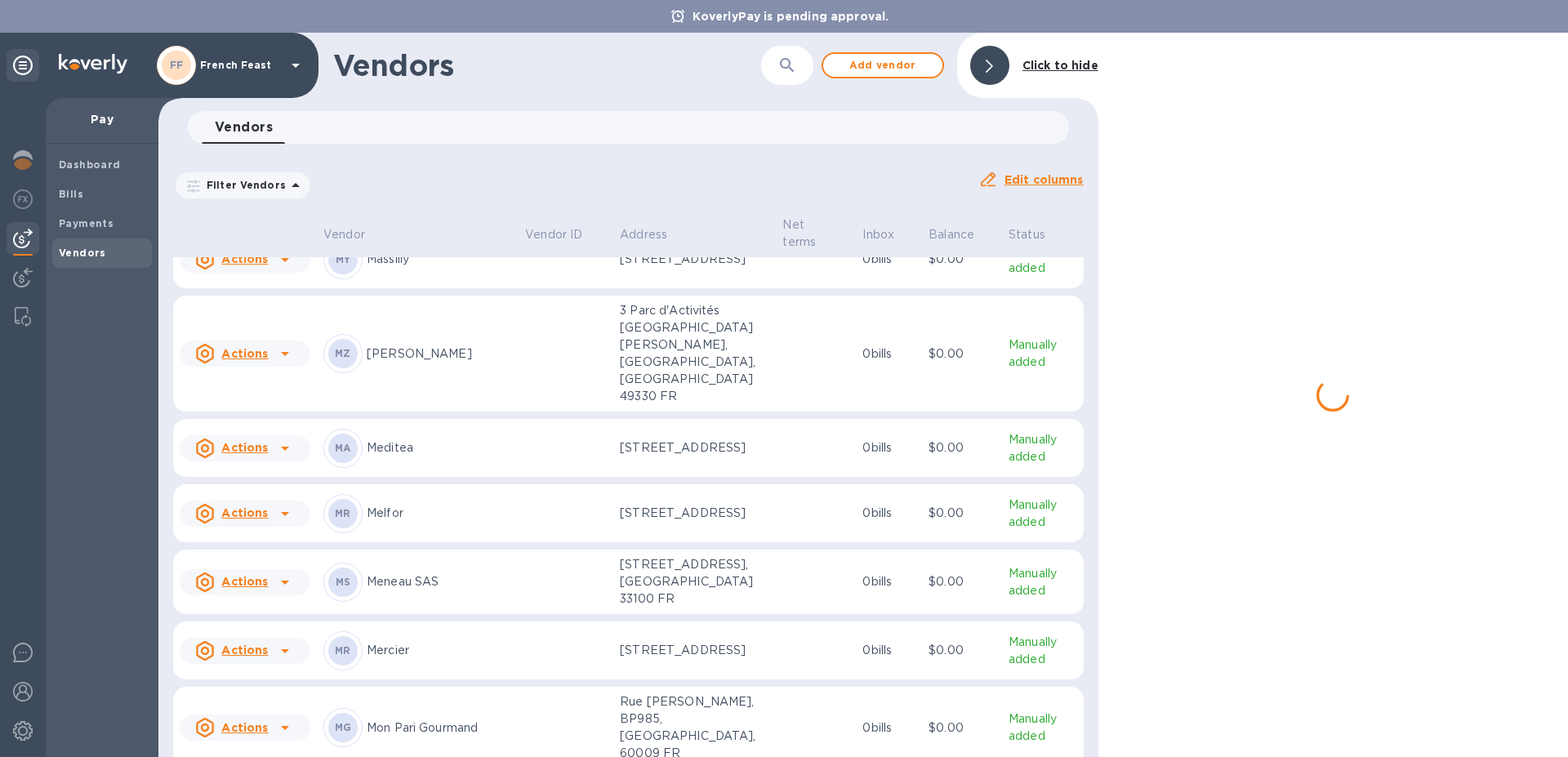
scroll to position [8990, 0]
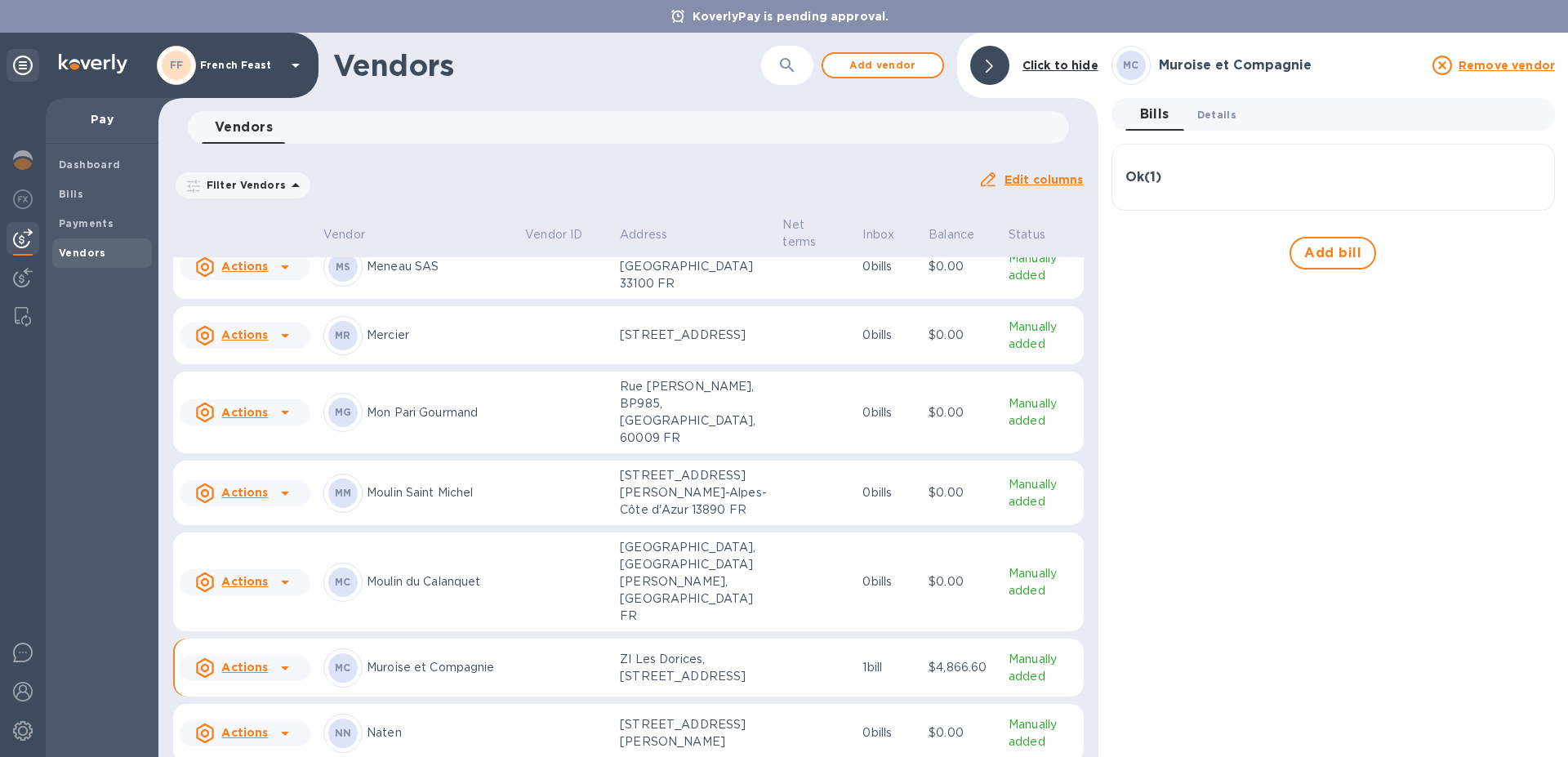
click at [1217, 107] on span "Details 0" at bounding box center [1217, 114] width 39 height 17
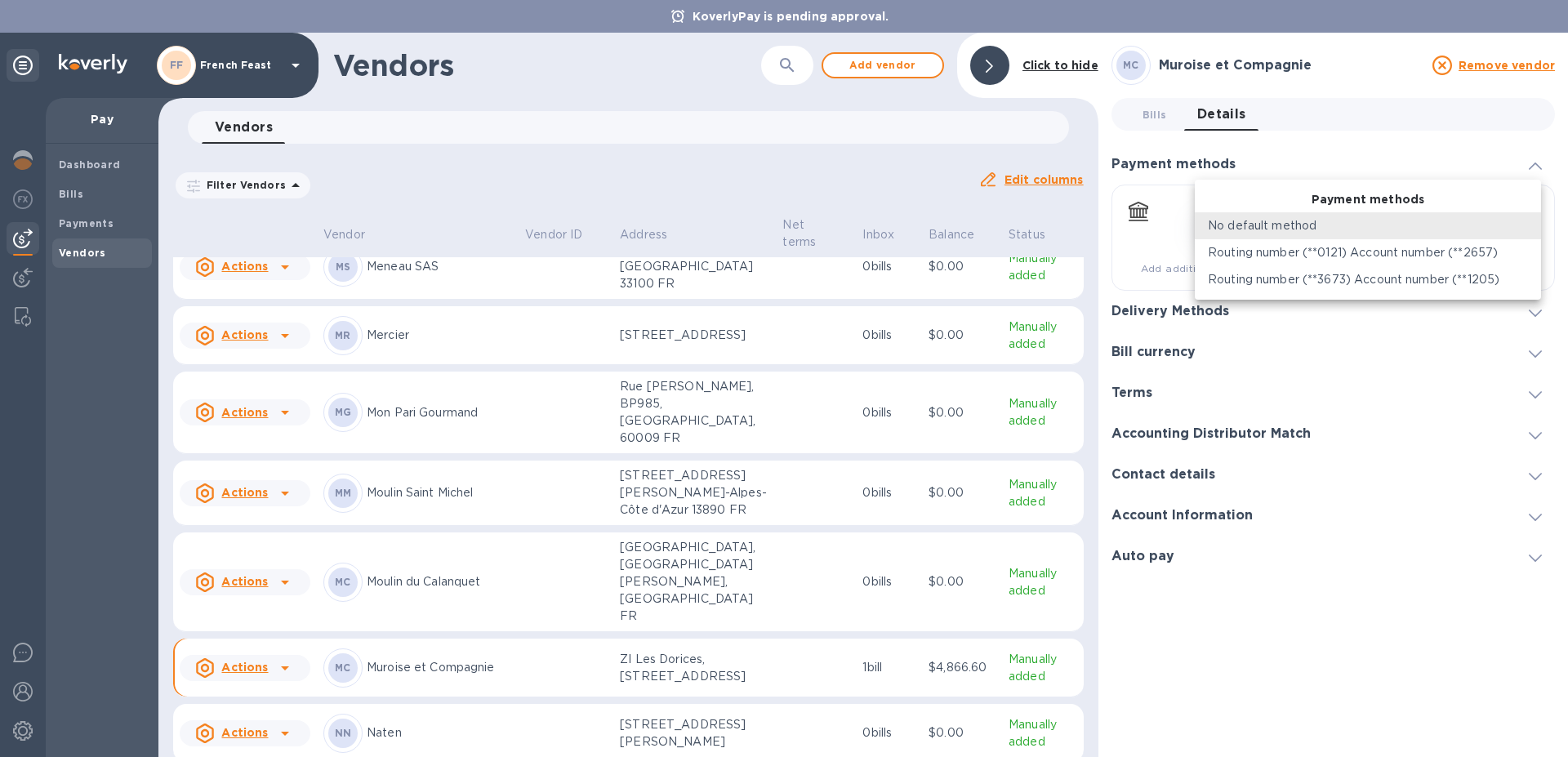
click at [1530, 222] on body "KoverlyPay is pending approval. FF French Feast Pay Dashboard Bills Payments Ve…" at bounding box center [784, 378] width 1568 height 757
click at [1484, 252] on p "Routing number (**0121) Account number (**2657)" at bounding box center [1352, 252] width 290 height 17
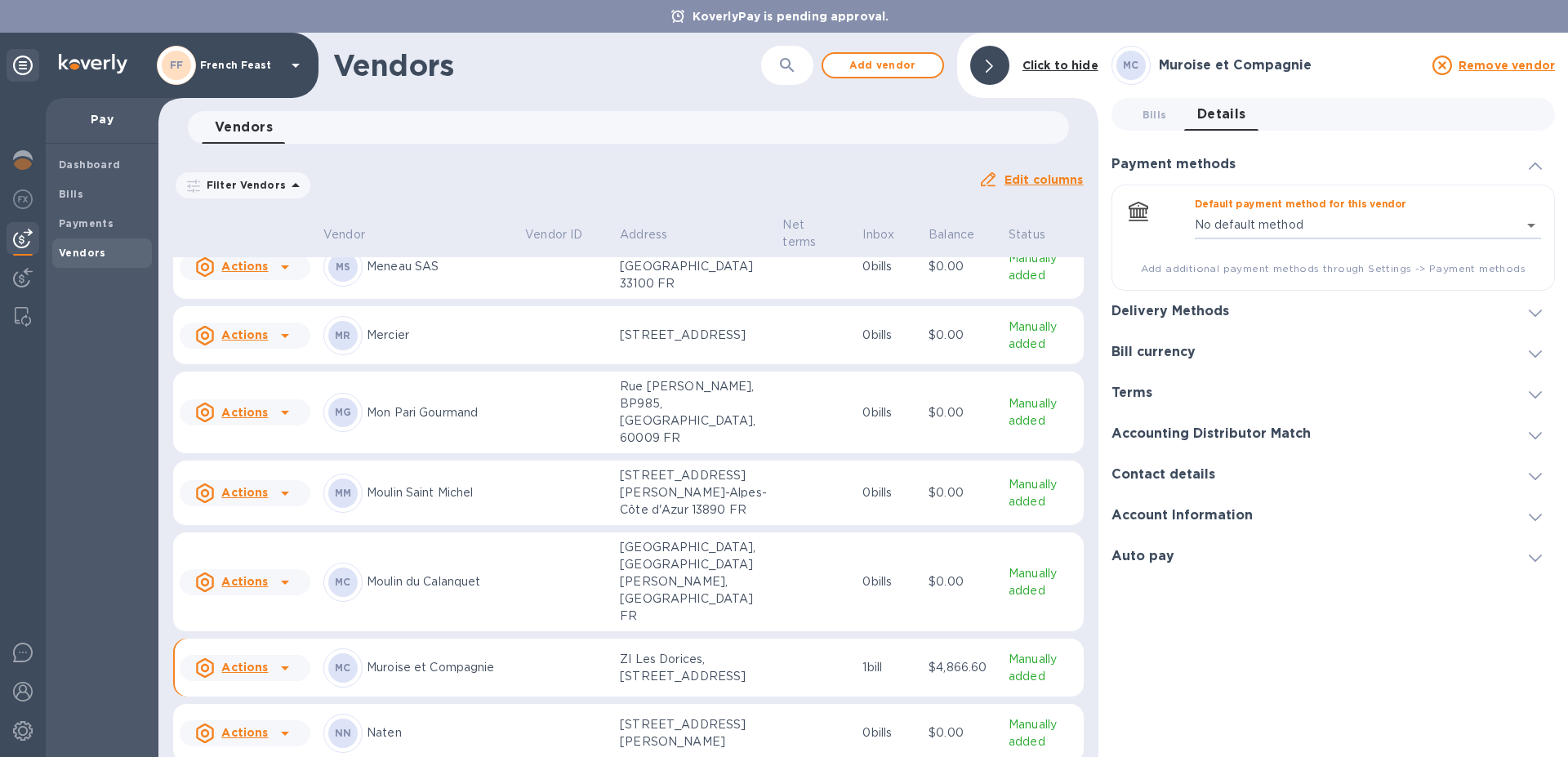
type input "2014910293557482991160741900800016"
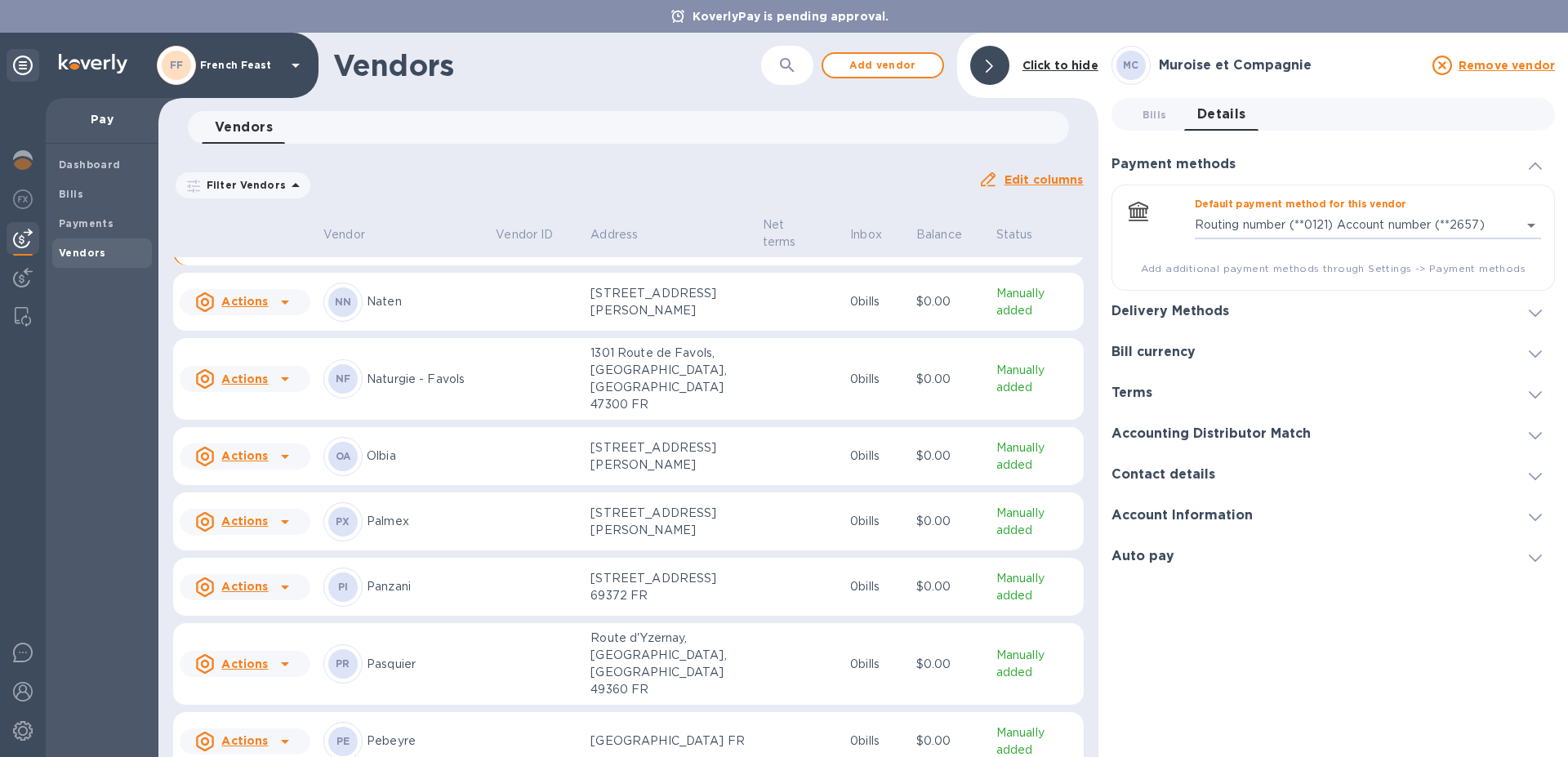
scroll to position [9590, 0]
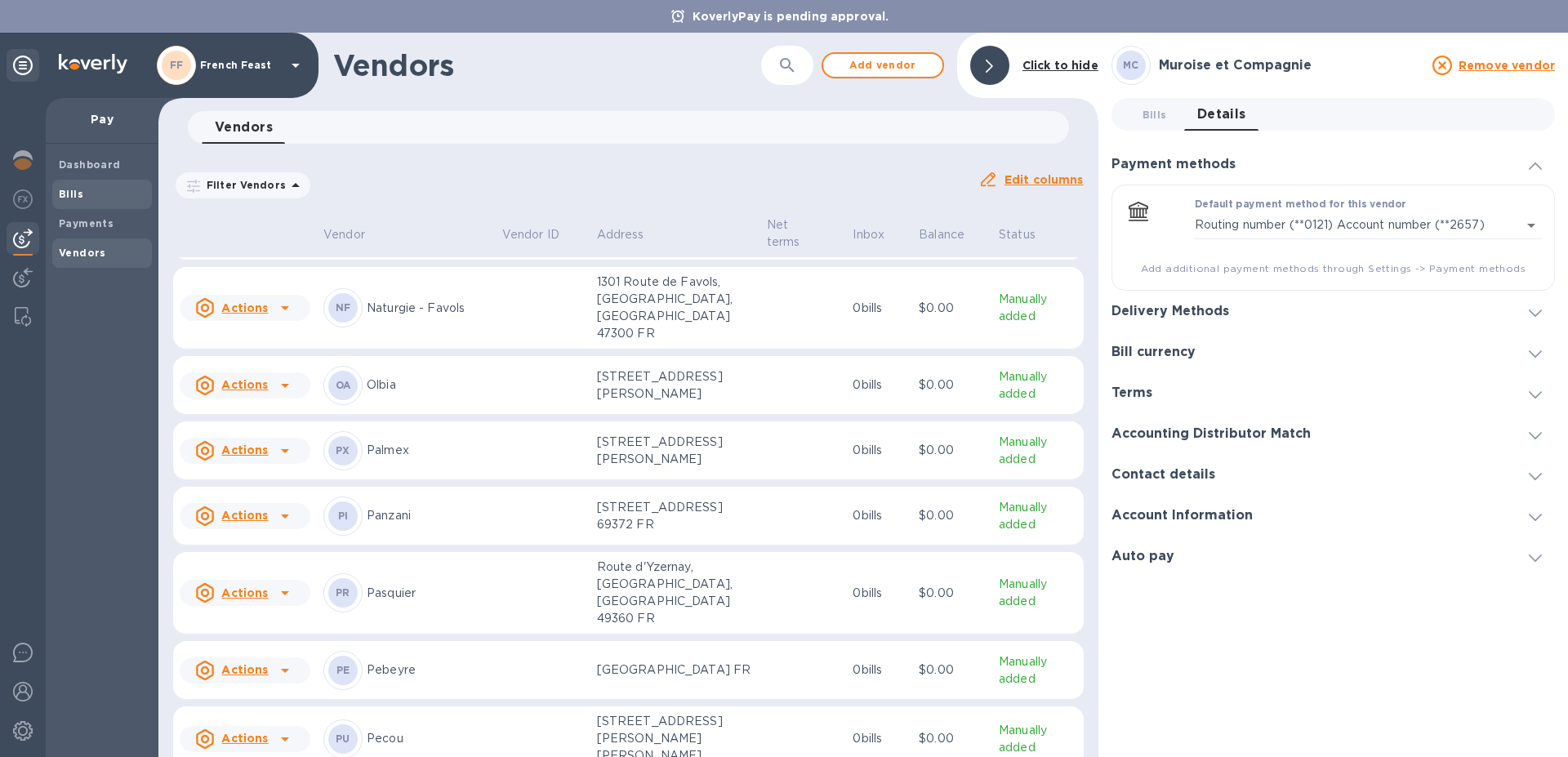
click at [73, 194] on b "Bills" at bounding box center [71, 194] width 25 height 12
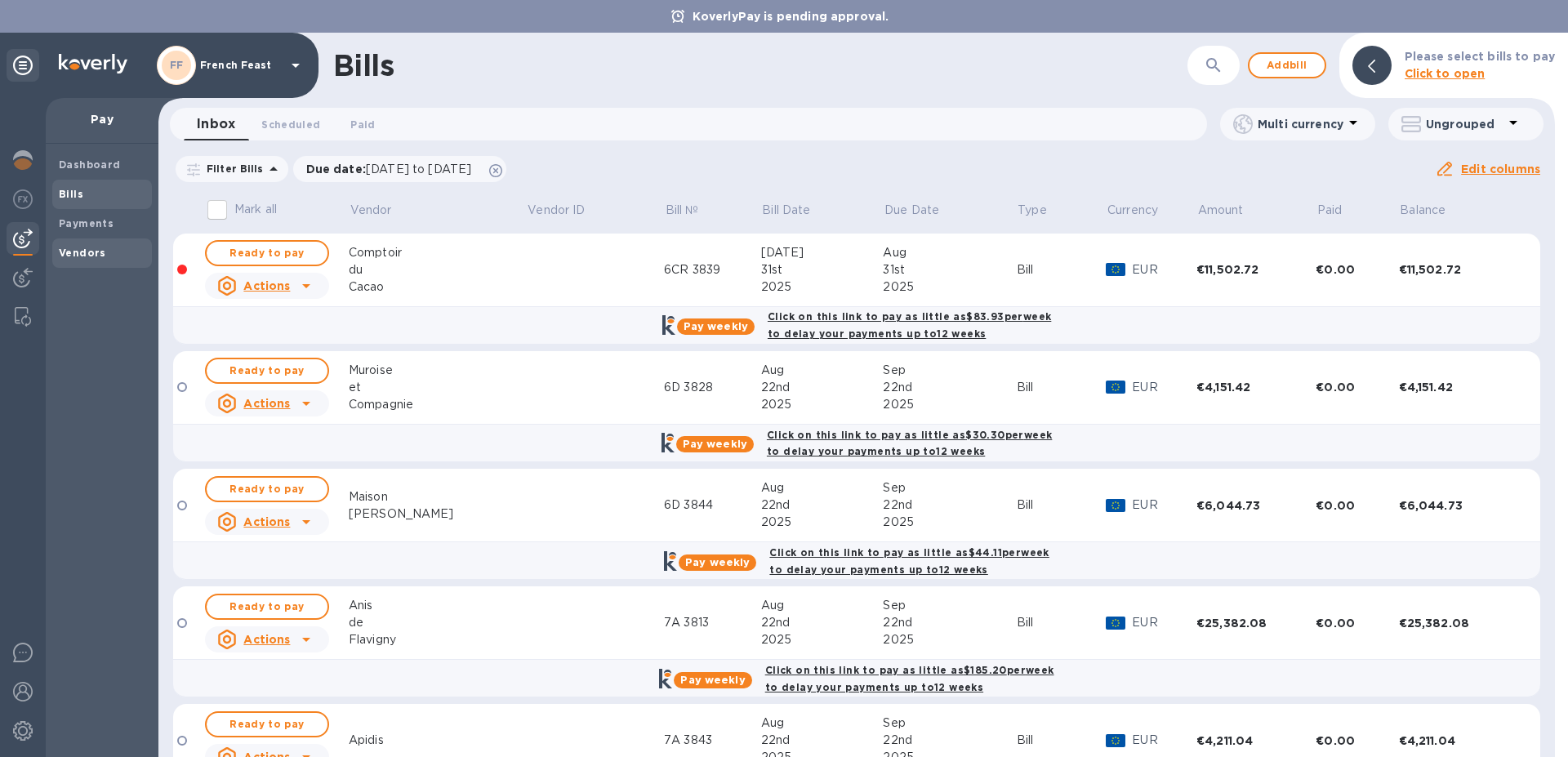
click at [88, 253] on b "Vendors" at bounding box center [83, 253] width 47 height 12
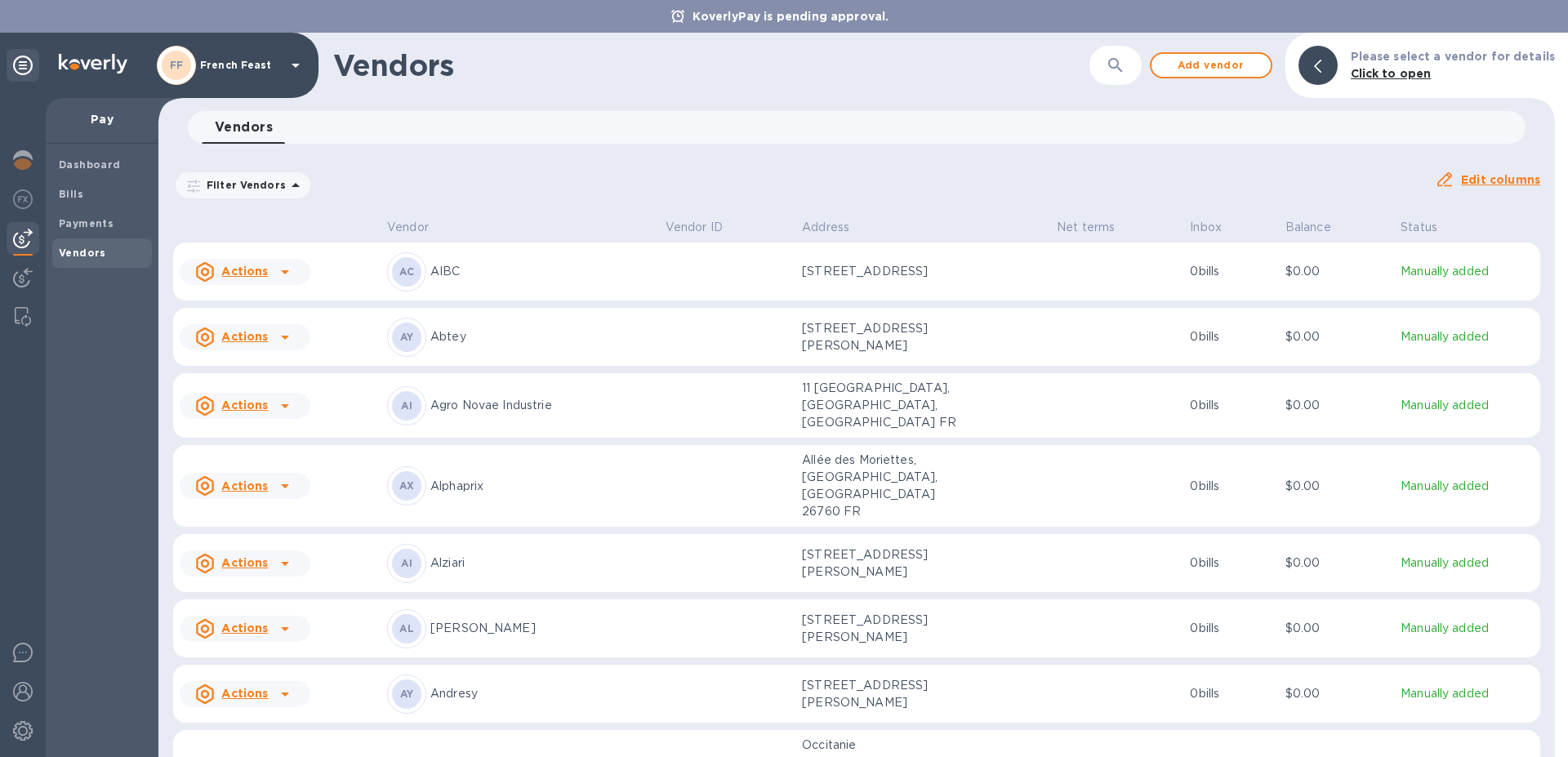
click at [565, 194] on div "Filter Vendors Auto pay: All" at bounding box center [797, 186] width 1249 height 32
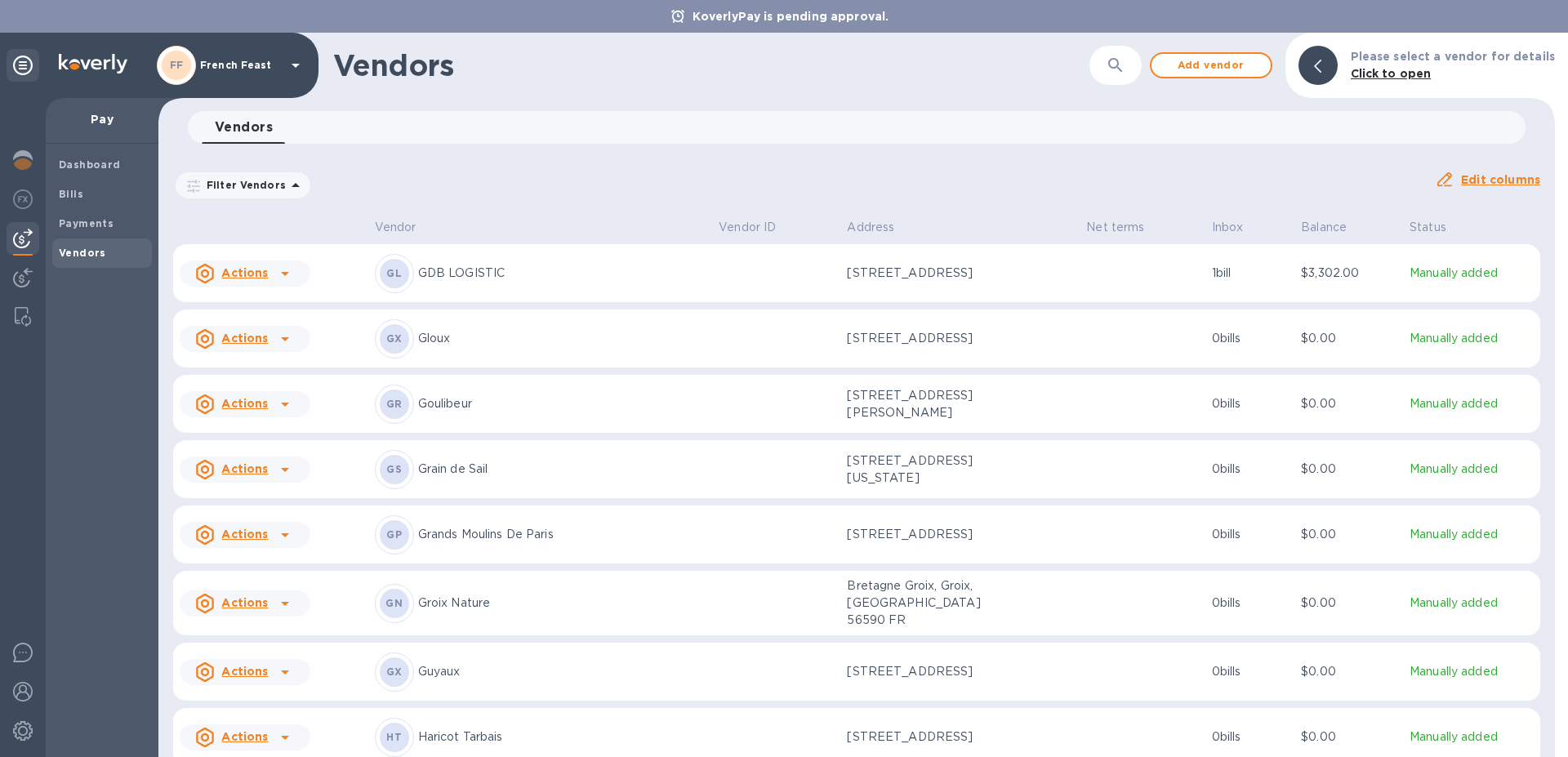
scroll to position [5349, 0]
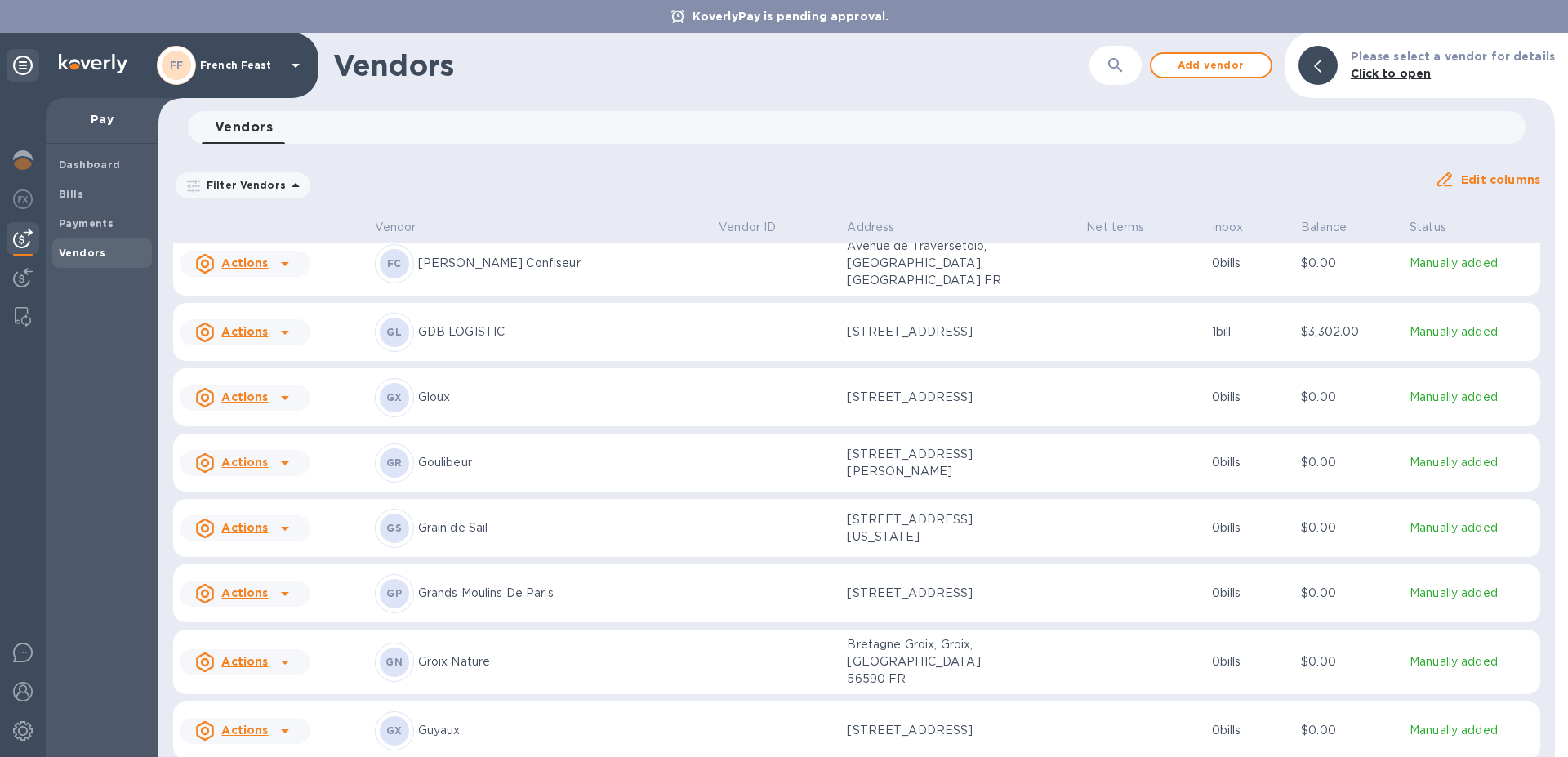
click at [1423, 338] on p "Manually added" at bounding box center [1472, 332] width 124 height 17
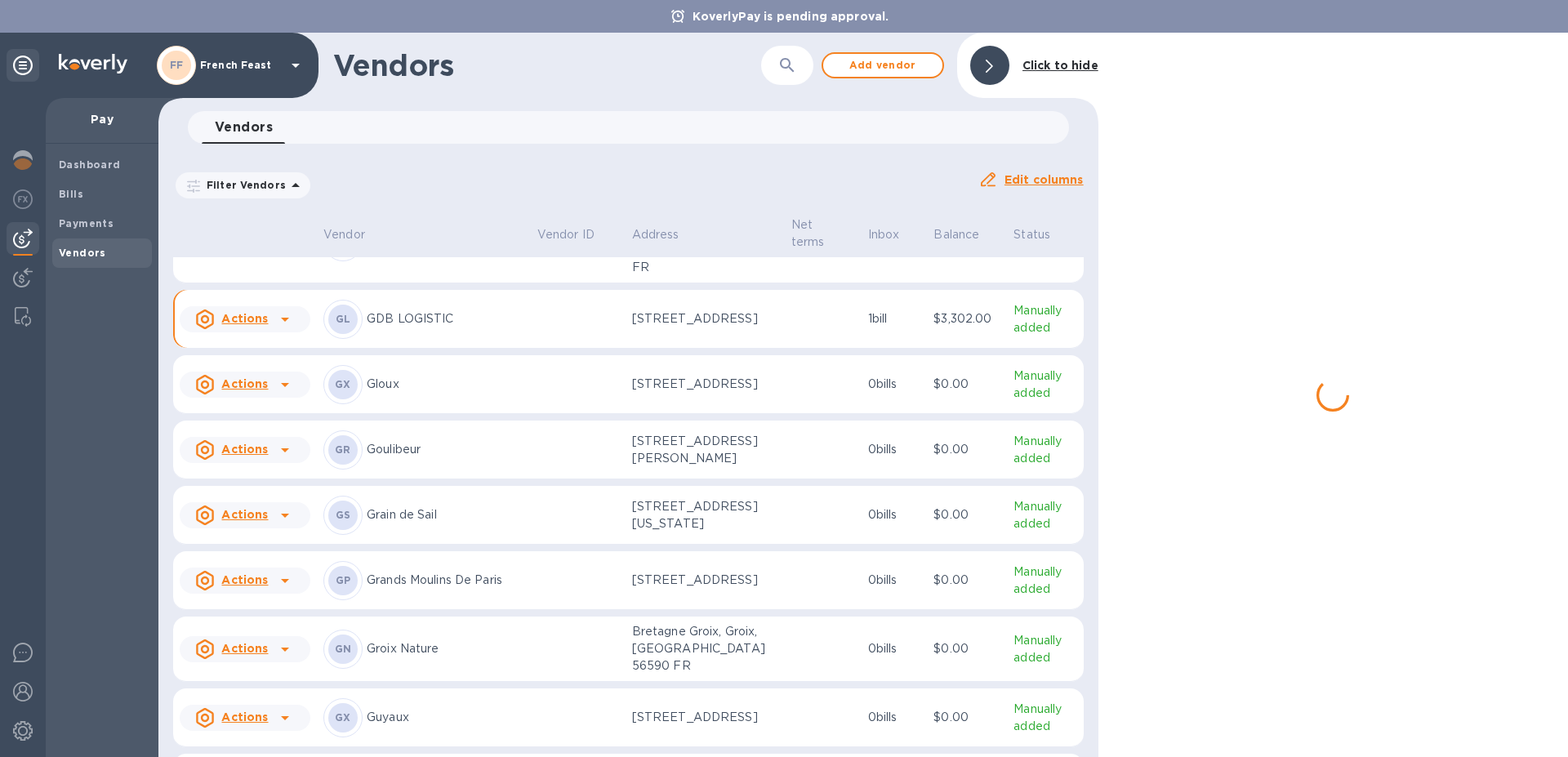
scroll to position [5427, 0]
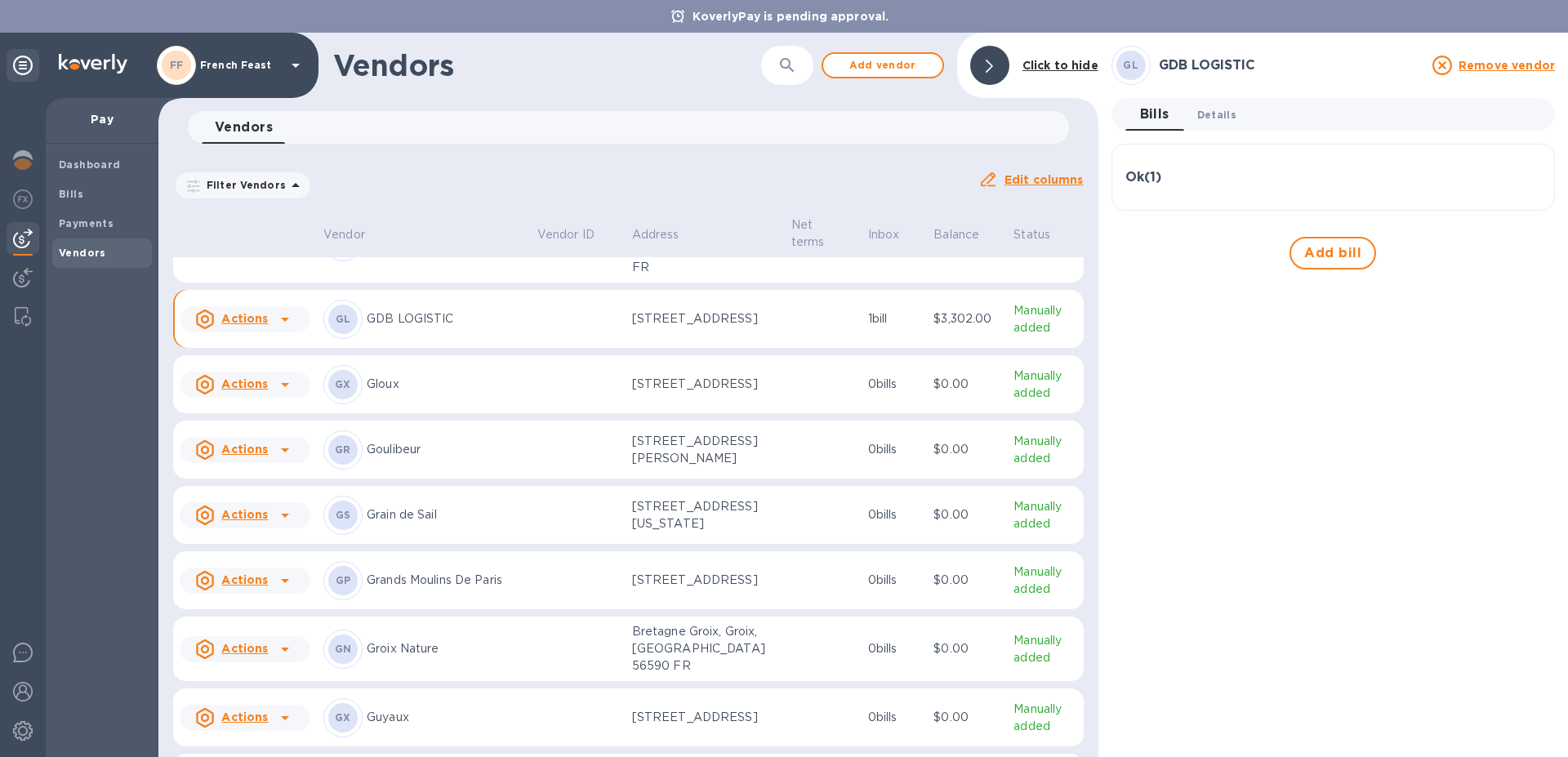
click at [1216, 115] on span "Details 0" at bounding box center [1217, 114] width 39 height 17
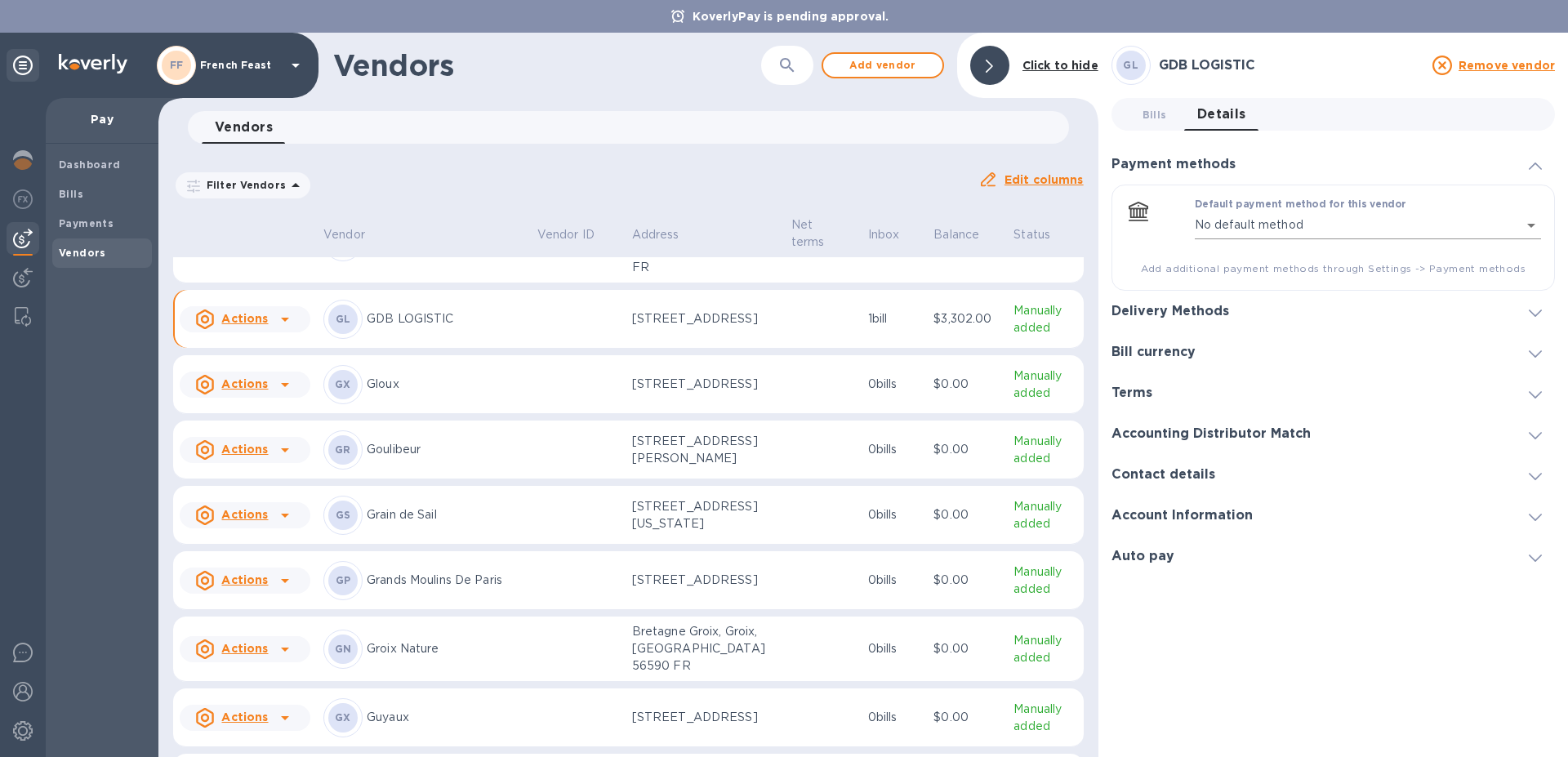
click at [1532, 222] on body "KoverlyPay is pending approval. FF French Feast Pay Dashboard Bills Payments Ve…" at bounding box center [784, 378] width 1568 height 757
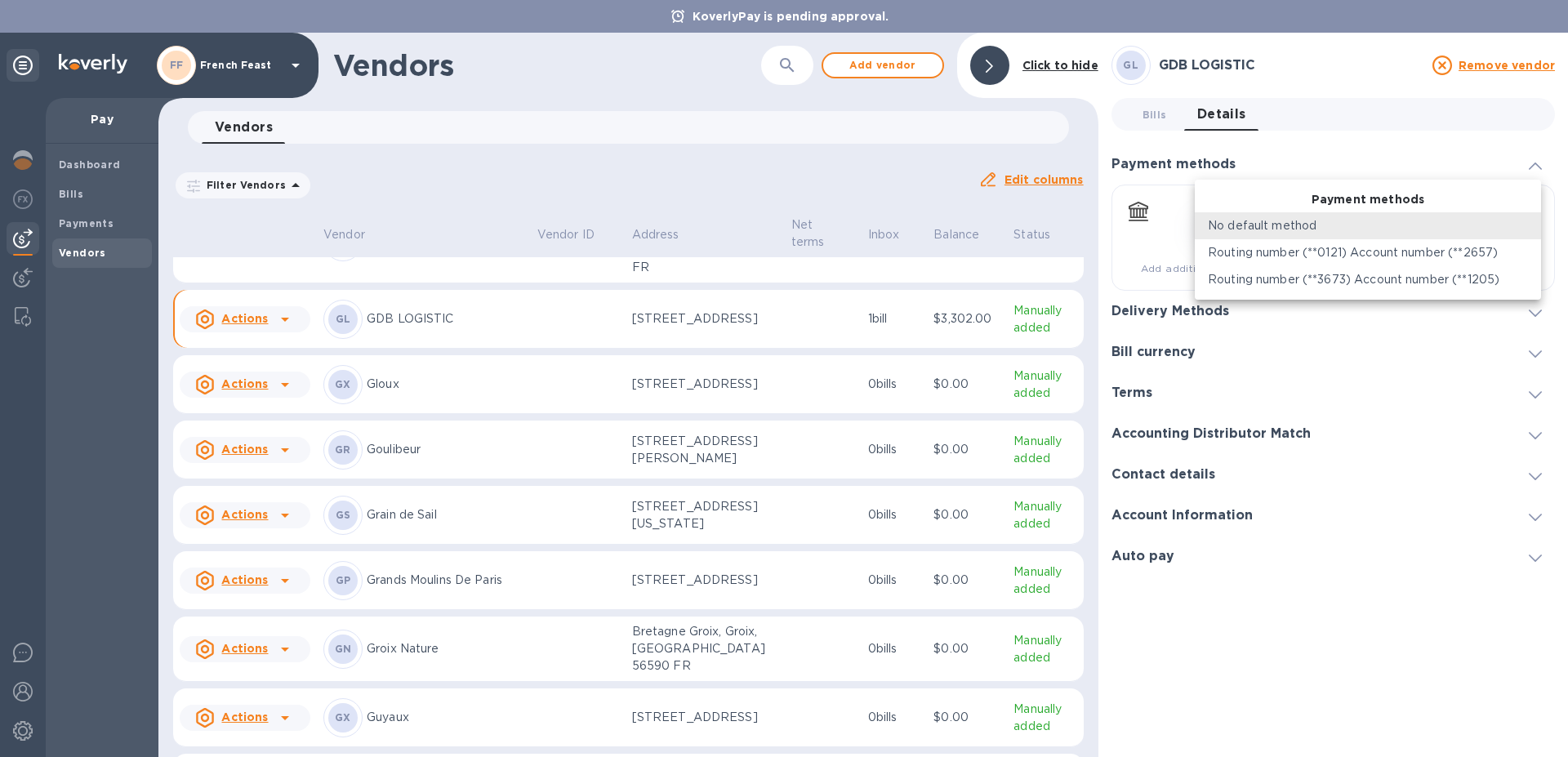
click at [1469, 256] on p "Routing number (**0121) Account number (**2657)" at bounding box center [1352, 252] width 290 height 17
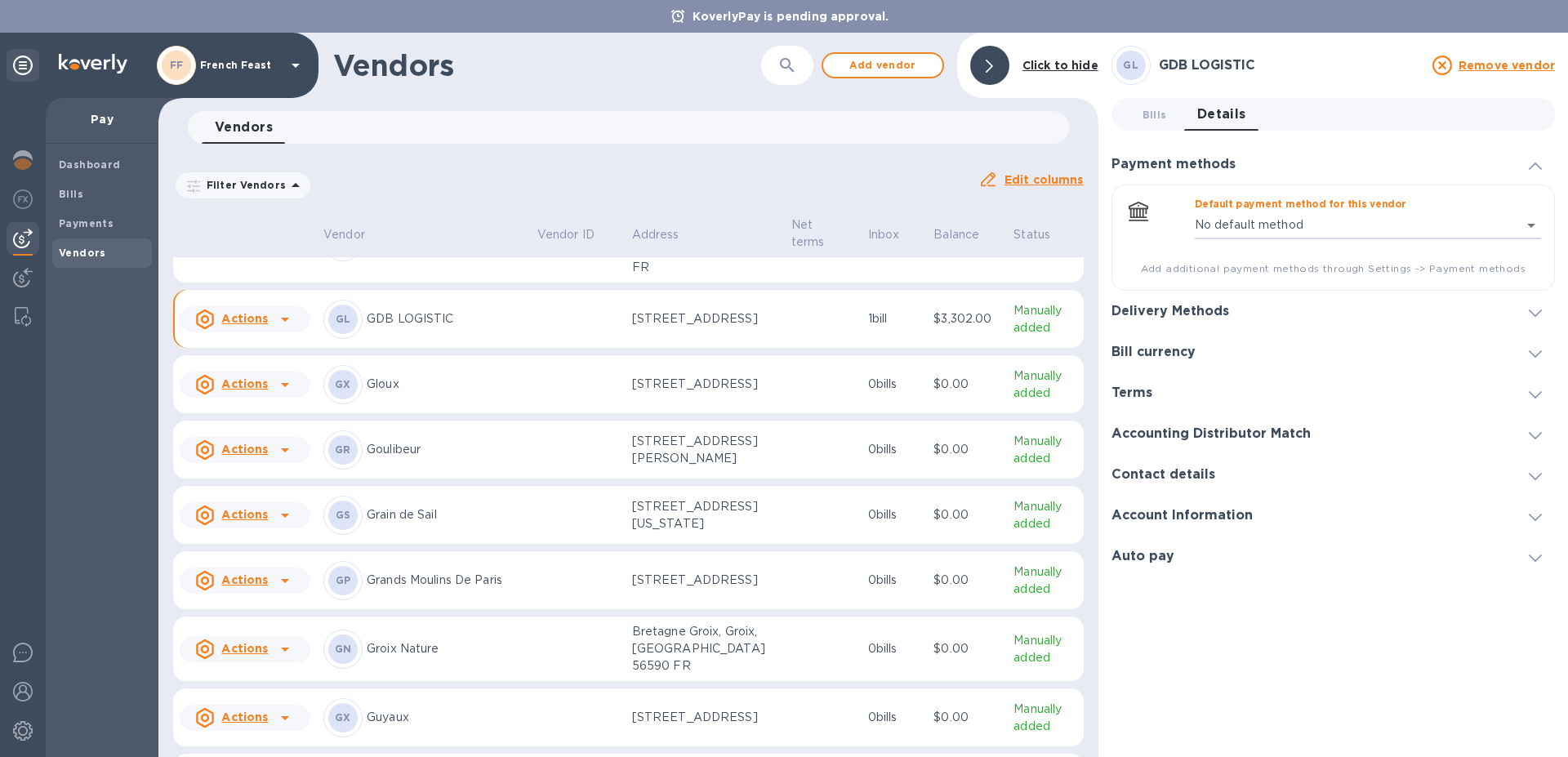
type input "2014910293557482991160741900800016"
click at [84, 443] on div "Dashboard Bills Payments Vendors" at bounding box center [101, 450] width 112 height 613
click at [17, 237] on img at bounding box center [23, 238] width 20 height 20
click at [83, 223] on b "Payments" at bounding box center [87, 223] width 55 height 12
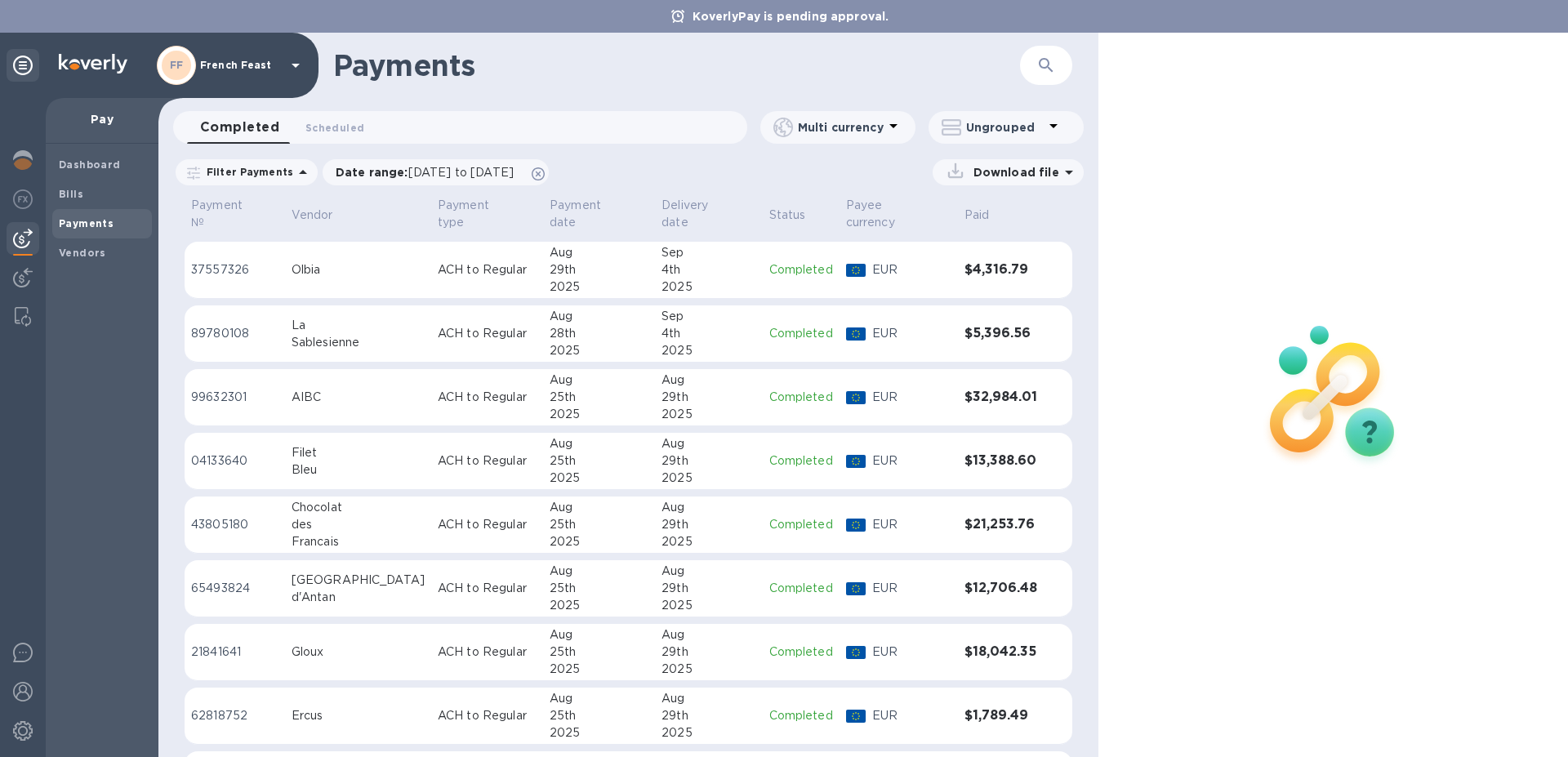
scroll to position [765, 0]
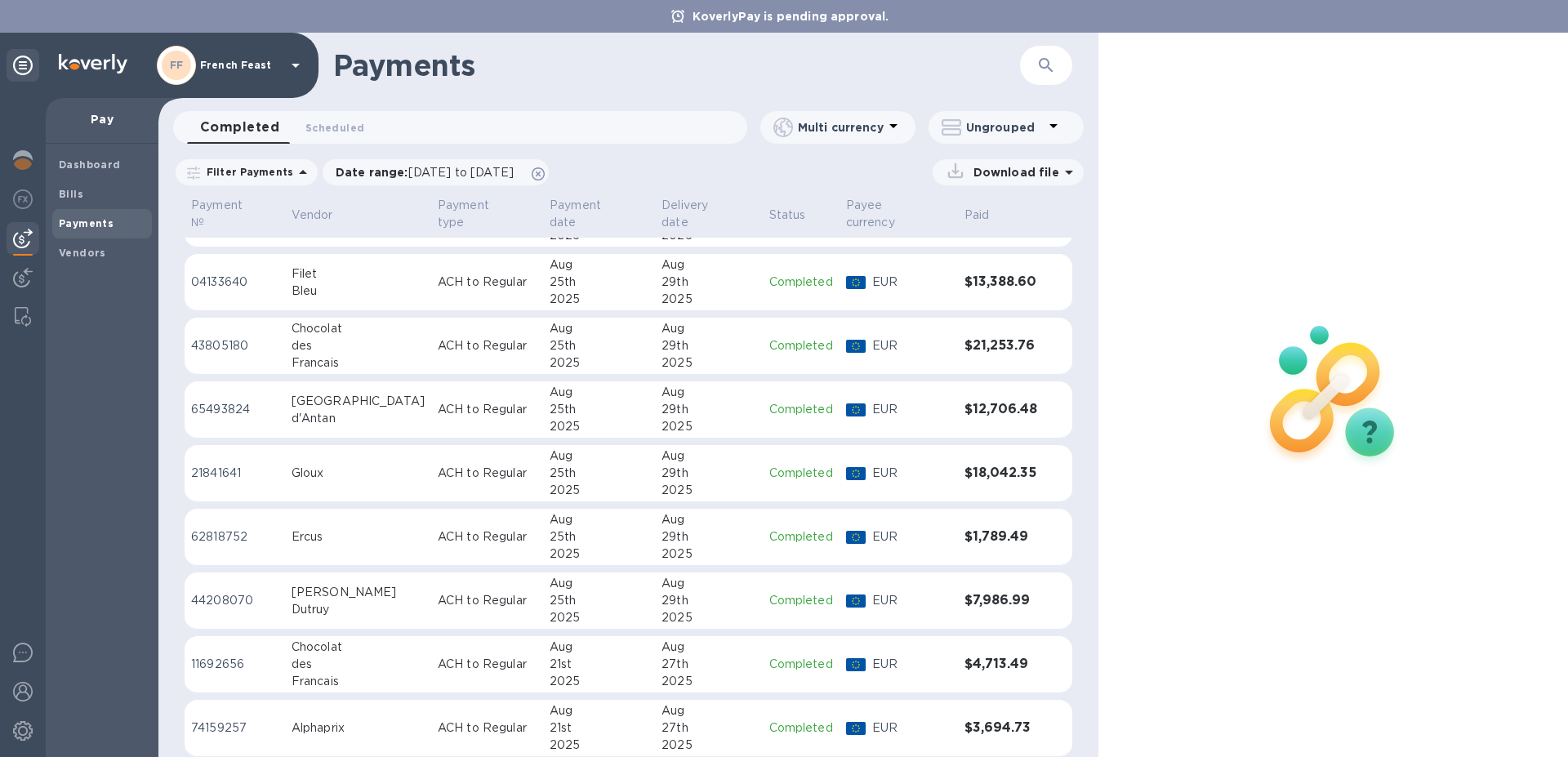
drag, startPoint x: 1091, startPoint y: 625, endPoint x: 1081, endPoint y: 694, distance: 69.7
click at [1081, 694] on div "Payment № Vendor Payment type Payment date Delivery date Status Payee currency …" at bounding box center [628, 475] width 940 height 563
click at [1098, 731] on div at bounding box center [1333, 395] width 470 height 725
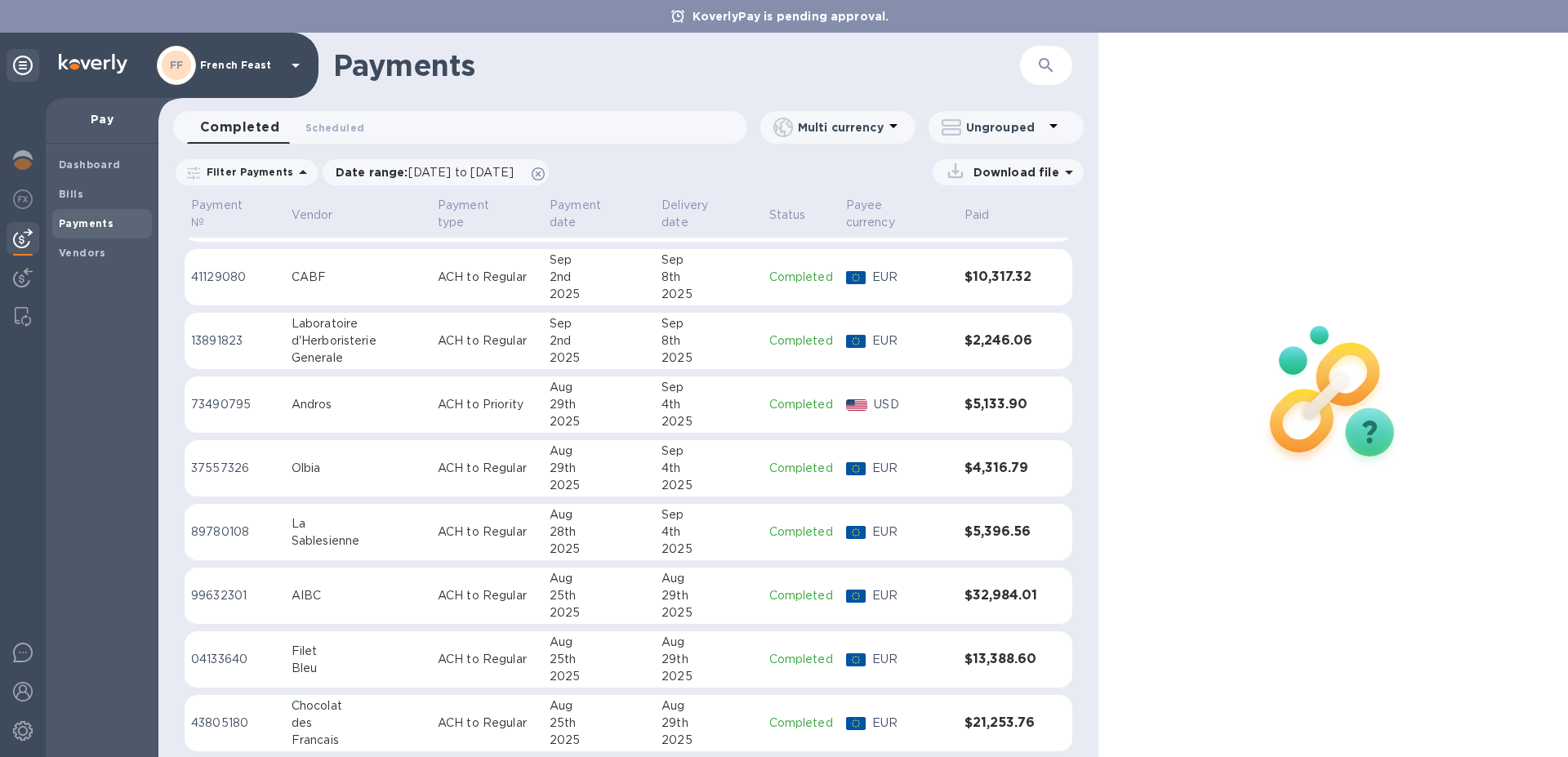
scroll to position [386, 0]
click at [68, 195] on b "Bills" at bounding box center [71, 194] width 25 height 12
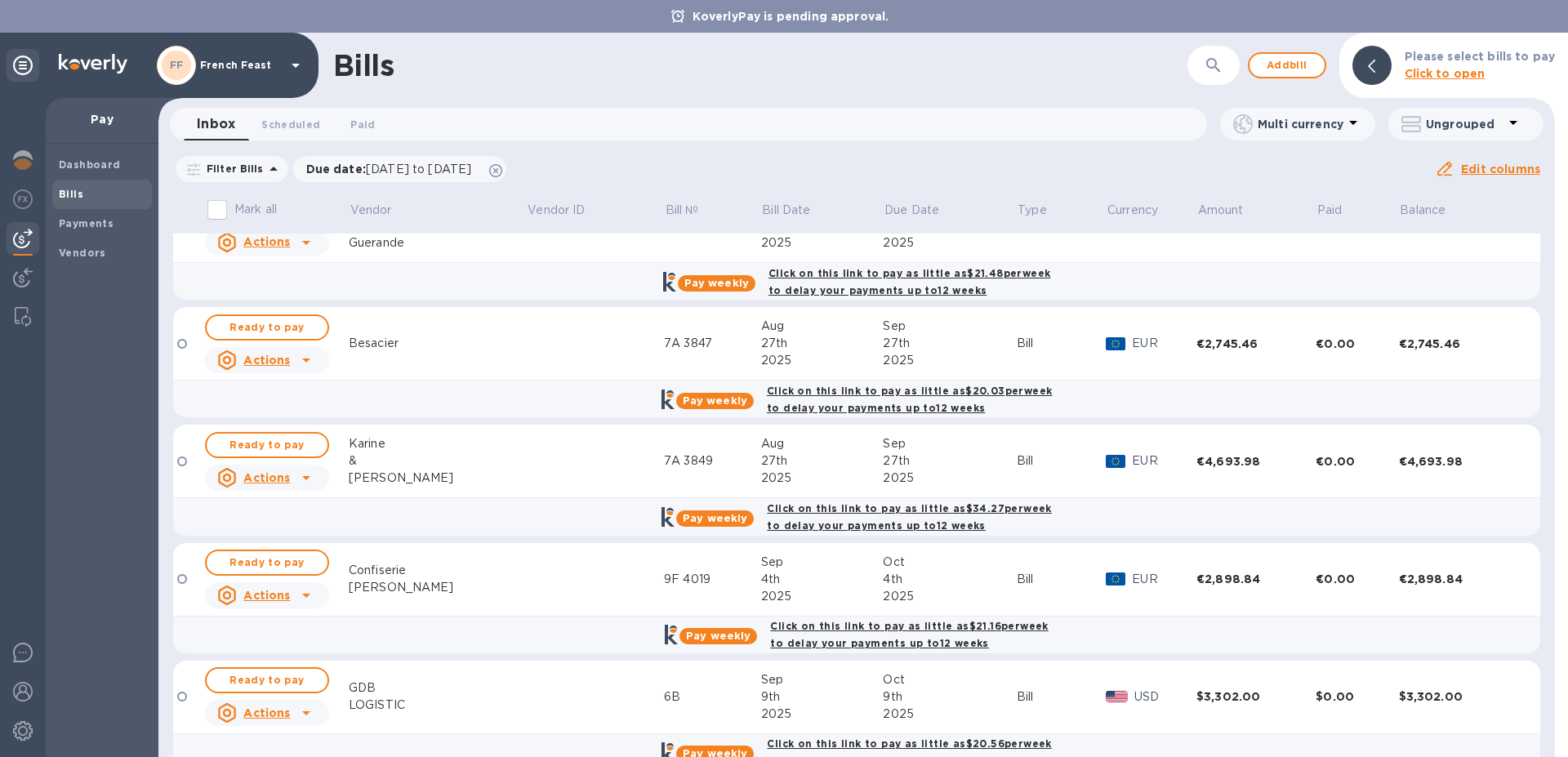
scroll to position [904, 0]
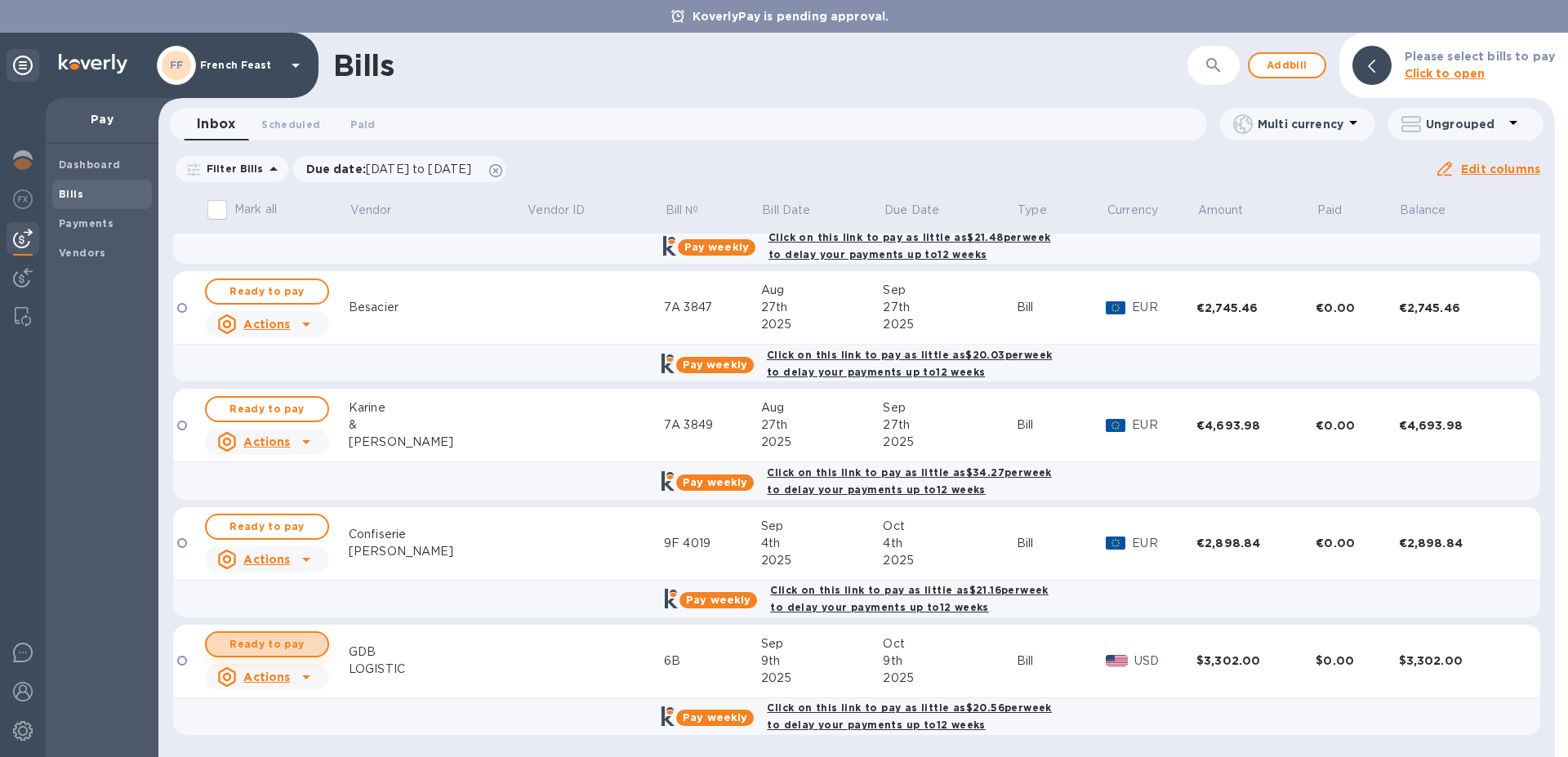
click at [282, 642] on span "Ready to pay" at bounding box center [267, 645] width 94 height 20
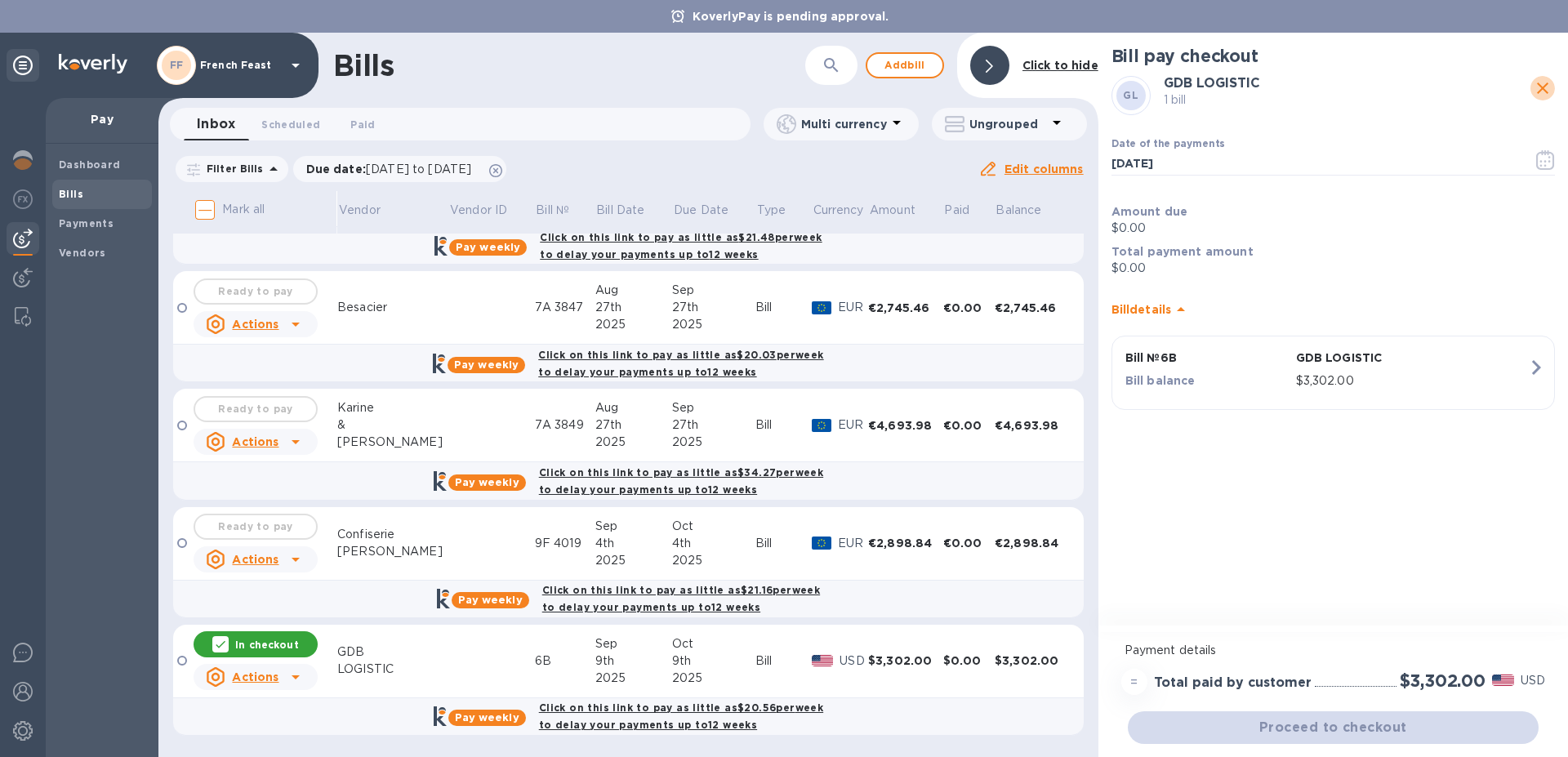
click at [1542, 90] on icon "close" at bounding box center [1542, 89] width 20 height 20
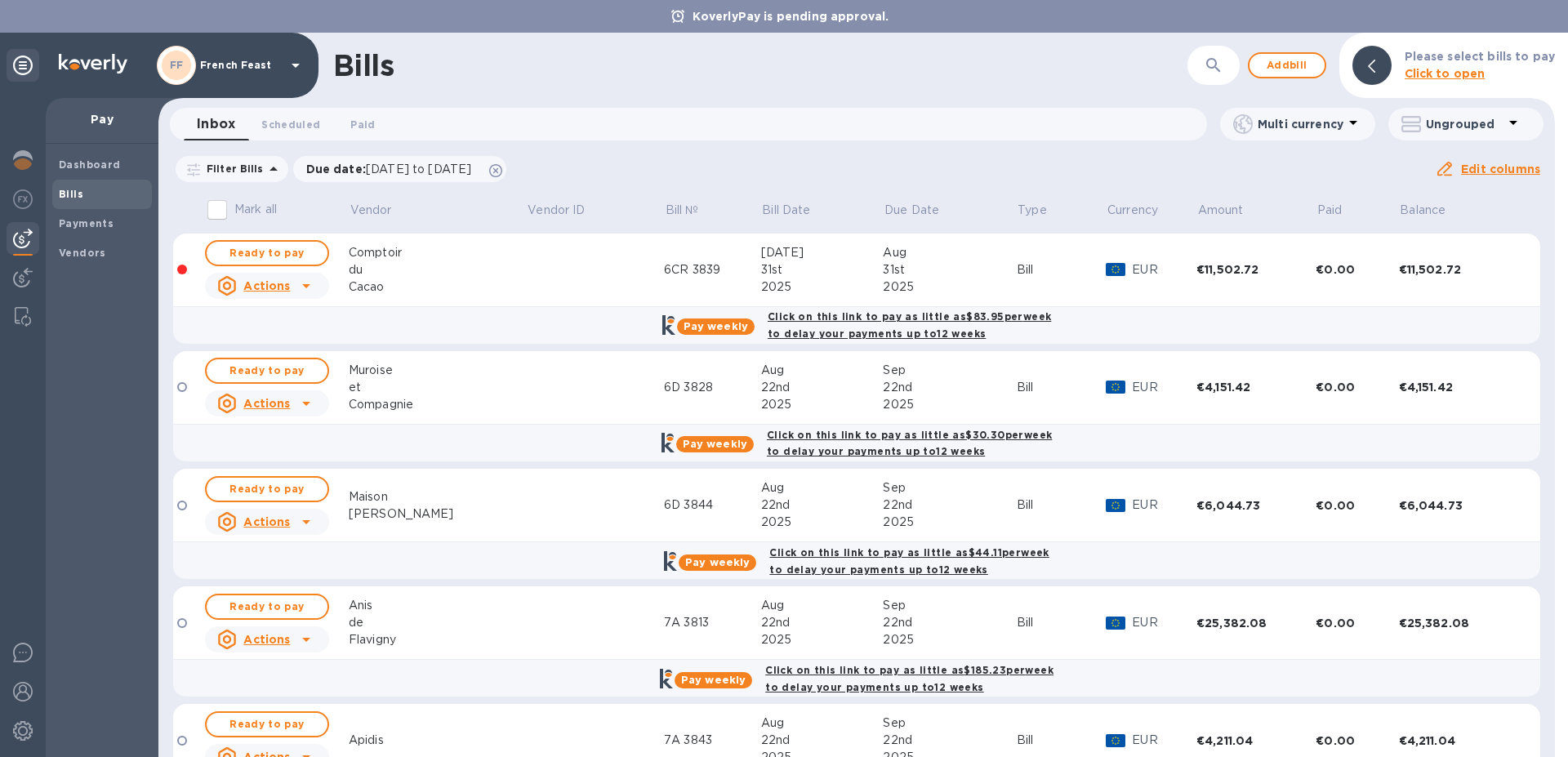
scroll to position [904, 0]
